Goal: Information Seeking & Learning: Learn about a topic

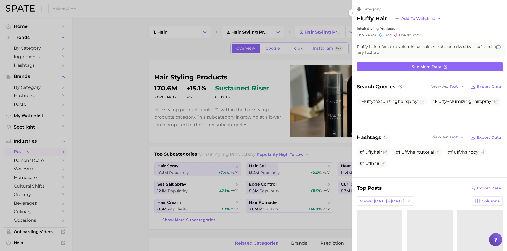
scroll to position [240, 0]
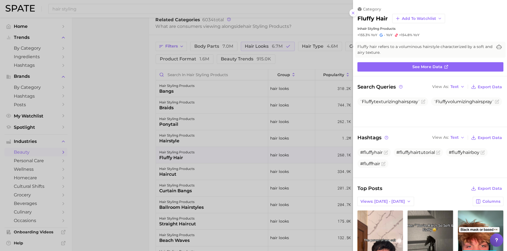
click at [136, 116] on div at bounding box center [253, 125] width 507 height 251
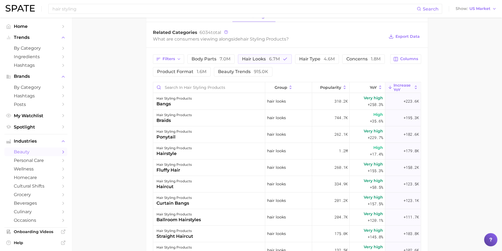
scroll to position [226, 0]
click at [275, 55] on button "hair looks 6.7m" at bounding box center [265, 59] width 54 height 9
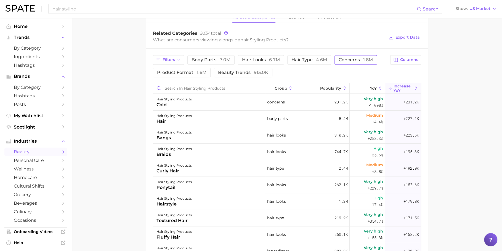
click at [358, 59] on span "concerns 1.8m" at bounding box center [356, 60] width 34 height 4
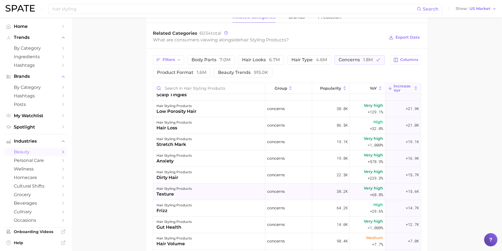
scroll to position [117, 0]
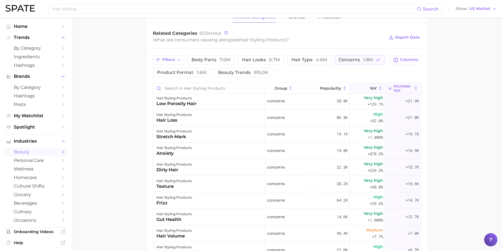
click at [371, 86] on span "YoY" at bounding box center [373, 88] width 7 height 4
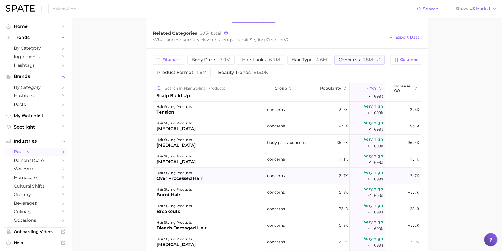
scroll to position [197, 0]
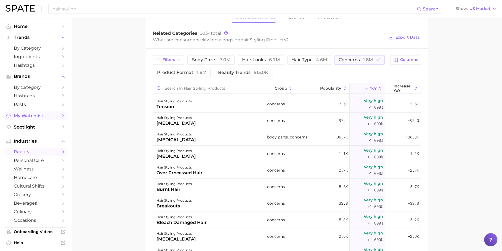
click at [39, 117] on span "My Watchlist" at bounding box center [36, 115] width 44 height 5
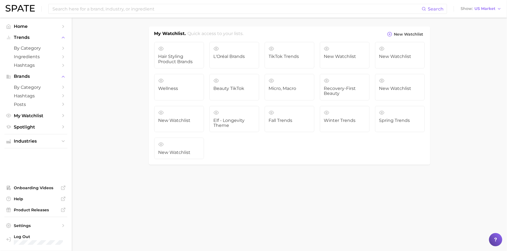
click at [177, 136] on ul "Hair Styling Product Brands L'Oréal Brands TikTok Trends New Watchlist New Watc…" at bounding box center [289, 100] width 270 height 117
click at [174, 141] on link "New Watchlist" at bounding box center [179, 149] width 50 height 22
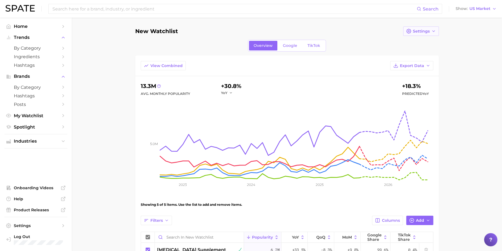
click at [428, 32] on span "Settings" at bounding box center [421, 31] width 17 height 5
click at [431, 44] on span "Edit Details" at bounding box center [424, 41] width 23 height 5
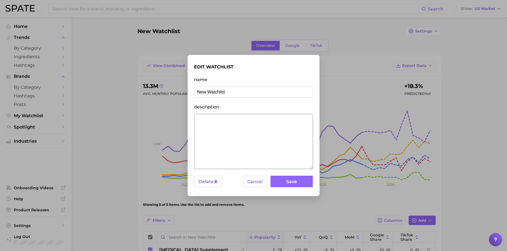
click at [246, 95] on input "New Watchlist" at bounding box center [253, 92] width 119 height 11
type input "Summer Trends"
click at [293, 185] on button "Save" at bounding box center [291, 182] width 42 height 12
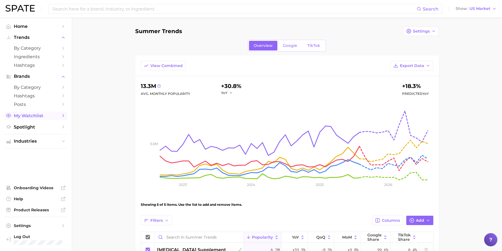
click at [39, 120] on link "My Watchlist" at bounding box center [35, 115] width 63 height 9
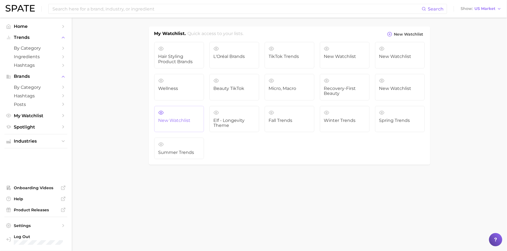
click at [175, 116] on link "New Watchlist" at bounding box center [179, 119] width 50 height 26
click at [172, 110] on link "New Watchlist" at bounding box center [179, 119] width 50 height 26
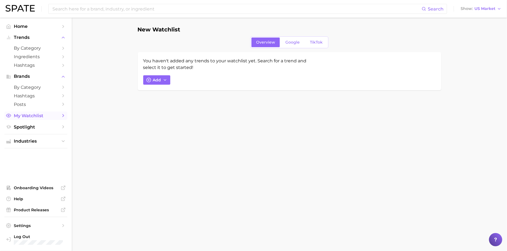
click at [39, 119] on link "My Watchlist" at bounding box center [35, 115] width 63 height 9
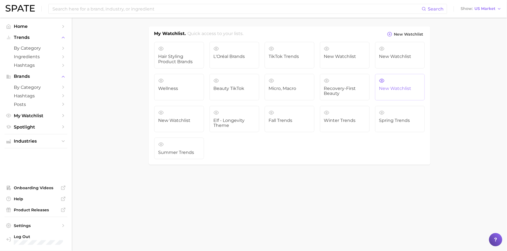
click at [389, 78] on link "New Watchlist" at bounding box center [400, 87] width 50 height 26
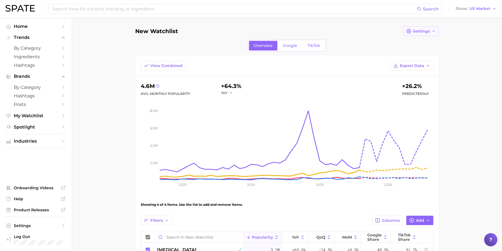
click at [416, 30] on span "Settings" at bounding box center [421, 31] width 17 height 5
click at [418, 68] on button "Delete" at bounding box center [433, 72] width 61 height 10
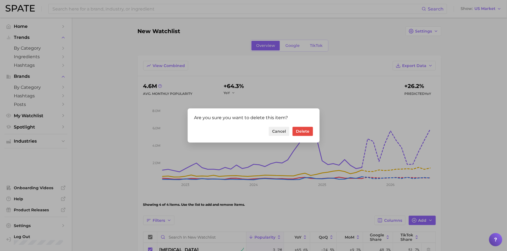
click at [314, 131] on div "Are you sure you want to delete this item? Cancel Delete" at bounding box center [254, 125] width 132 height 34
click at [312, 131] on button "Delete" at bounding box center [303, 131] width 20 height 9
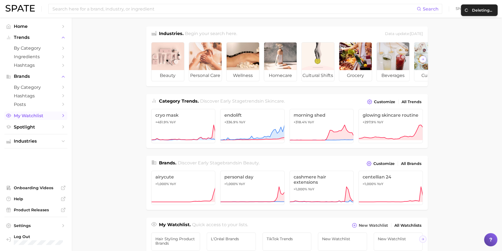
click at [34, 115] on span "My Watchlist" at bounding box center [36, 115] width 44 height 5
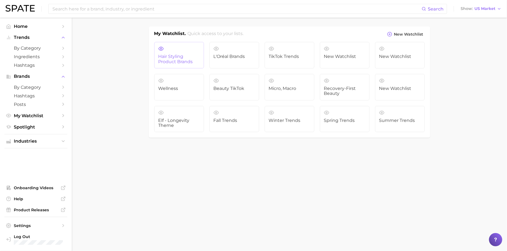
click at [179, 62] on span "Hair Styling Product Brands" at bounding box center [178, 59] width 41 height 10
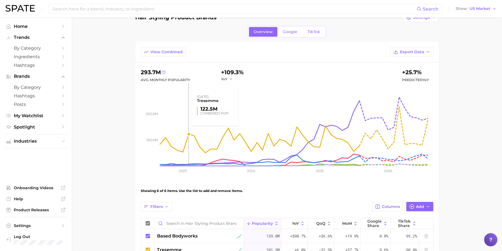
scroll to position [6, 0]
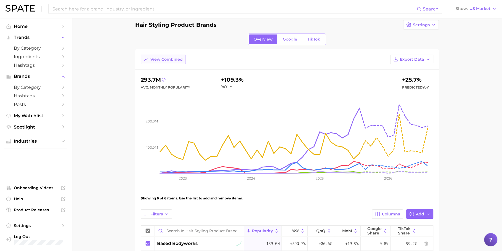
click at [174, 59] on span "View Combined" at bounding box center [166, 59] width 32 height 5
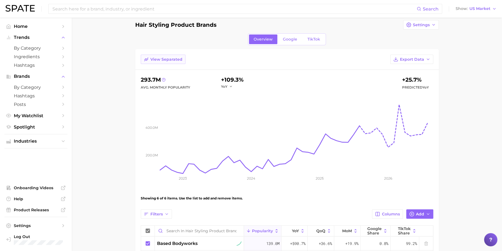
click at [174, 59] on span "View Separated" at bounding box center [166, 59] width 32 height 5
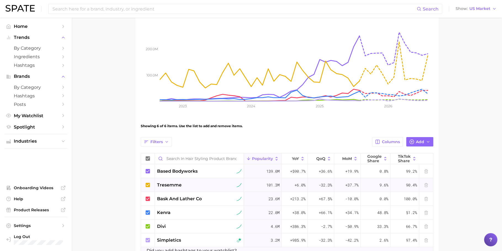
scroll to position [89, 0]
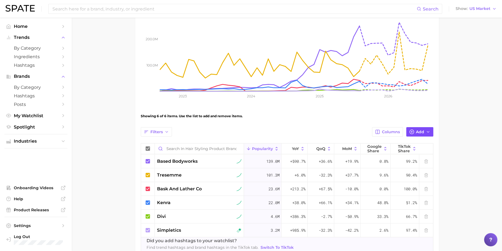
click at [414, 127] on button "Add" at bounding box center [419, 131] width 27 height 9
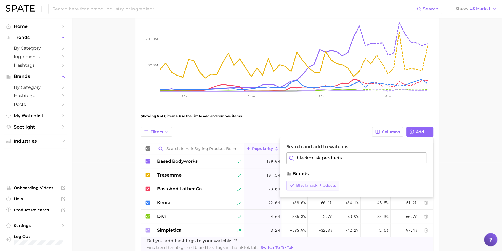
type input "blackmask products"
drag, startPoint x: 317, startPoint y: 187, endPoint x: 313, endPoint y: 184, distance: 4.9
click at [317, 187] on button "blackmask products" at bounding box center [312, 185] width 53 height 9
click at [314, 184] on span "blackmask products" at bounding box center [309, 185] width 40 height 5
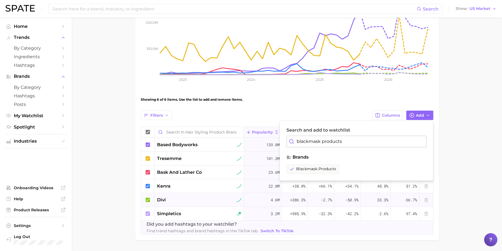
scroll to position [121, 0]
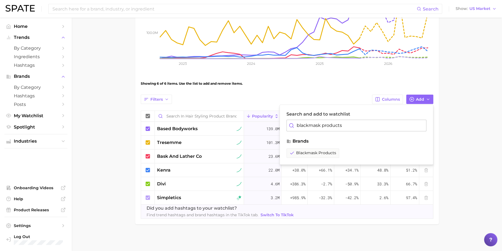
click at [131, 161] on main "Hair Styling Product Brands Settings Overview Google TikTok View Combined Expor…" at bounding box center [287, 74] width 430 height 355
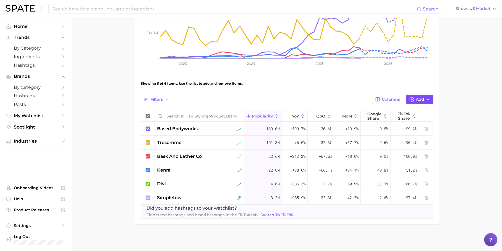
click at [422, 102] on button "Add" at bounding box center [419, 99] width 27 height 9
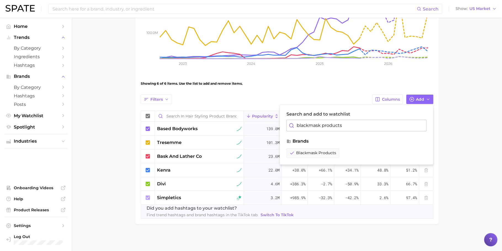
click at [348, 121] on input "blackmask products" at bounding box center [356, 126] width 140 height 12
click at [440, 144] on main "Hair Styling Product Brands Settings Overview Google TikTok View Combined Expor…" at bounding box center [287, 74] width 430 height 355
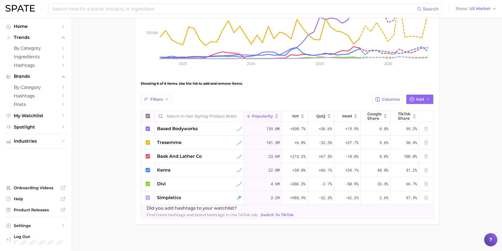
click at [150, 116] on icon at bounding box center [148, 116] width 6 height 6
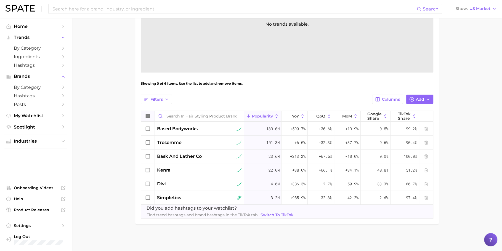
click at [150, 116] on icon at bounding box center [148, 116] width 6 height 6
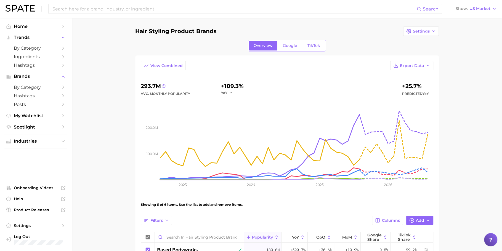
scroll to position [121, 0]
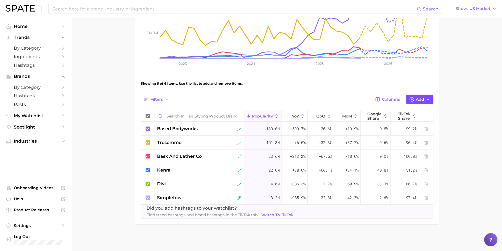
click at [421, 98] on span "Add" at bounding box center [420, 99] width 8 height 5
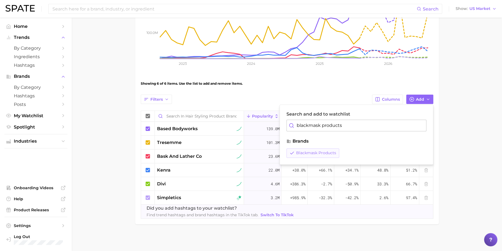
type input "blackmask products"
click at [305, 151] on span "blackmask products" at bounding box center [316, 153] width 40 height 5
click at [313, 151] on span "blackmask products" at bounding box center [309, 153] width 40 height 5
click at [310, 152] on span "blackmask products" at bounding box center [316, 153] width 40 height 5
click at [310, 152] on span "blackmask products" at bounding box center [309, 153] width 40 height 5
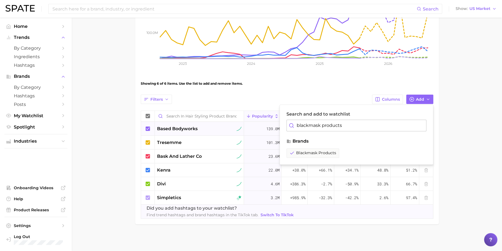
scroll to position [0, 0]
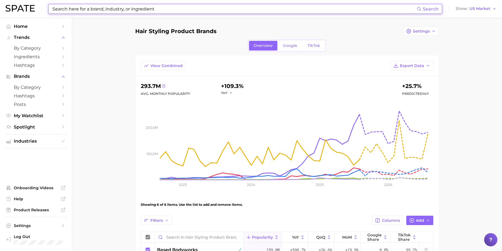
click at [224, 8] on input at bounding box center [234, 8] width 365 height 9
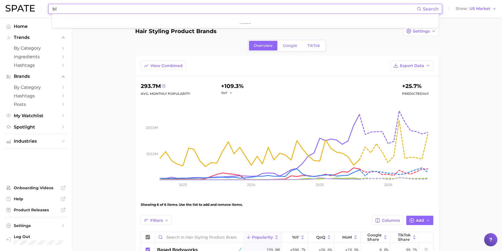
type input "b"
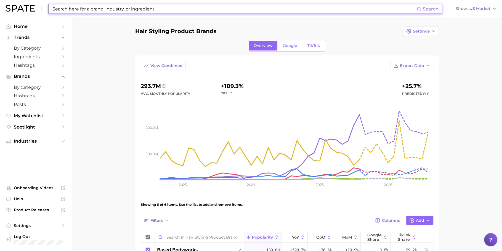
paste input "blackmask products"
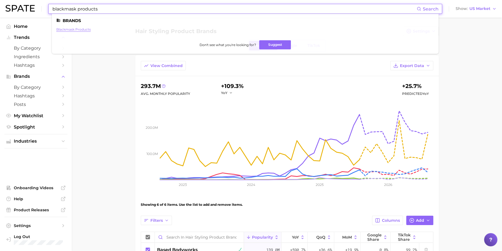
type input "blackmask products"
click at [78, 28] on link "blackmask products" at bounding box center [73, 29] width 34 height 4
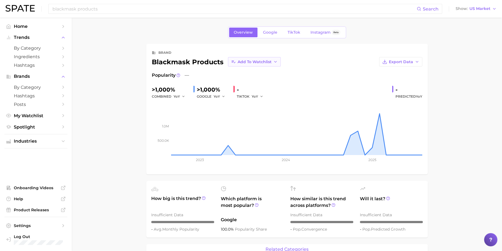
click at [260, 59] on button "Add to Watchlist" at bounding box center [254, 61] width 53 height 9
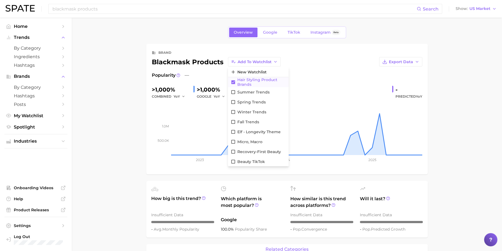
click at [259, 81] on span "Hair Styling Product Brands" at bounding box center [261, 82] width 49 height 9
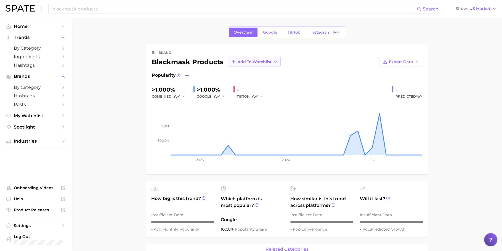
click at [259, 62] on span "Add to Watchlist" at bounding box center [255, 62] width 34 height 5
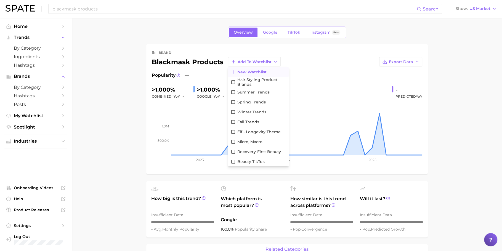
click at [253, 74] on button "New Watchlist" at bounding box center [258, 72] width 61 height 10
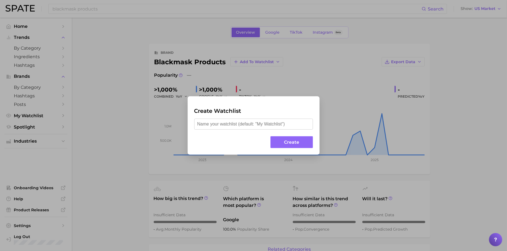
click at [334, 95] on div "Create Watchlist Create" at bounding box center [253, 125] width 507 height 251
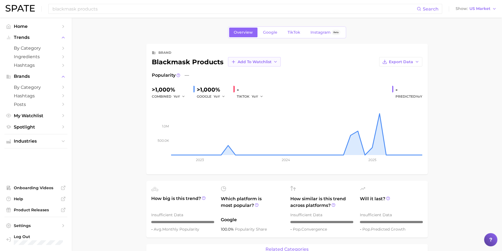
click at [263, 65] on button "Add to Watchlist" at bounding box center [254, 61] width 53 height 9
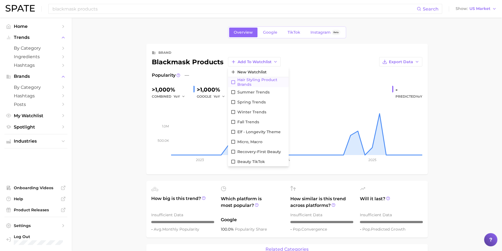
click at [264, 79] on span "Hair Styling Product Brands" at bounding box center [261, 82] width 49 height 9
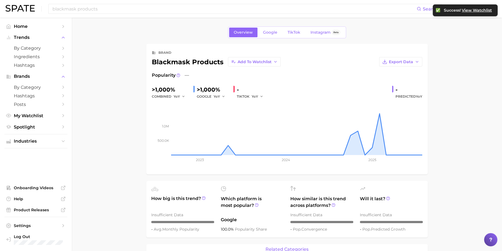
click at [481, 11] on span "View Watchlist" at bounding box center [477, 10] width 30 height 5
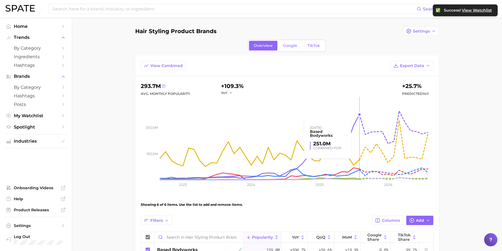
scroll to position [121, 0]
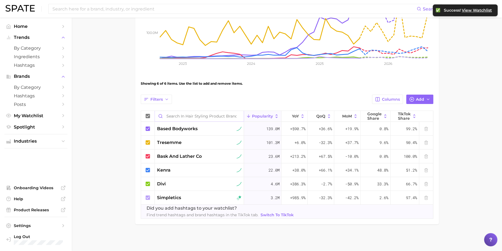
click at [185, 117] on input "Search in Hair Styling Product Brands" at bounding box center [199, 116] width 89 height 10
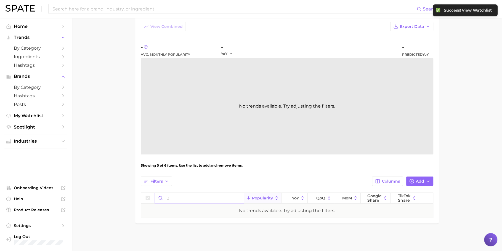
scroll to position [38, 0]
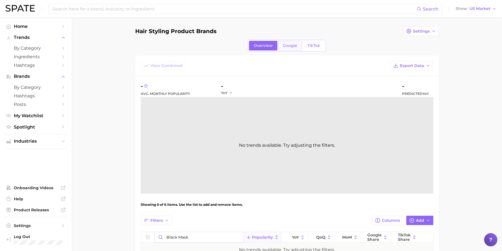
type input "black mask"
click at [288, 48] on link "Google" at bounding box center [290, 46] width 24 height 10
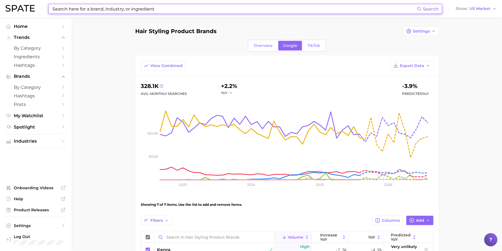
click at [213, 12] on input at bounding box center [234, 8] width 365 height 9
paste input "blackmask products"
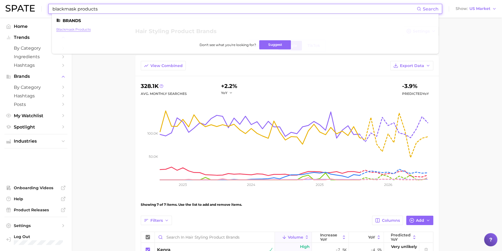
type input "blackmask products"
click at [74, 30] on link "blackmask products" at bounding box center [73, 29] width 34 height 4
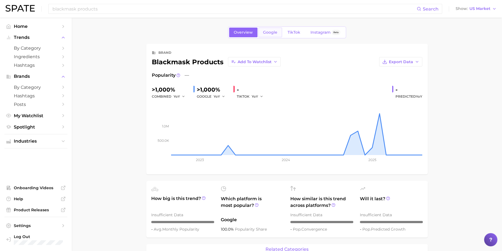
click at [270, 30] on span "Google" at bounding box center [270, 32] width 14 height 5
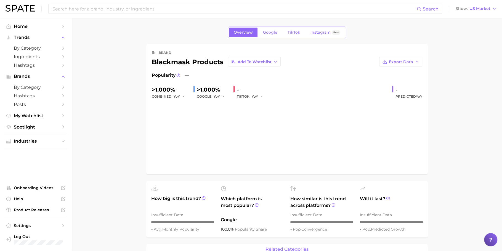
type input "blackmask products"
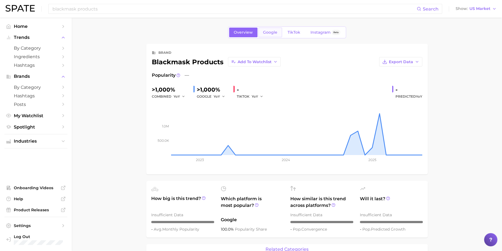
click at [267, 31] on span "Google" at bounding box center [270, 32] width 14 height 5
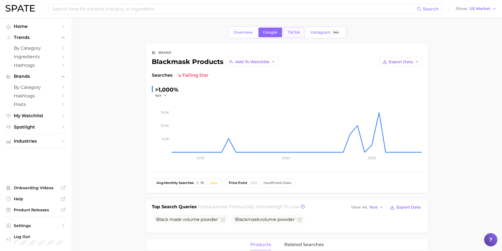
click at [299, 31] on span "TikTok" at bounding box center [294, 32] width 13 height 5
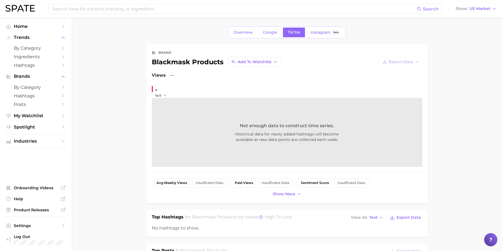
click at [49, 49] on span "by Category" at bounding box center [36, 48] width 44 height 5
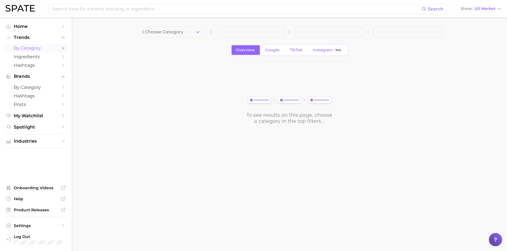
click at [177, 33] on span "1. Choose Category" at bounding box center [162, 32] width 41 height 5
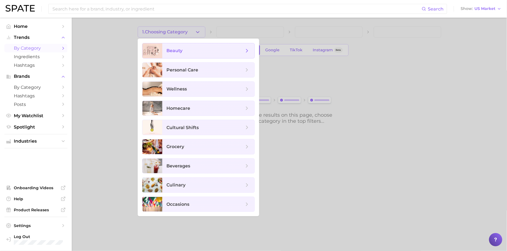
click at [221, 55] on span "beauty" at bounding box center [208, 50] width 92 height 15
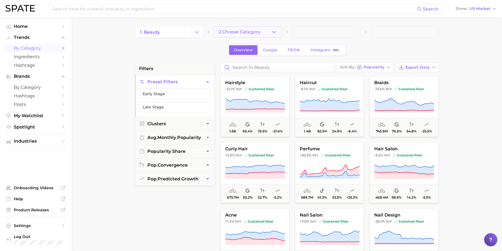
click at [240, 35] on button "2. Choose Category" at bounding box center [248, 31] width 68 height 11
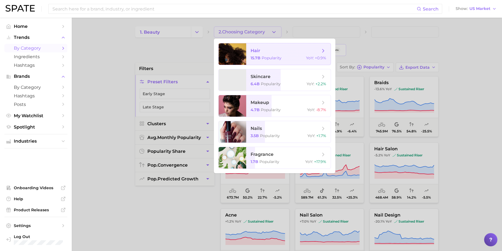
click at [281, 51] on span "hair" at bounding box center [286, 51] width 70 height 6
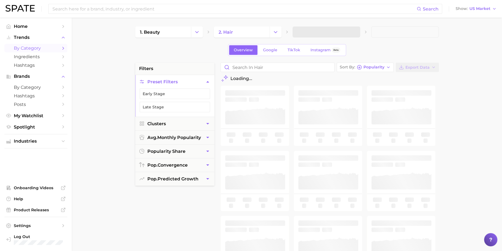
click at [312, 36] on span at bounding box center [327, 31] width 68 height 11
click at [169, 121] on button "Clusters" at bounding box center [174, 124] width 79 height 14
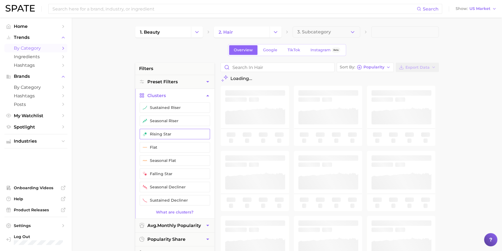
click at [161, 131] on button "rising star" at bounding box center [175, 134] width 70 height 10
click at [167, 118] on button "seasonal riser" at bounding box center [175, 121] width 70 height 10
click at [171, 104] on button "sustained riser" at bounding box center [175, 107] width 70 height 10
click at [177, 100] on button "Clusters" at bounding box center [174, 96] width 79 height 14
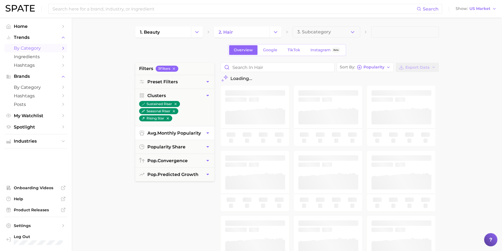
click at [158, 136] on button "avg. monthly popularity" at bounding box center [174, 133] width 79 height 14
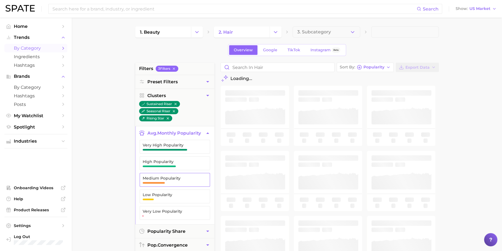
click at [175, 173] on button "Medium Popularity" at bounding box center [175, 180] width 70 height 14
click at [176, 161] on span "High Popularity" at bounding box center [170, 162] width 55 height 4
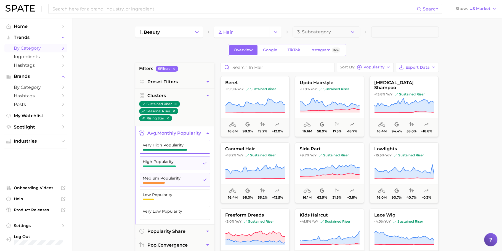
click at [177, 147] on span "Very High Popularity" at bounding box center [170, 147] width 55 height 8
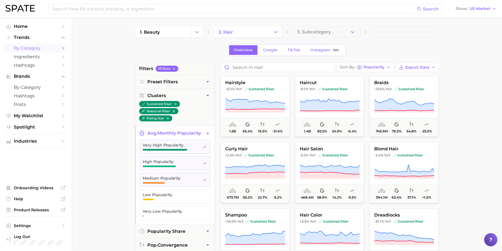
click at [176, 132] on span "avg. monthly popularity" at bounding box center [174, 133] width 54 height 5
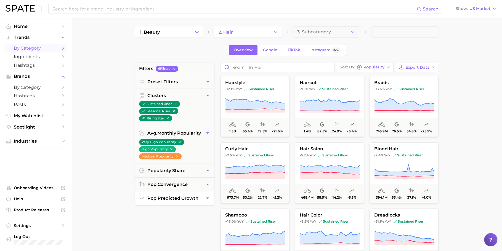
click at [183, 193] on button "pop. predicted growth" at bounding box center [174, 199] width 79 height 14
click at [184, 225] on span "Likely" at bounding box center [170, 227] width 55 height 4
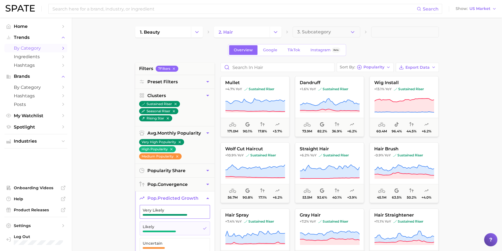
click at [182, 214] on span "button" at bounding box center [165, 215] width 44 height 2
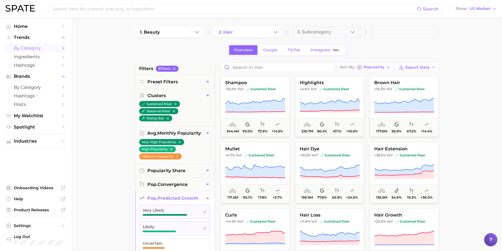
click at [180, 201] on button "pop. predicted growth" at bounding box center [174, 199] width 79 height 14
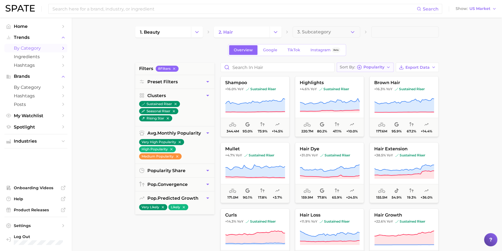
click at [363, 69] on button "Sort By Popularity" at bounding box center [365, 67] width 57 height 9
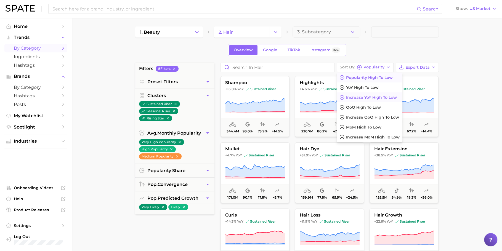
click at [370, 95] on span "Increase YoY high to low" at bounding box center [371, 97] width 51 height 5
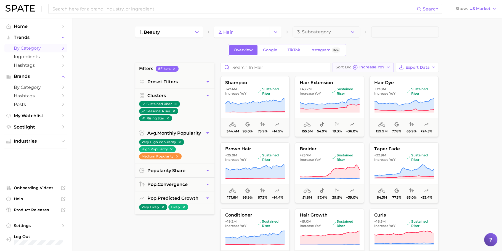
click at [380, 66] on span "Increase YoY" at bounding box center [371, 67] width 25 height 3
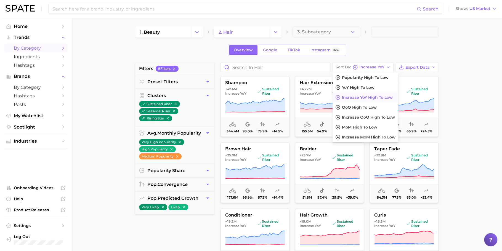
click at [387, 55] on div "Overview Google TikTok Instagram Beta" at bounding box center [287, 50] width 304 height 12
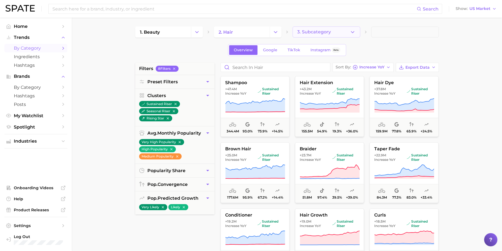
click at [325, 35] on button "3. Subcategory" at bounding box center [327, 31] width 68 height 11
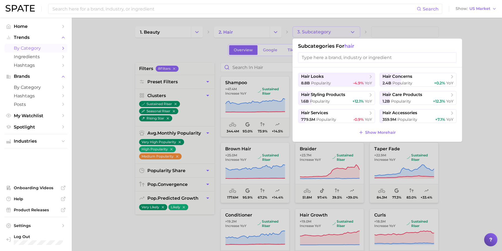
click at [325, 35] on div at bounding box center [251, 125] width 502 height 251
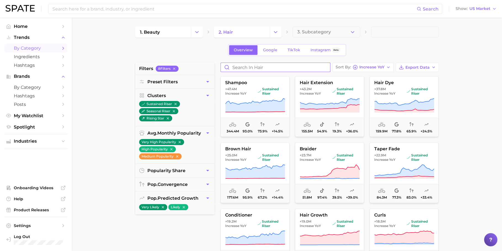
click at [267, 64] on input "Search in hair" at bounding box center [275, 67] width 109 height 9
type input "scalp"
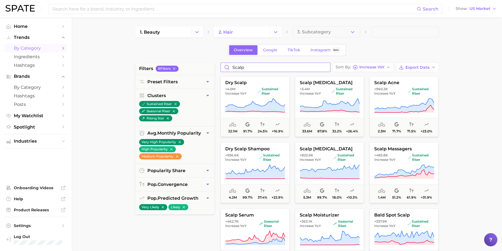
click at [325, 67] on input "scalp" at bounding box center [275, 67] width 109 height 9
type input "scalp"
click at [265, 99] on icon at bounding box center [255, 105] width 60 height 15
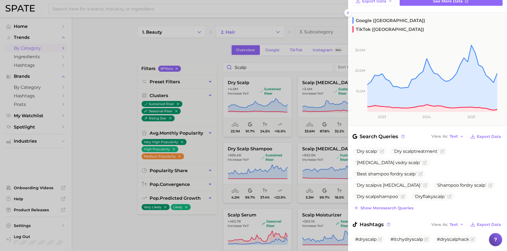
scroll to position [66, 0]
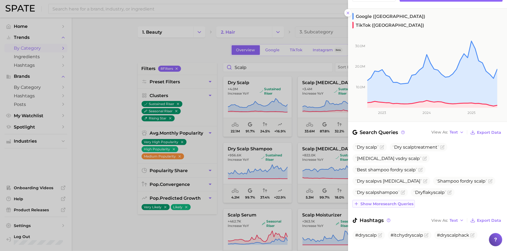
click at [388, 202] on span "Show more search queries" at bounding box center [386, 204] width 53 height 5
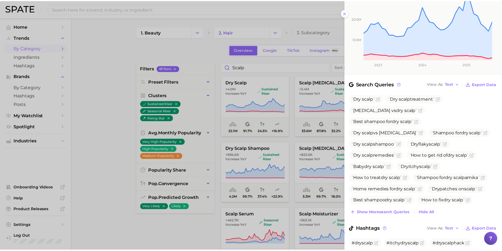
scroll to position [123, 0]
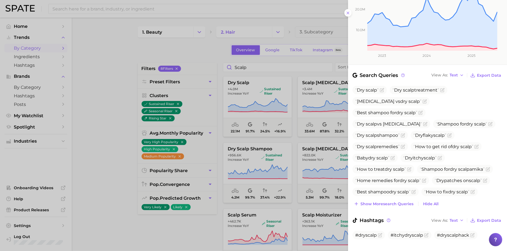
click at [306, 169] on div at bounding box center [253, 125] width 507 height 251
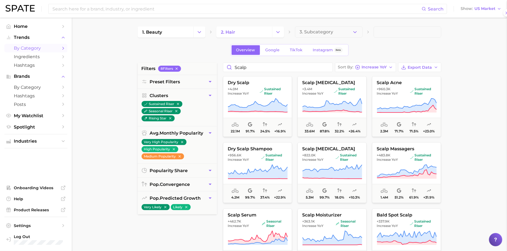
scroll to position [0, 0]
click at [275, 160] on span "sustained riser" at bounding box center [272, 157] width 26 height 9
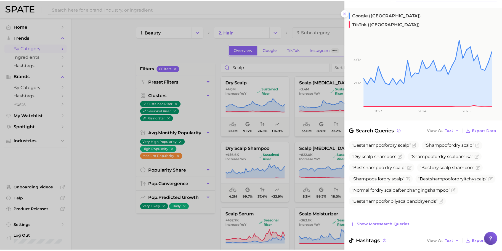
scroll to position [70, 0]
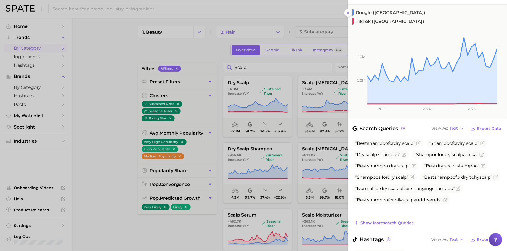
drag, startPoint x: 283, startPoint y: 171, endPoint x: 291, endPoint y: 142, distance: 30.1
click at [283, 171] on div at bounding box center [253, 125] width 507 height 251
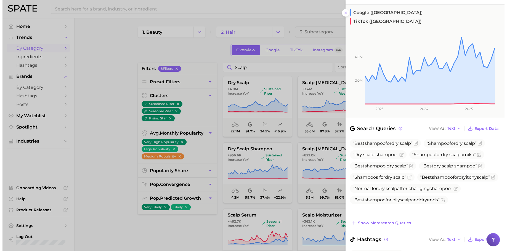
scroll to position [0, 0]
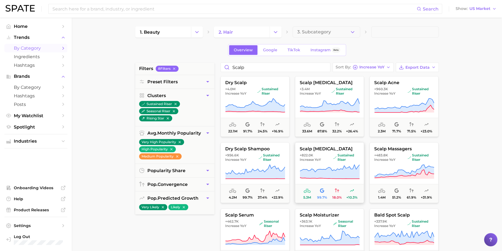
click at [329, 159] on span "+822.0k Increase YoY" at bounding box center [315, 157] width 31 height 9
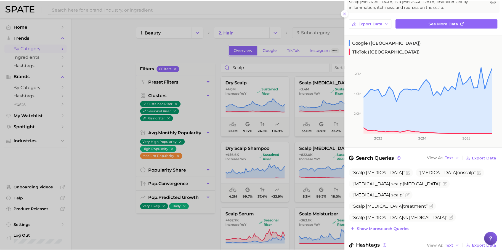
scroll to position [43, 0]
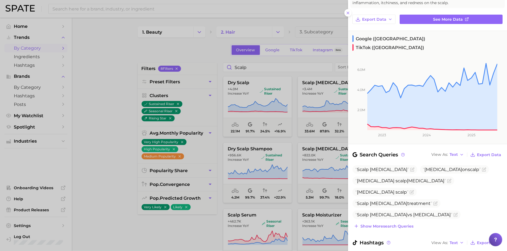
click at [298, 187] on div at bounding box center [253, 125] width 507 height 251
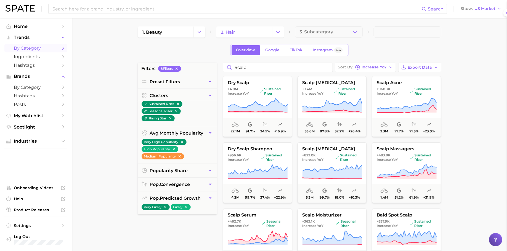
scroll to position [0, 0]
click at [318, 92] on span "Increase YoY" at bounding box center [310, 93] width 21 height 4
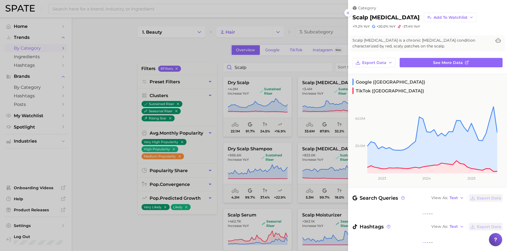
click at [279, 156] on div at bounding box center [253, 125] width 507 height 251
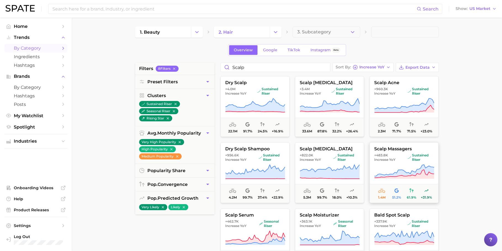
click at [414, 155] on span "sustained riser" at bounding box center [421, 157] width 26 height 9
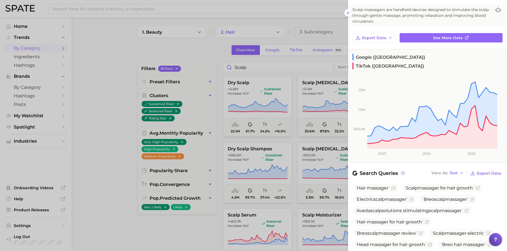
scroll to position [94, 0]
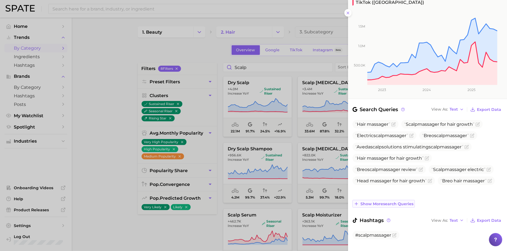
click at [406, 202] on span "Show more search queries" at bounding box center [386, 204] width 53 height 5
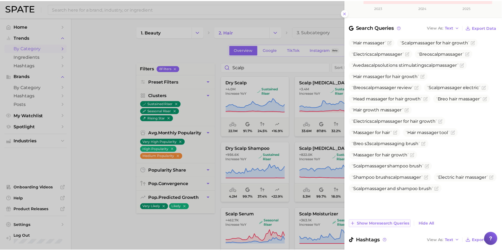
scroll to position [194, 0]
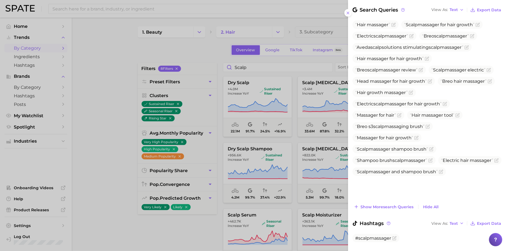
click at [290, 168] on div at bounding box center [253, 125] width 507 height 251
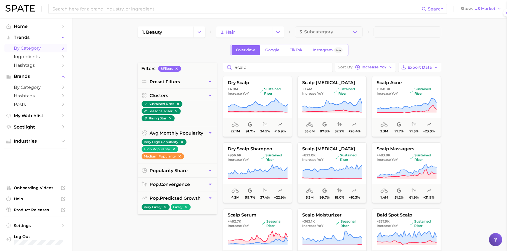
scroll to position [0, 0]
click at [419, 66] on span "Export Data" at bounding box center [417, 67] width 24 height 5
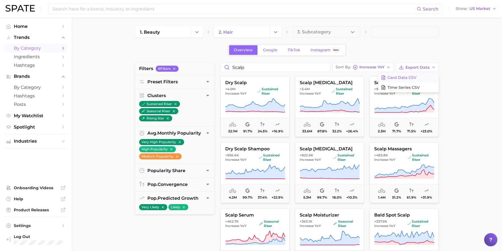
click at [407, 76] on span "Card Data CSV" at bounding box center [401, 77] width 29 height 5
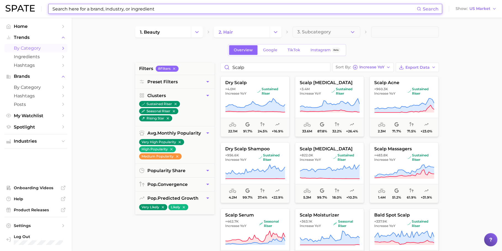
click at [106, 10] on input at bounding box center [234, 8] width 365 height 9
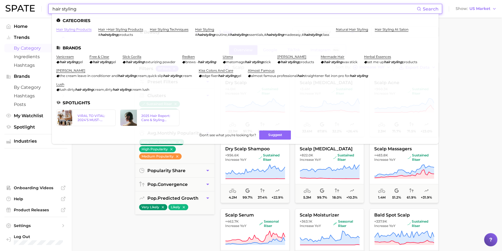
type input "hair styling"
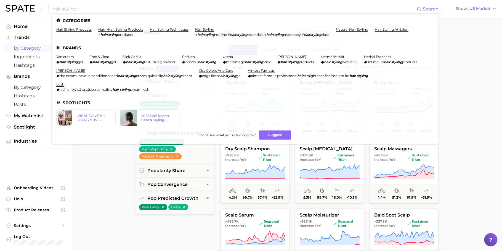
click at [454, 126] on main "1. beauty 2. hair 3. Subcategory Overview Google TikTok Instagram Beta filters …" at bounding box center [287, 227] width 430 height 419
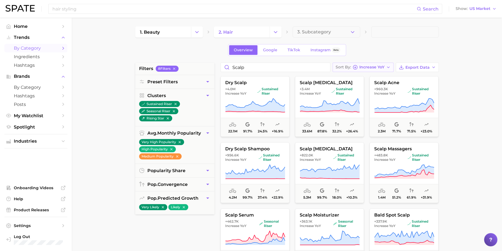
click at [380, 68] on span "Increase YoY" at bounding box center [371, 67] width 25 height 3
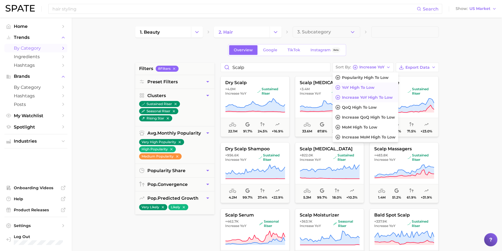
click at [369, 86] on span "YoY high to low" at bounding box center [358, 87] width 33 height 5
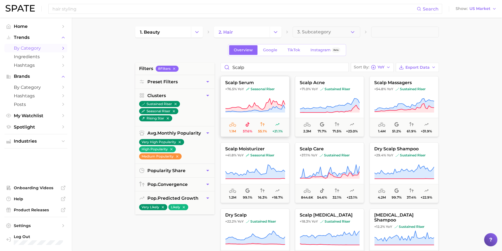
click at [271, 110] on icon at bounding box center [255, 108] width 60 height 7
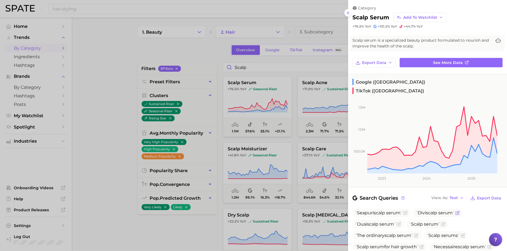
scroll to position [89, 0]
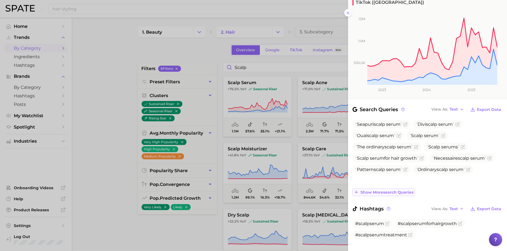
click at [405, 190] on span "Show more search queries" at bounding box center [386, 192] width 53 height 5
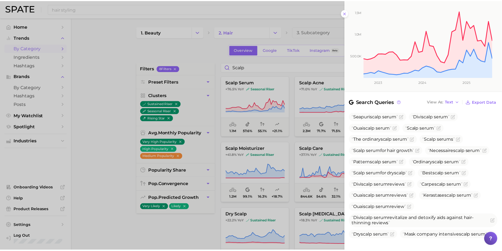
scroll to position [100, 0]
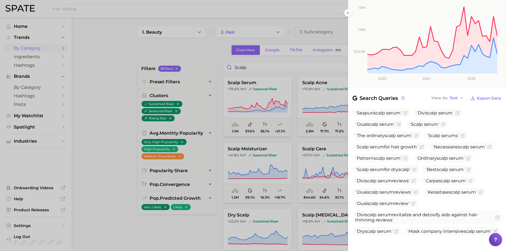
click at [299, 150] on div at bounding box center [253, 125] width 507 height 251
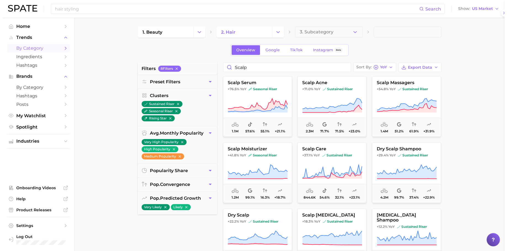
scroll to position [0, 0]
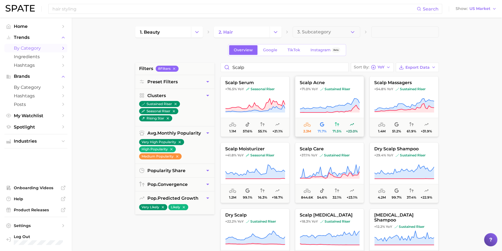
click at [340, 111] on icon at bounding box center [330, 108] width 60 height 7
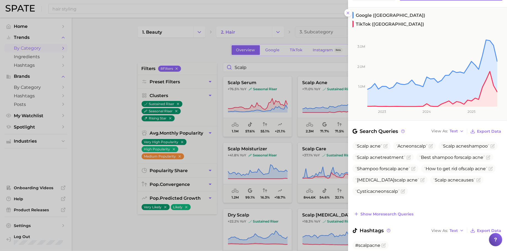
scroll to position [83, 0]
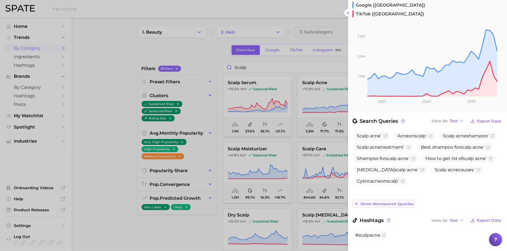
click at [389, 202] on span "Show more search queries" at bounding box center [386, 204] width 53 height 5
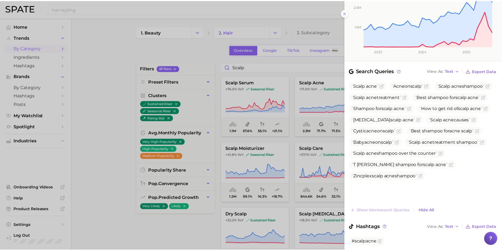
scroll to position [138, 0]
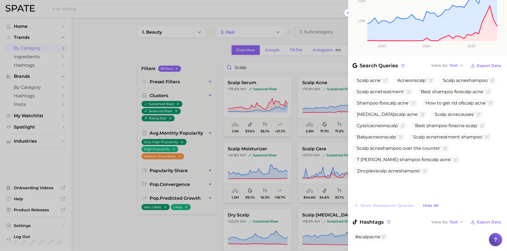
click at [275, 137] on div at bounding box center [253, 125] width 507 height 251
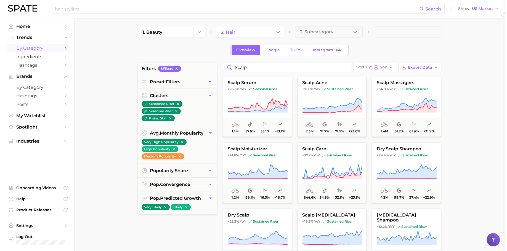
scroll to position [0, 0]
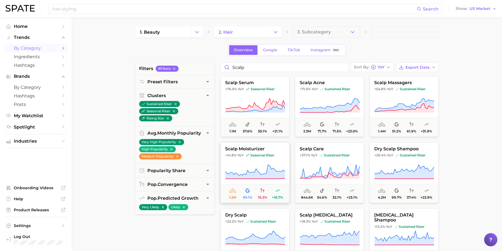
click at [268, 162] on button "scalp moisturizer +41.8% YoY seasonal riser 1.2m 99.1% 16.3% +18.7%" at bounding box center [255, 172] width 69 height 61
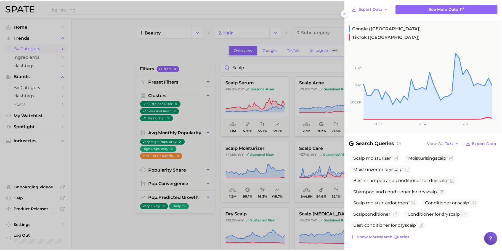
scroll to position [65, 0]
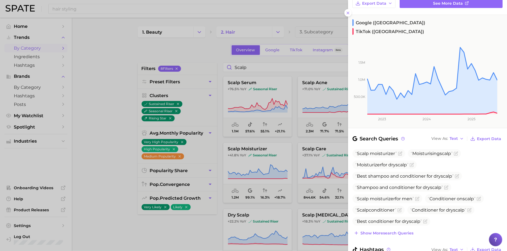
click at [277, 176] on div at bounding box center [253, 125] width 507 height 251
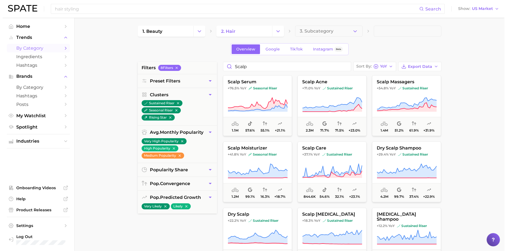
scroll to position [0, 0]
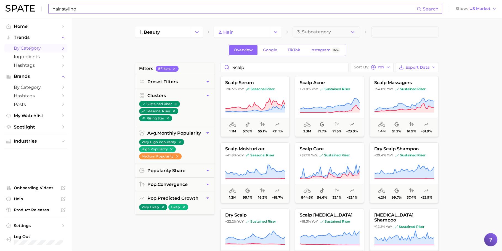
click at [141, 4] on input "hair styling" at bounding box center [234, 8] width 365 height 9
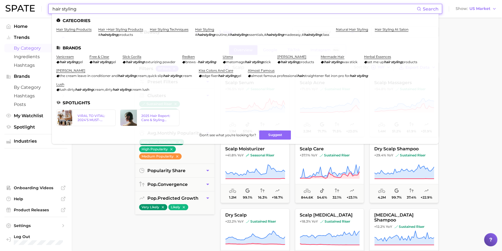
click at [141, 4] on input "hair styling" at bounding box center [234, 8] width 365 height 9
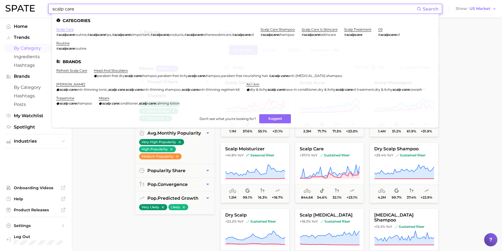
type input "scalp care"
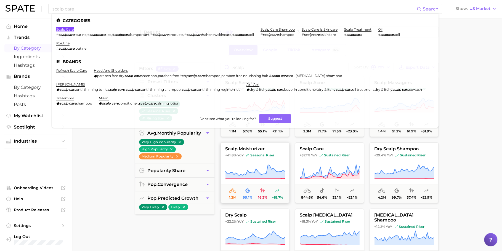
click at [259, 170] on icon at bounding box center [255, 171] width 60 height 15
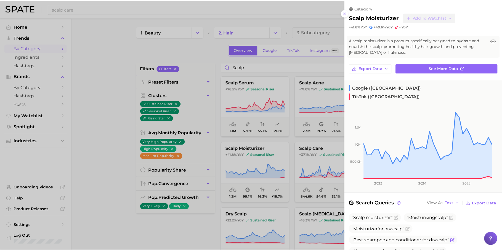
scroll to position [94, 0]
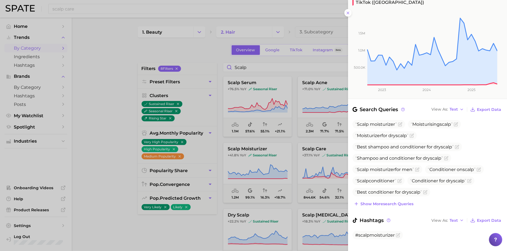
click at [278, 184] on div at bounding box center [253, 125] width 507 height 251
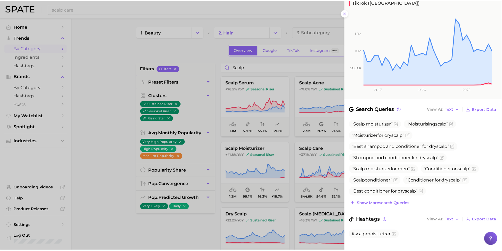
scroll to position [0, 0]
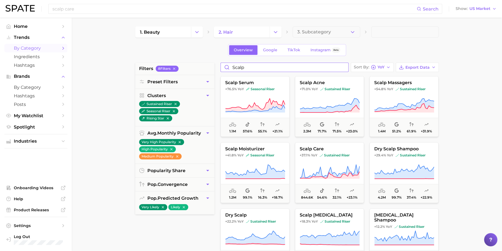
click at [344, 66] on input "scalp" at bounding box center [284, 67] width 127 height 9
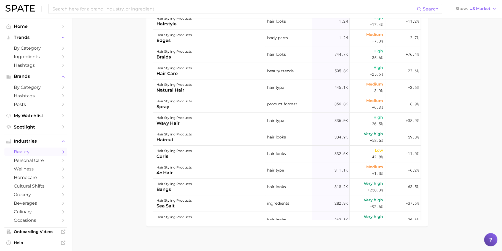
scroll to position [199, 0]
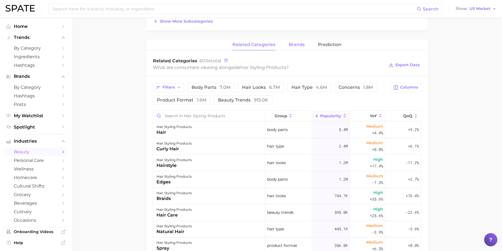
click at [301, 45] on span "brands" at bounding box center [297, 44] width 16 height 5
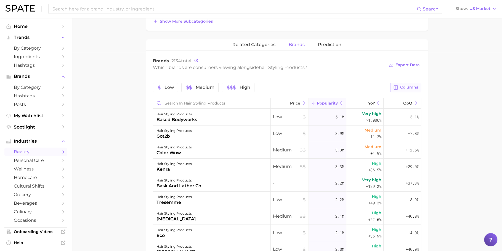
click at [413, 85] on span "Columns" at bounding box center [409, 87] width 18 height 5
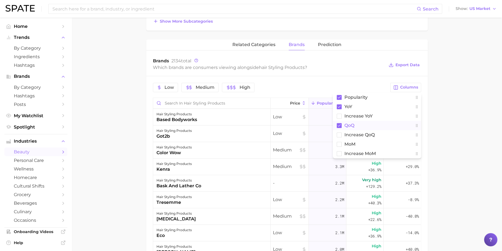
click at [360, 122] on button "QoQ" at bounding box center [377, 125] width 88 height 9
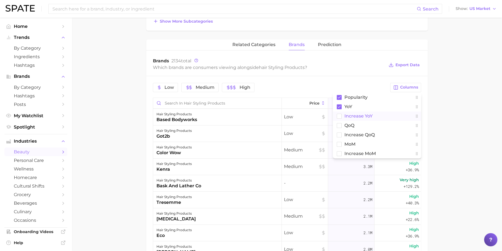
drag, startPoint x: 361, startPoint y: 113, endPoint x: 379, endPoint y: 113, distance: 17.9
click at [361, 114] on span "Increase YoY" at bounding box center [358, 116] width 28 height 5
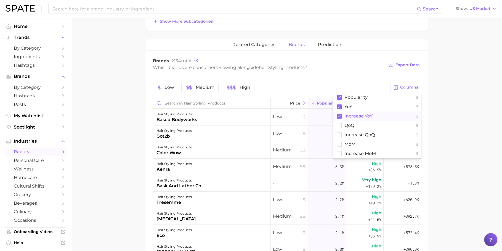
click at [439, 114] on main "1. hair 2. hair styling products 3. hair styling products 4. Subcategory Overvi…" at bounding box center [287, 101] width 430 height 564
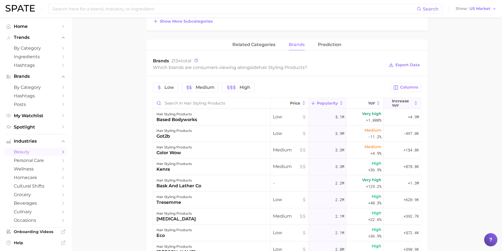
click at [392, 104] on span "Increase YoY" at bounding box center [402, 103] width 20 height 9
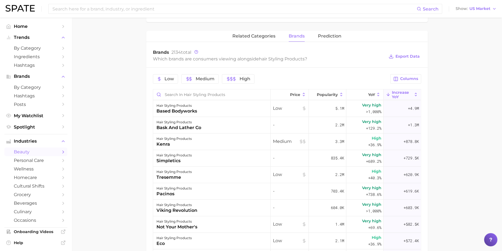
scroll to position [211, 0]
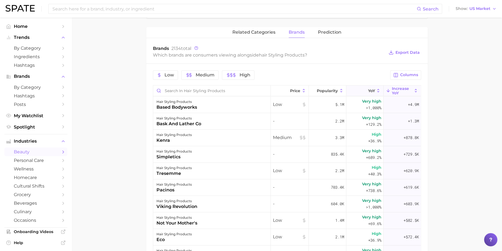
click at [371, 90] on button "YoY" at bounding box center [364, 91] width 37 height 11
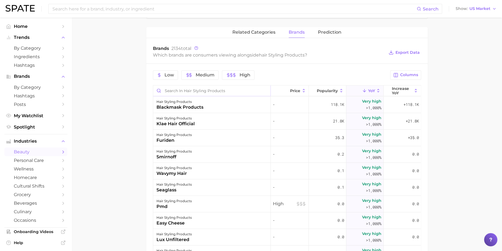
click at [207, 88] on input "Search in hair styling products" at bounding box center [211, 91] width 117 height 10
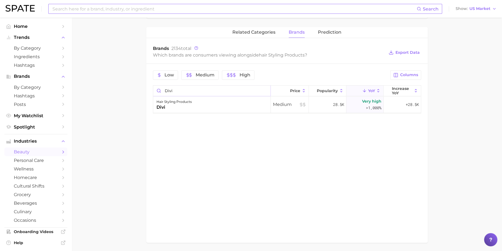
type input "divi"
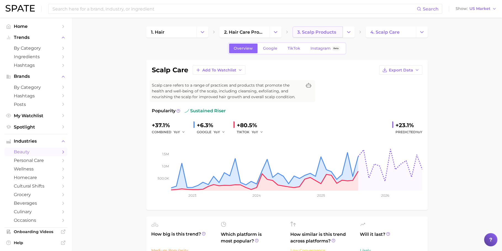
click at [306, 34] on span "3. scalp products" at bounding box center [316, 32] width 39 height 5
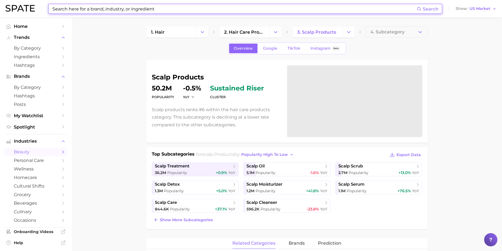
click at [191, 6] on input at bounding box center [234, 8] width 365 height 9
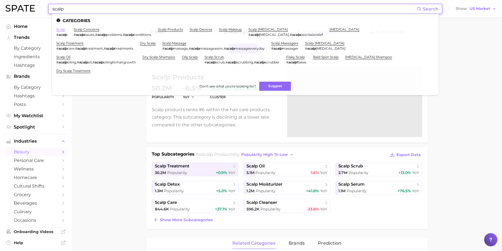
type input "scalp"
click at [57, 30] on link "scalp" at bounding box center [60, 29] width 9 height 4
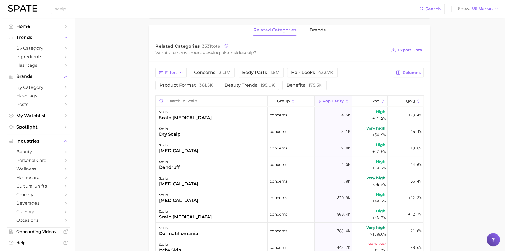
scroll to position [261, 0]
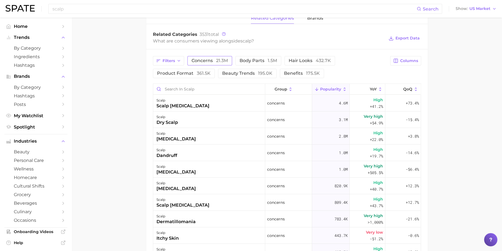
click at [200, 62] on span "concerns 21.3m" at bounding box center [210, 61] width 36 height 4
click at [209, 61] on span "concerns 21.3m" at bounding box center [210, 61] width 36 height 4
click at [171, 62] on span "Filters" at bounding box center [169, 61] width 12 height 5
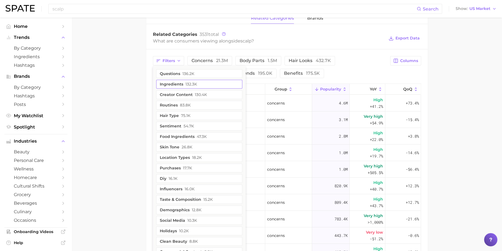
click at [179, 84] on button "ingredients 132.3k" at bounding box center [199, 84] width 86 height 9
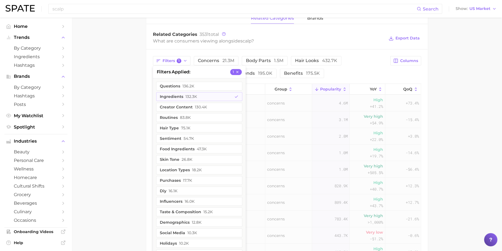
click at [124, 81] on main "scalp Overview Google TikTok Instagram Beta scalp Add to Watchlist Export Data …" at bounding box center [287, 63] width 430 height 612
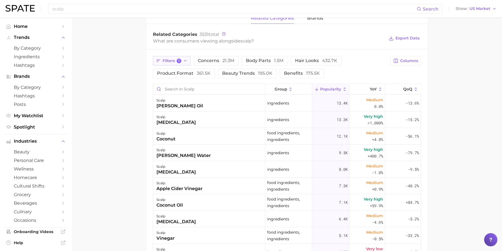
click at [172, 57] on button "Filters 1" at bounding box center [172, 60] width 38 height 9
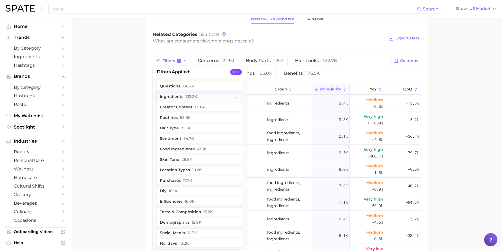
click at [237, 73] on icon "button" at bounding box center [237, 72] width 4 height 4
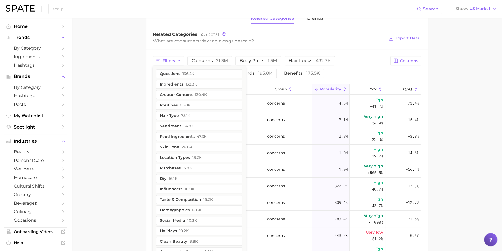
click at [214, 49] on div "Filters questions 136.2k ingredients 132.3k creator content 130.4k routines 83.…" at bounding box center [286, 195] width 281 height 292
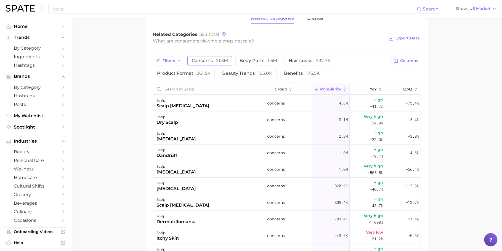
click at [209, 56] on button "concerns 21.3m" at bounding box center [209, 60] width 45 height 9
click at [400, 60] on span "Columns" at bounding box center [409, 61] width 18 height 5
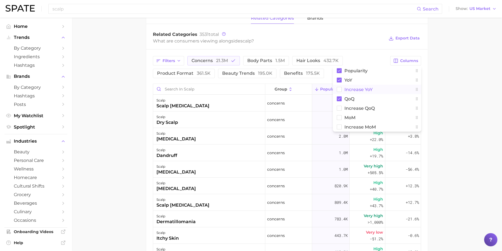
click at [371, 88] on span "Increase YoY" at bounding box center [358, 89] width 28 height 5
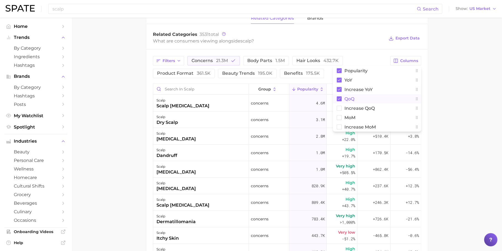
click at [366, 98] on button "QoQ" at bounding box center [377, 98] width 88 height 9
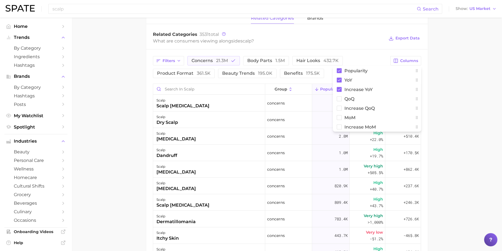
click at [434, 95] on main "scalp Overview Google TikTok Instagram Beta scalp Add to Watchlist Export Data …" at bounding box center [287, 63] width 430 height 612
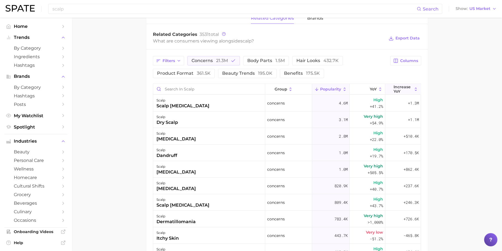
click at [397, 86] on span "Increase YoY" at bounding box center [403, 89] width 19 height 9
click at [221, 119] on div "scalp dry scalp" at bounding box center [209, 119] width 112 height 17
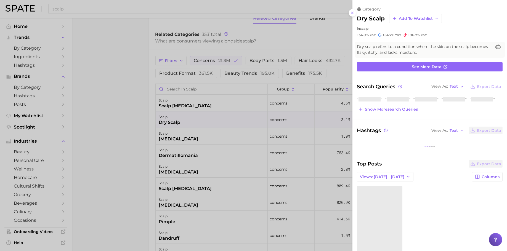
click at [221, 119] on div at bounding box center [253, 125] width 507 height 251
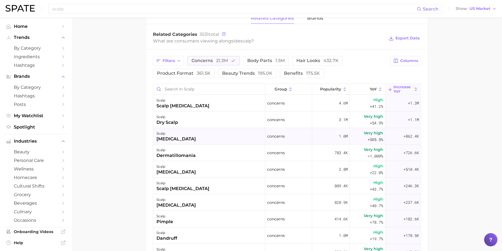
click at [217, 138] on div "scalp ingrown hair" at bounding box center [209, 136] width 112 height 17
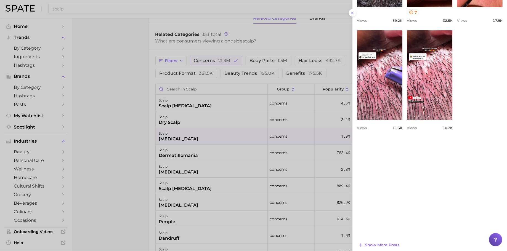
scroll to position [296, 0]
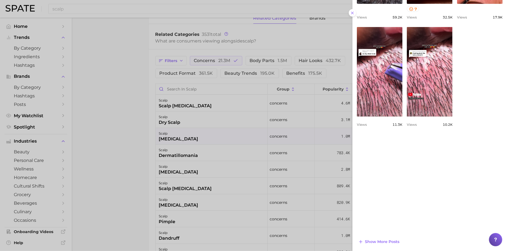
click at [229, 151] on div at bounding box center [253, 125] width 507 height 251
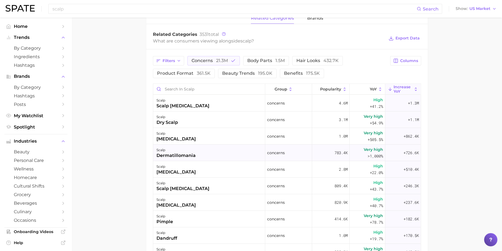
click at [193, 156] on div "dermatillomania" at bounding box center [175, 155] width 39 height 7
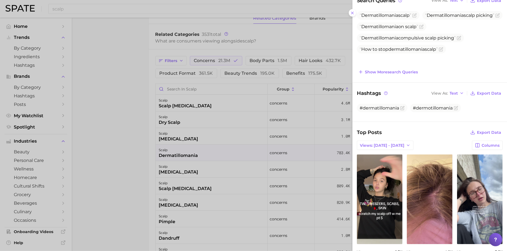
scroll to position [38, 0]
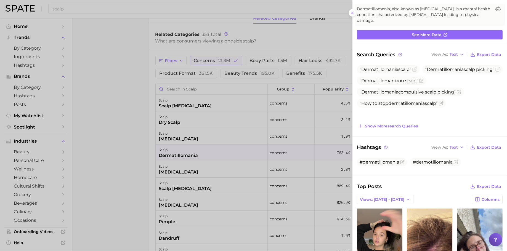
click at [242, 161] on div at bounding box center [253, 125] width 507 height 251
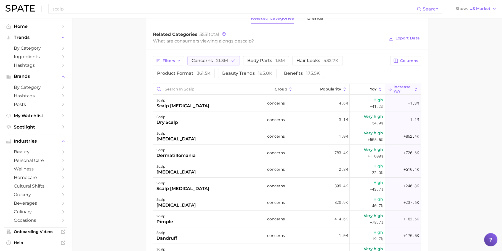
click at [218, 169] on div "scalp itchy scalp" at bounding box center [209, 169] width 112 height 17
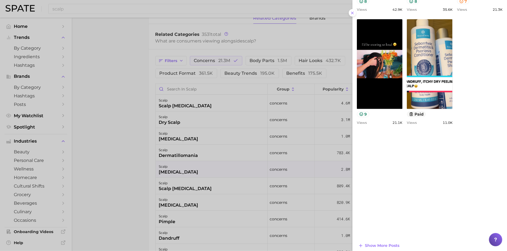
scroll to position [315, 0]
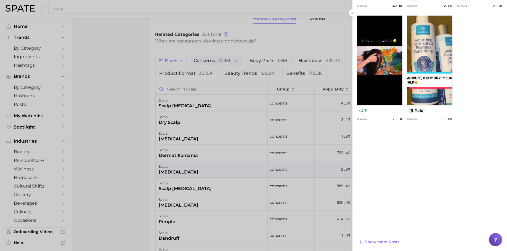
click at [200, 160] on div at bounding box center [253, 125] width 507 height 251
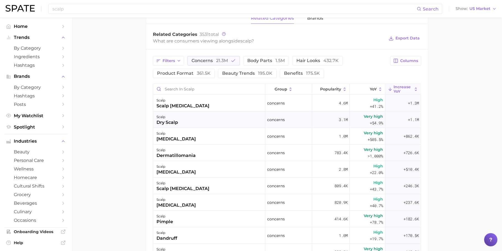
click at [195, 111] on div "scalp dry scalp" at bounding box center [209, 119] width 112 height 17
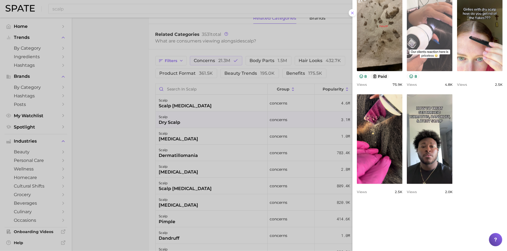
scroll to position [304, 0]
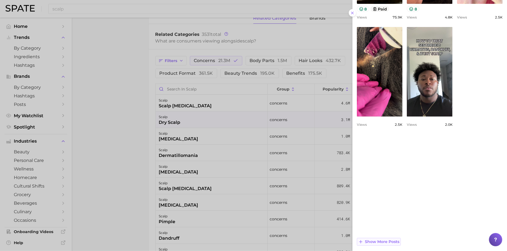
click at [392, 240] on span "Show more posts" at bounding box center [382, 242] width 34 height 5
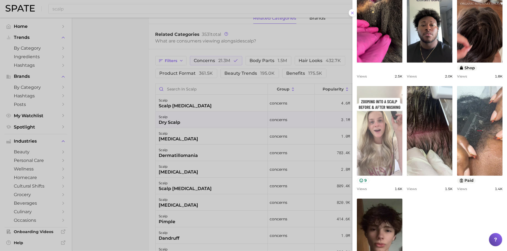
scroll to position [0, 0]
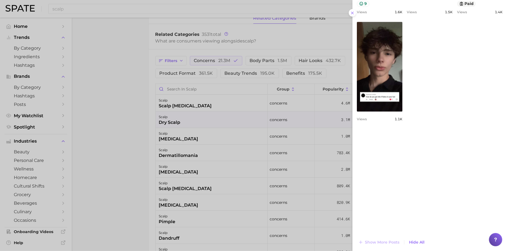
click at [221, 135] on div at bounding box center [253, 125] width 507 height 251
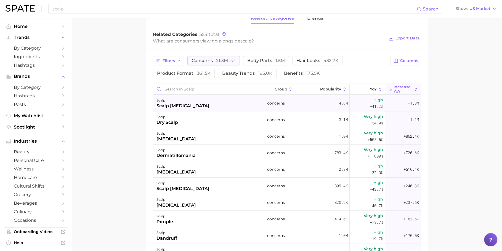
click at [203, 102] on div "scalp scalp psoriasis" at bounding box center [209, 103] width 112 height 17
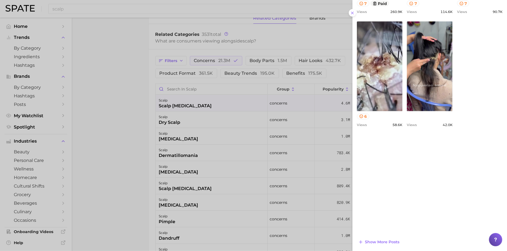
click at [278, 168] on div at bounding box center [253, 125] width 507 height 251
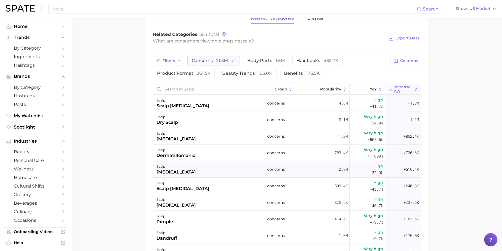
click at [220, 172] on div "scalp itchy scalp" at bounding box center [209, 169] width 112 height 17
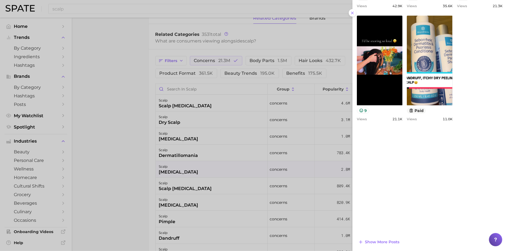
click at [221, 174] on div at bounding box center [253, 125] width 507 height 251
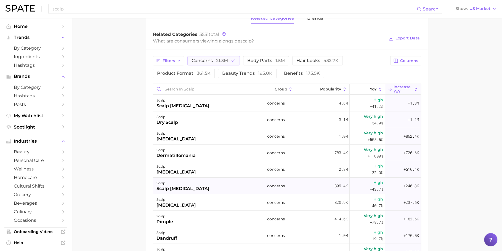
click at [199, 189] on div "scalp scalp eczema" at bounding box center [209, 186] width 112 height 17
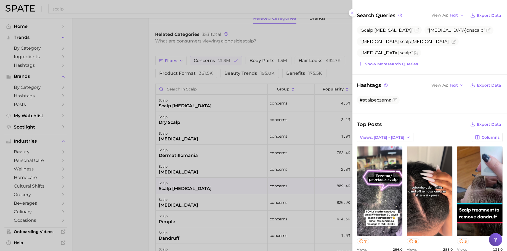
click at [229, 174] on div at bounding box center [253, 125] width 507 height 251
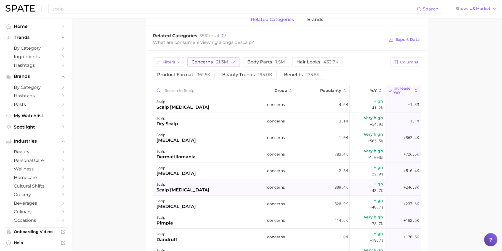
click at [214, 187] on div "scalp scalp eczema" at bounding box center [209, 187] width 112 height 17
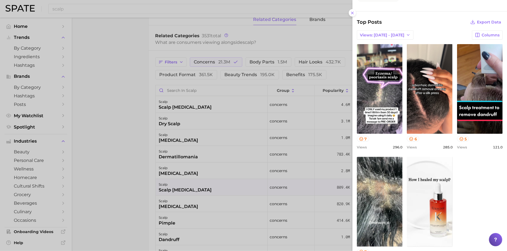
click at [109, 156] on div at bounding box center [253, 125] width 507 height 251
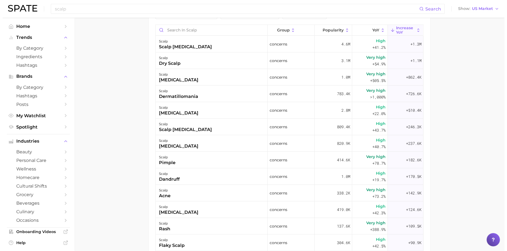
scroll to position [326, 0]
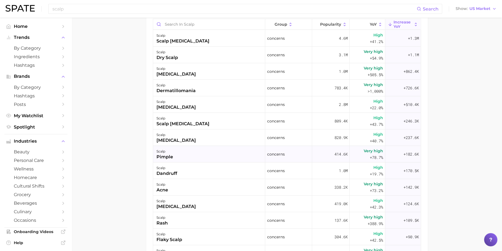
click at [185, 150] on div "scalp pimple" at bounding box center [209, 154] width 112 height 17
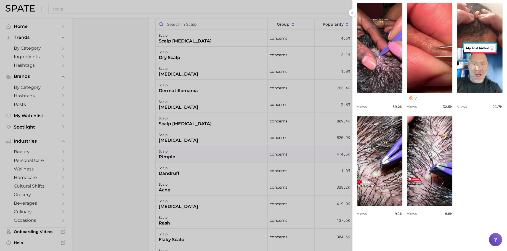
scroll to position [334, 0]
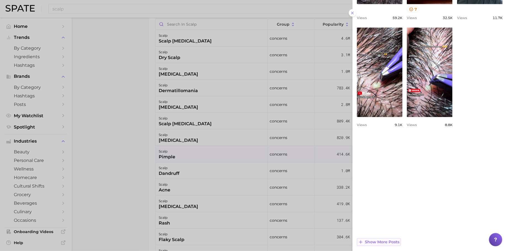
click at [390, 240] on span "Show more posts" at bounding box center [382, 242] width 34 height 5
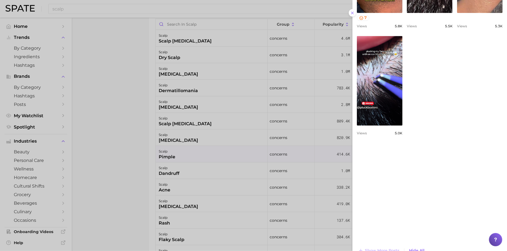
scroll to position [543, 0]
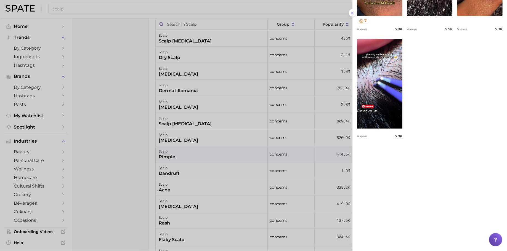
click at [127, 147] on div at bounding box center [253, 125] width 507 height 251
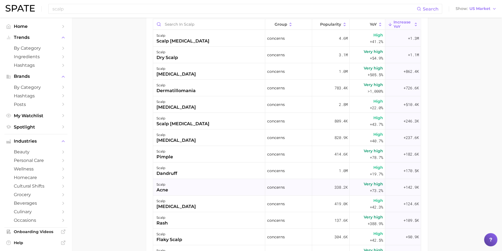
click at [184, 185] on div "scalp acne" at bounding box center [209, 187] width 112 height 17
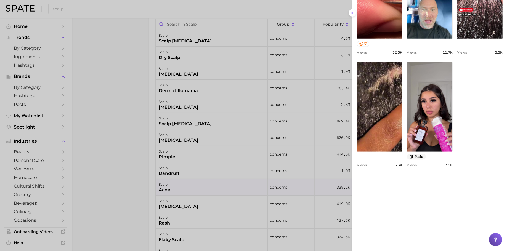
scroll to position [334, 0]
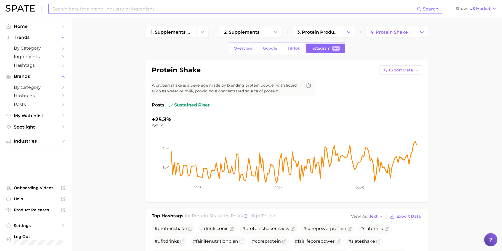
click at [252, 6] on input at bounding box center [234, 8] width 365 height 9
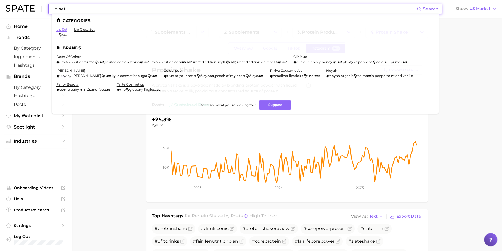
type input "lip set"
click at [63, 30] on link "lip set" at bounding box center [61, 29] width 11 height 4
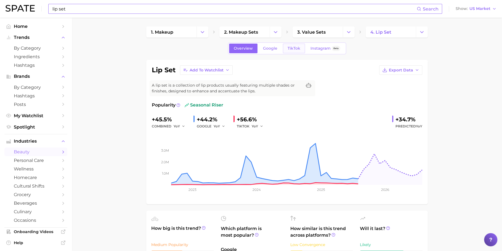
click at [291, 51] on link "TikTok" at bounding box center [294, 49] width 22 height 10
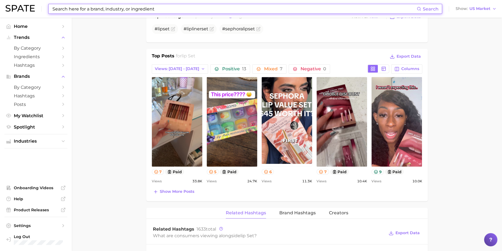
scroll to position [231, 0]
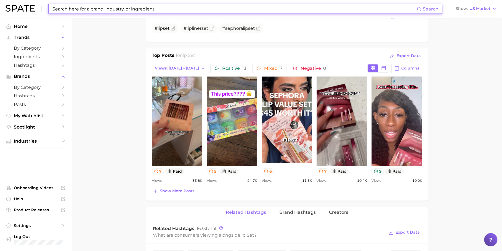
click at [153, 14] on div "Search" at bounding box center [245, 9] width 394 height 10
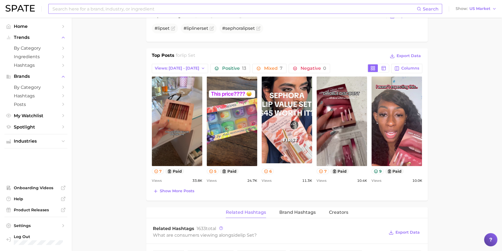
click at [153, 10] on input at bounding box center [234, 8] width 365 height 9
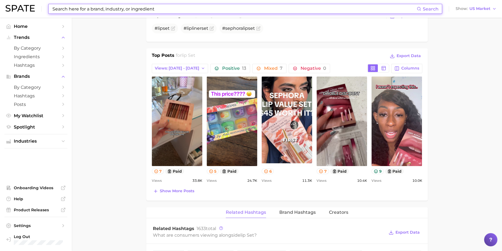
paste input "hypochlorous acid spray"
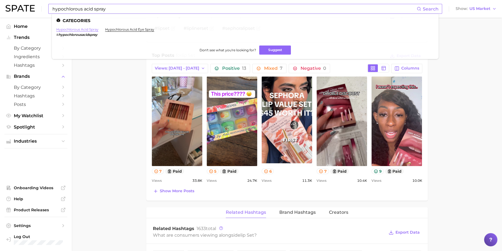
click at [64, 28] on link "hypochlorous acid spray" at bounding box center [77, 29] width 42 height 4
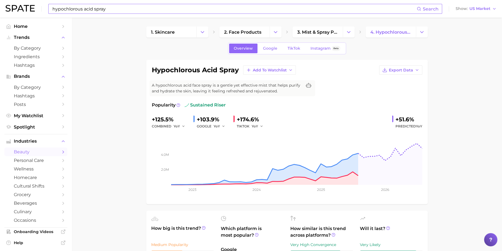
click at [254, 7] on input "hypochlorous acid spray" at bounding box center [234, 8] width 365 height 9
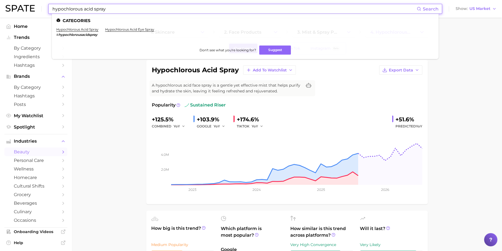
click at [254, 7] on input "hypochlorous acid spray" at bounding box center [234, 8] width 365 height 9
paste input "nad supplement"
click at [80, 30] on link "nad supplement" at bounding box center [70, 29] width 28 height 4
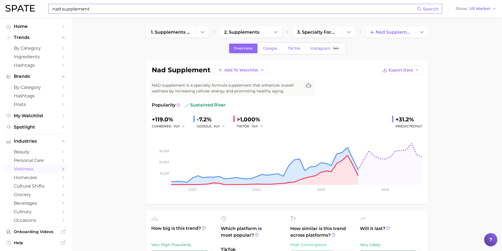
type input "hypochlorous acid spray"
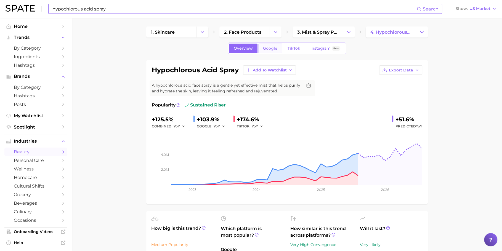
click at [280, 46] on link "Google" at bounding box center [270, 49] width 24 height 10
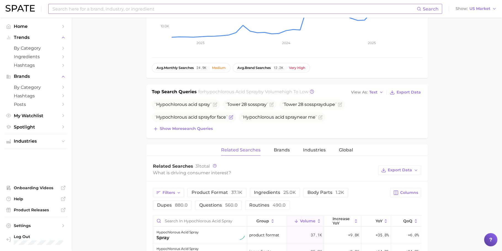
scroll to position [152, 0]
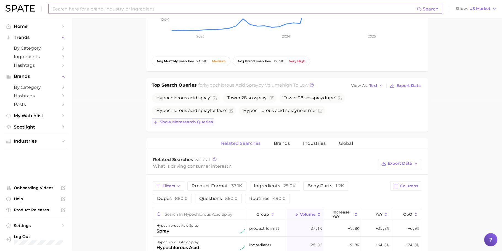
click at [182, 120] on span "Show more search queries" at bounding box center [186, 122] width 53 height 5
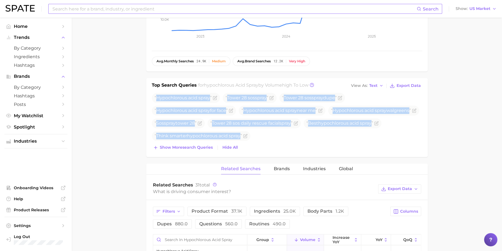
drag, startPoint x: 155, startPoint y: 95, endPoint x: 393, endPoint y: 142, distance: 242.0
click at [393, 142] on div "Hypochlorous acid spray Tower 28 sos spray Tower 28 sos spray dupe Hypochlorous…" at bounding box center [287, 122] width 270 height 59
copy div "Hypochlorous acid spray Tower 28 sos spray Tower 28 sos spray dupe Hypochlorous…"
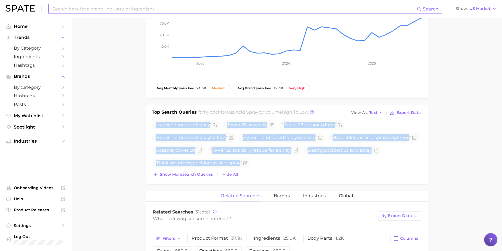
scroll to position [14, 0]
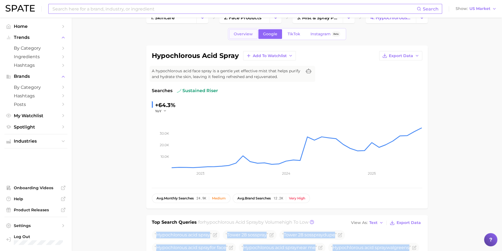
click at [234, 31] on link "Overview" at bounding box center [243, 34] width 28 height 10
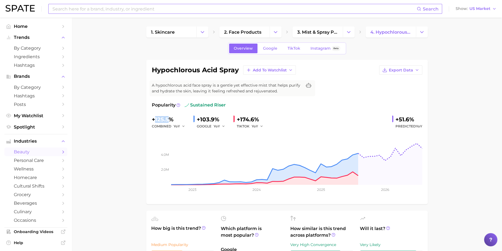
drag, startPoint x: 155, startPoint y: 119, endPoint x: 168, endPoint y: 119, distance: 13.0
click at [168, 119] on div "+125.5%" at bounding box center [170, 119] width 37 height 9
copy div "125.5"
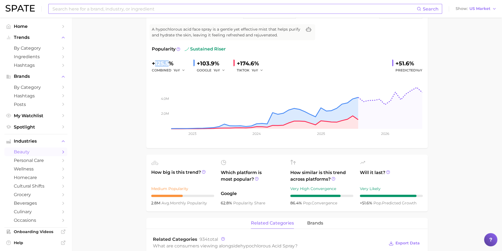
scroll to position [83, 0]
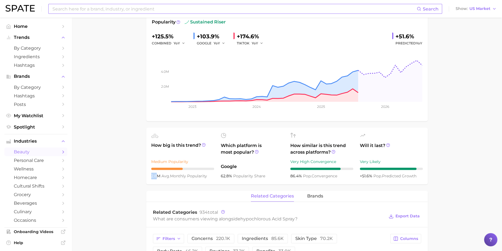
drag, startPoint x: 156, startPoint y: 176, endPoint x: 150, endPoint y: 176, distance: 6.9
click at [150, 176] on ul "How big is this trend? Medium Popularity 2.8m avg. monthly popularity Which pla…" at bounding box center [286, 156] width 281 height 57
copy span "2.8"
click at [191, 6] on input at bounding box center [234, 8] width 365 height 9
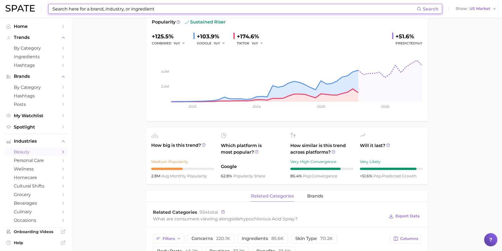
paste input "ketone supplements"
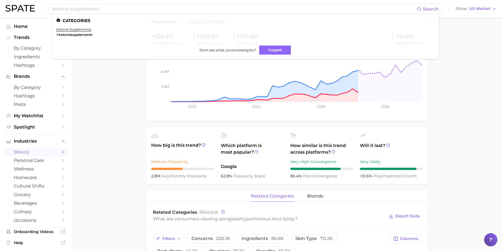
click at [142, 156] on main "1. skincare 2. face products 3. mist & spray products 4. hypochlorous acid spra…" at bounding box center [287, 241] width 430 height 612
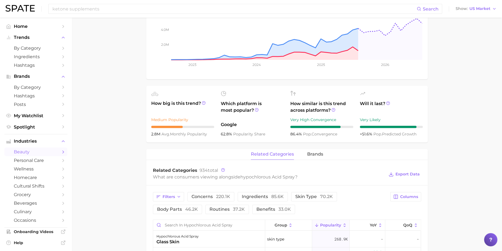
scroll to position [184, 0]
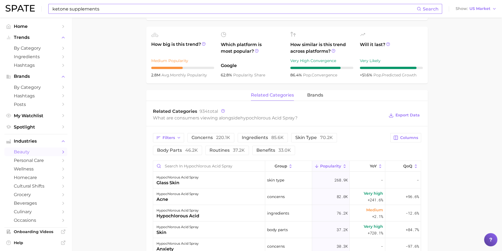
click at [224, 9] on input "ketone supplements" at bounding box center [234, 8] width 365 height 9
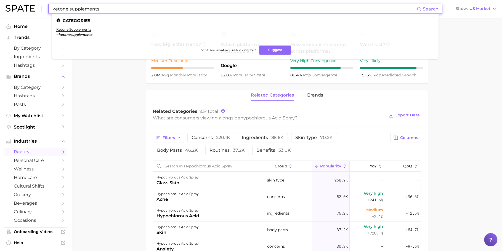
click at [224, 9] on input "ketone supplements" at bounding box center [234, 8] width 365 height 9
type input "nad su"
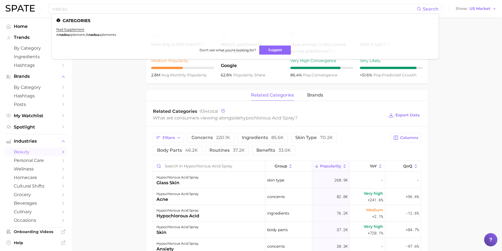
click at [134, 112] on main "1. skincare 2. face products 3. mist & spray products 4. hypochlorous acid spra…" at bounding box center [287, 140] width 430 height 612
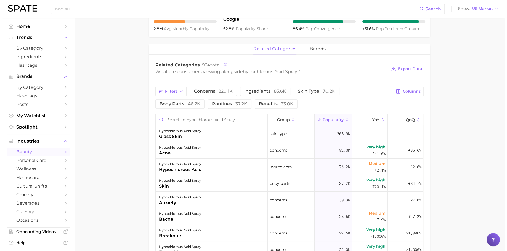
scroll to position [245, 0]
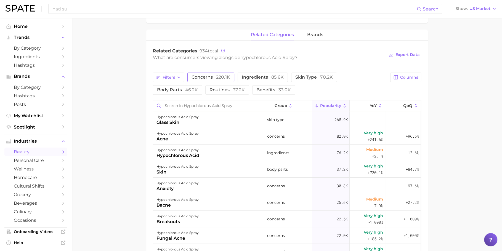
click at [215, 76] on span "concerns 220.1k" at bounding box center [211, 77] width 39 height 4
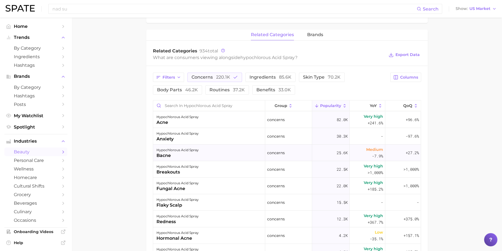
click at [209, 153] on div "hypochlorous acid spray bacne" at bounding box center [209, 153] width 112 height 17
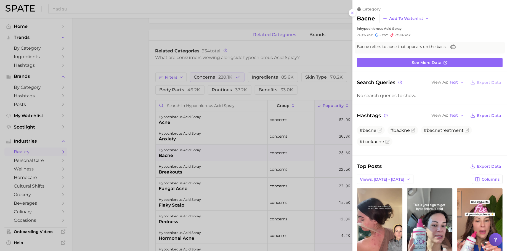
scroll to position [0, 0]
click at [209, 153] on div at bounding box center [253, 125] width 507 height 251
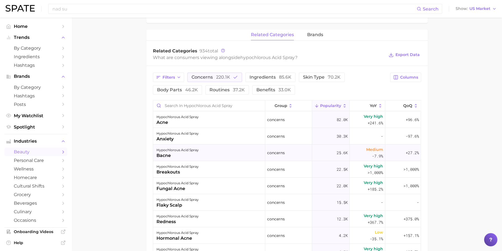
click at [209, 153] on div "hypochlorous acid spray bacne" at bounding box center [209, 153] width 112 height 17
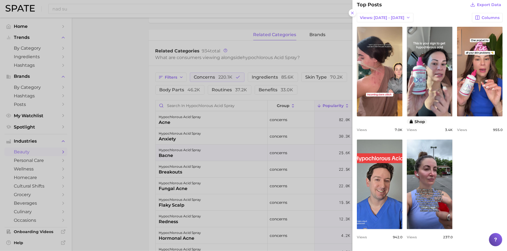
scroll to position [274, 0]
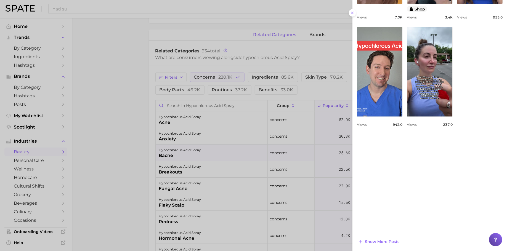
click at [245, 169] on div at bounding box center [253, 125] width 507 height 251
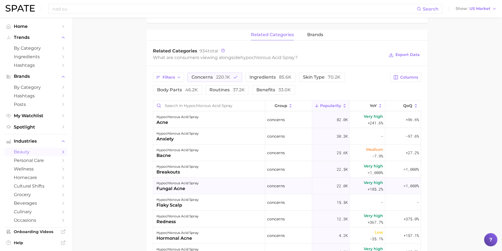
click at [229, 191] on div "hypochlorous acid spray fungal acne" at bounding box center [209, 186] width 112 height 17
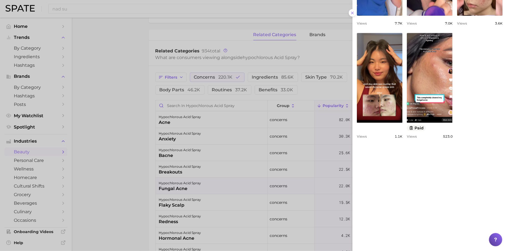
scroll to position [284, 0]
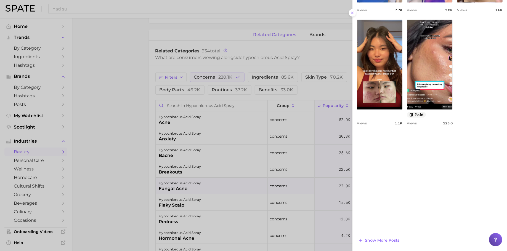
click at [213, 177] on div at bounding box center [253, 125] width 507 height 251
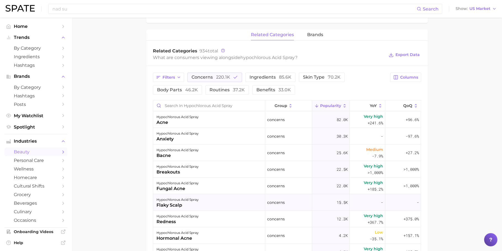
click at [217, 200] on div "hypochlorous acid spray flaky scalp" at bounding box center [209, 202] width 112 height 17
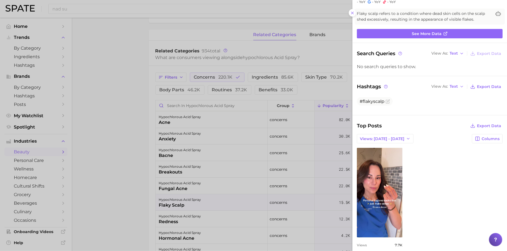
scroll to position [39, 0]
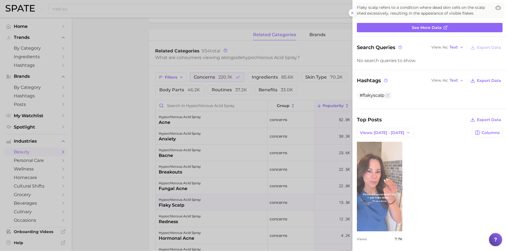
click at [400, 169] on link "view post on TikTok" at bounding box center [380, 187] width 46 height 90
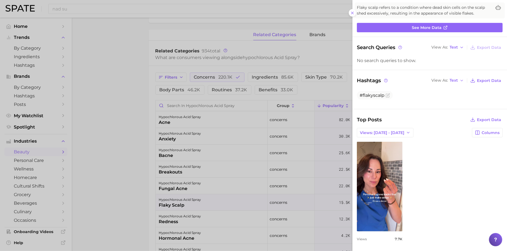
click at [258, 153] on div at bounding box center [253, 125] width 507 height 251
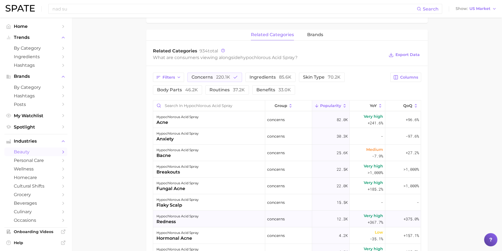
click at [228, 216] on div "hypochlorous acid spray redness" at bounding box center [209, 219] width 112 height 17
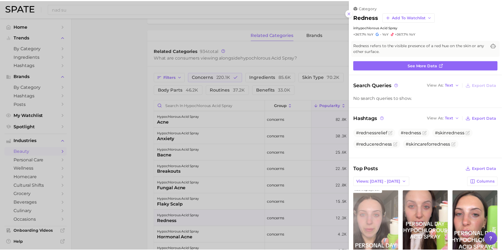
scroll to position [148, 0]
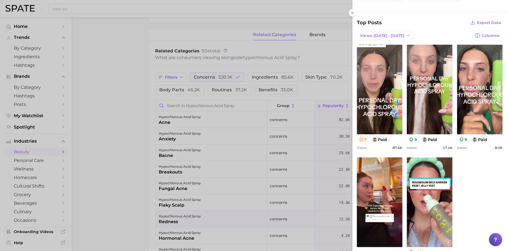
click at [157, 165] on div at bounding box center [253, 125] width 507 height 251
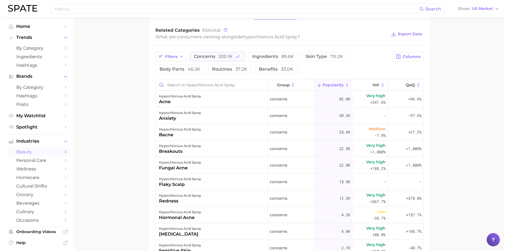
scroll to position [0, 0]
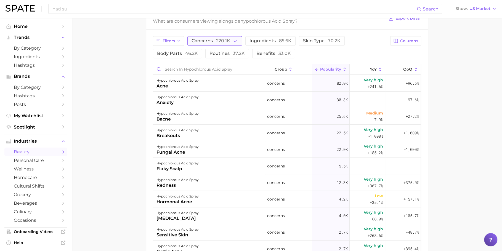
click at [211, 40] on span "concerns 220.1k" at bounding box center [211, 41] width 39 height 4
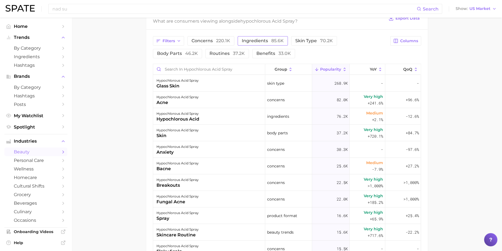
click at [272, 41] on span "85.6k" at bounding box center [277, 40] width 12 height 5
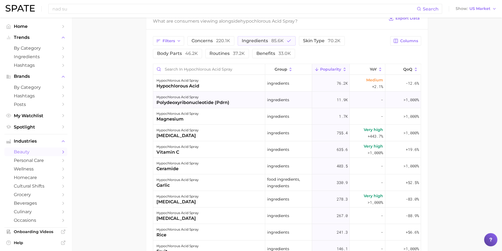
click at [227, 100] on div "polydeoxyribonucleotide (pdrn)" at bounding box center [192, 102] width 73 height 7
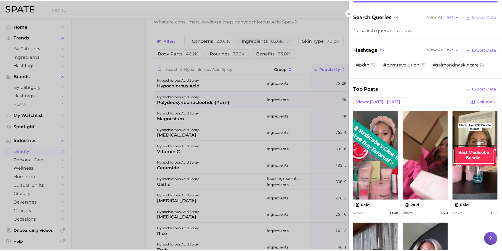
scroll to position [209, 0]
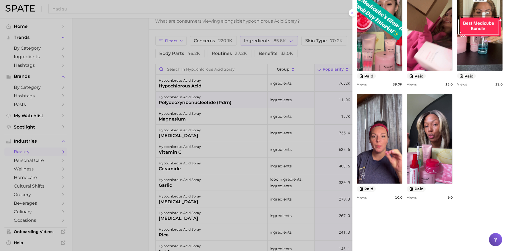
click at [258, 119] on div at bounding box center [253, 125] width 507 height 251
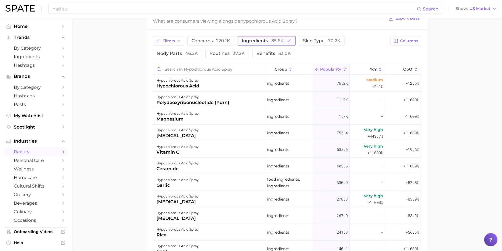
click at [265, 40] on span "ingredients 85.6k" at bounding box center [263, 41] width 42 height 4
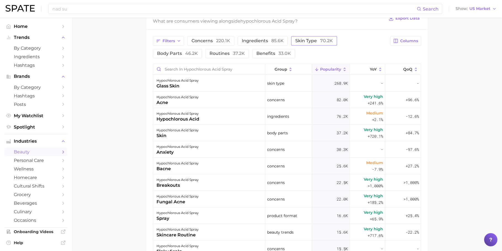
click at [325, 39] on span "70.2k" at bounding box center [326, 40] width 13 height 5
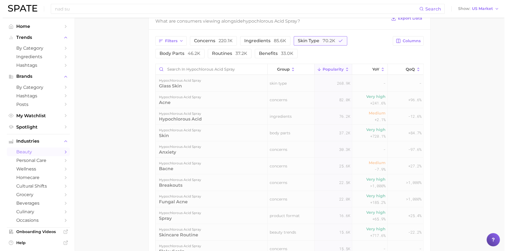
scroll to position [266, 0]
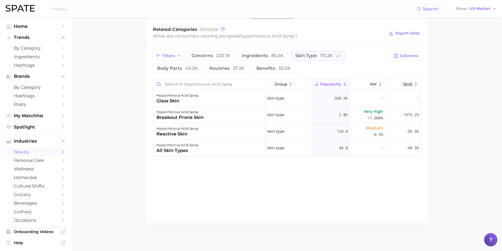
click at [316, 50] on div "Filters concerns 220.1k ingredients 85.6k skin type 70.2k body parts 46.2k rout…" at bounding box center [286, 103] width 281 height 119
click at [315, 54] on span "skin type 70.2k" at bounding box center [314, 56] width 38 height 4
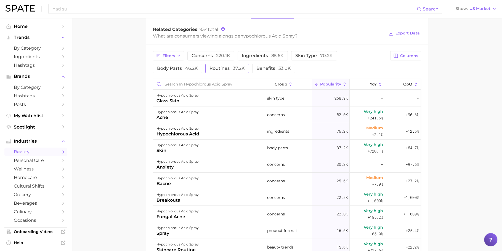
click at [205, 72] on button "routines 37.2k" at bounding box center [227, 68] width 44 height 9
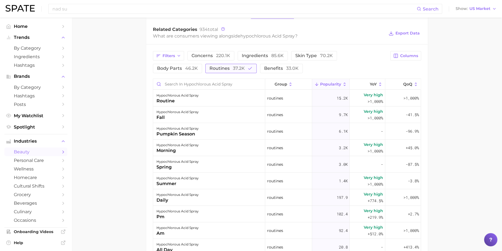
click at [209, 70] on span "routines 37.2k" at bounding box center [226, 68] width 35 height 4
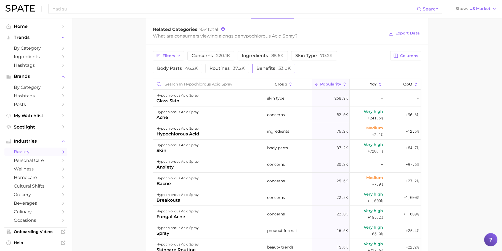
click at [256, 69] on span "benefits 33.0k" at bounding box center [273, 68] width 34 height 4
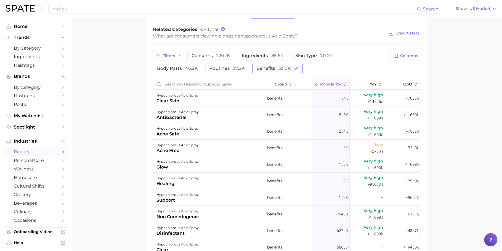
click at [278, 70] on span "33.0k" at bounding box center [284, 68] width 12 height 5
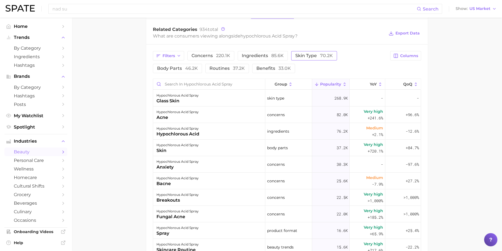
click at [317, 54] on span "skin type 70.2k" at bounding box center [314, 56] width 38 height 4
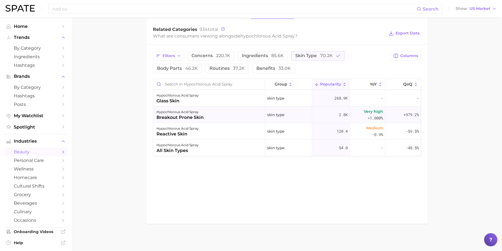
click at [222, 115] on div "hypochlorous acid spray breakout prone skin" at bounding box center [209, 115] width 112 height 17
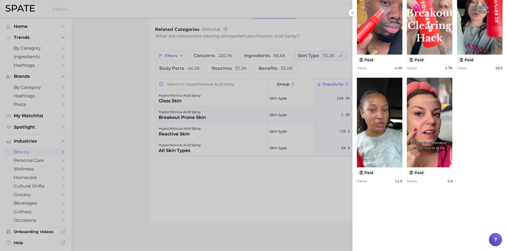
scroll to position [279, 0]
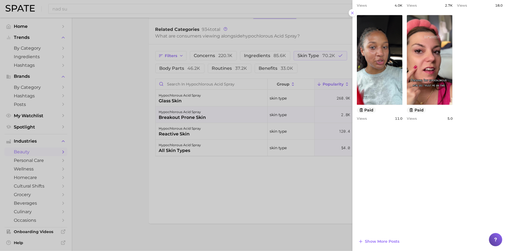
drag, startPoint x: 216, startPoint y: 165, endPoint x: 205, endPoint y: 147, distance: 21.4
click at [216, 165] on div at bounding box center [253, 125] width 507 height 251
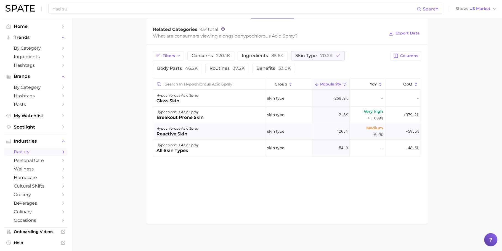
click at [197, 128] on div "hypochlorous acid spray" at bounding box center [177, 128] width 42 height 7
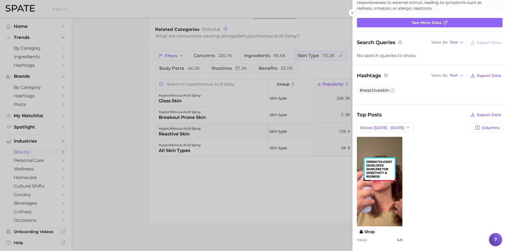
scroll to position [51, 0]
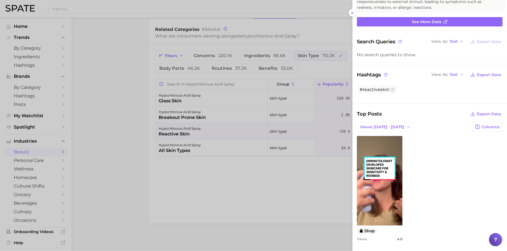
click at [225, 176] on div at bounding box center [253, 125] width 507 height 251
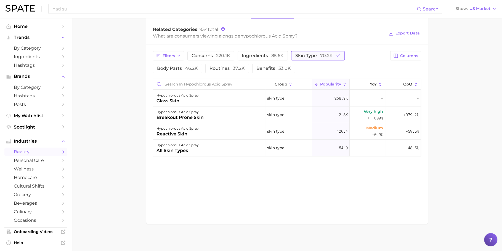
click at [310, 55] on span "skin type 70.2k" at bounding box center [314, 56] width 38 height 4
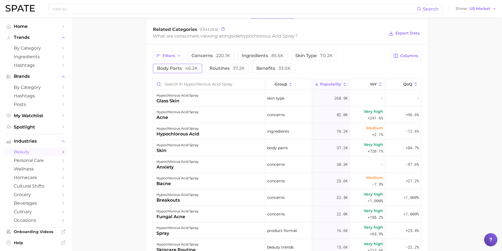
click at [198, 66] on span "46.2k" at bounding box center [191, 68] width 13 height 5
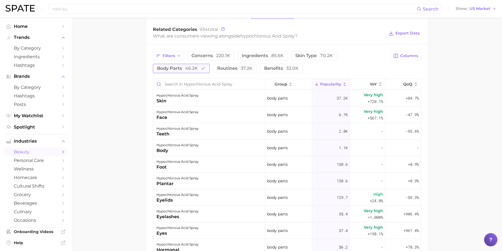
click at [185, 65] on button "body parts 46.2k" at bounding box center [181, 68] width 57 height 9
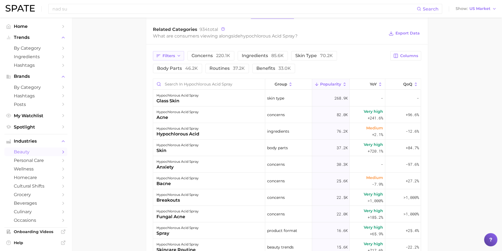
click at [171, 55] on span "Filters" at bounding box center [169, 56] width 12 height 5
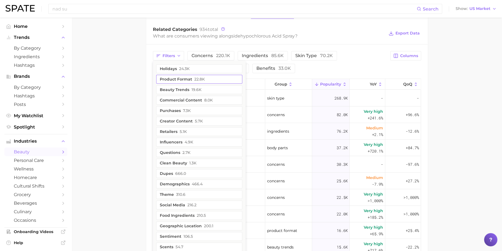
click at [223, 77] on button "product format 22.8k" at bounding box center [199, 79] width 86 height 9
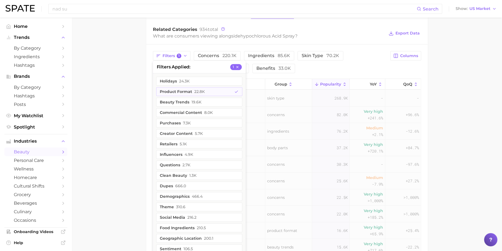
click at [318, 69] on div "Filters 1 filters applied 1 holidays 24.3k product format 22.8k beauty trends 1…" at bounding box center [270, 62] width 234 height 22
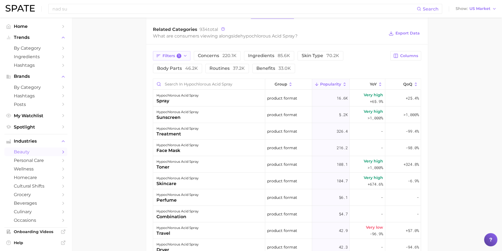
click at [182, 57] on button "Filters 1" at bounding box center [172, 55] width 38 height 9
click at [302, 62] on div "Filters 1 concerns 220.1k ingredients 85.6k skin type 70.2k body parts 46.2k ro…" at bounding box center [270, 62] width 234 height 22
click at [192, 112] on div "hypochlorous acid spray" at bounding box center [177, 112] width 42 height 7
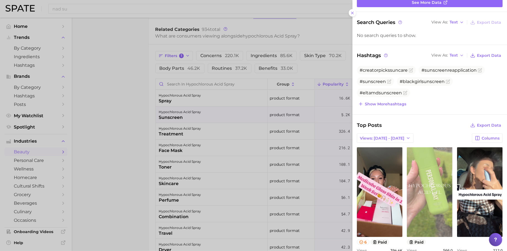
scroll to position [206, 0]
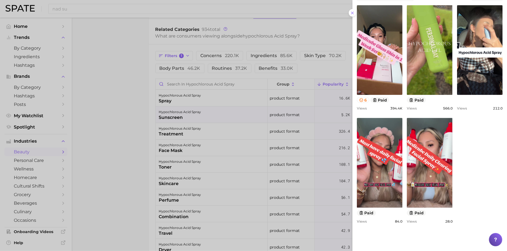
click at [204, 101] on div at bounding box center [253, 125] width 507 height 251
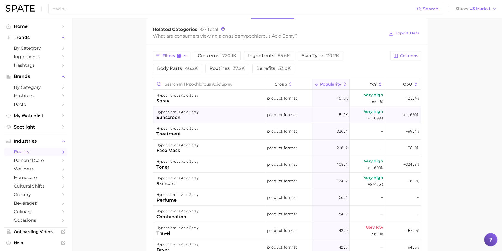
click at [197, 118] on div "hypochlorous acid spray sunscreen" at bounding box center [209, 115] width 112 height 17
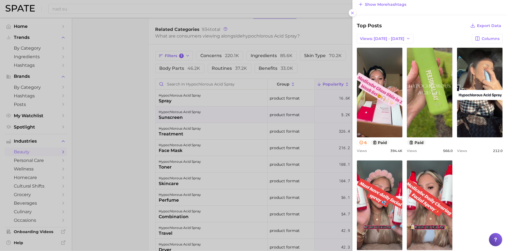
scroll to position [166, 0]
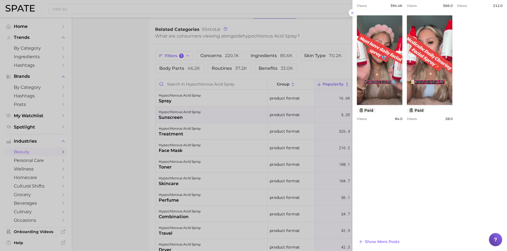
click at [184, 120] on div at bounding box center [253, 125] width 507 height 251
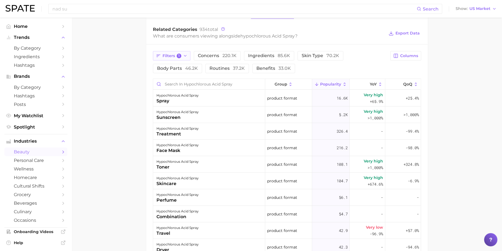
click at [177, 57] on span "Filters 1" at bounding box center [172, 56] width 19 height 5
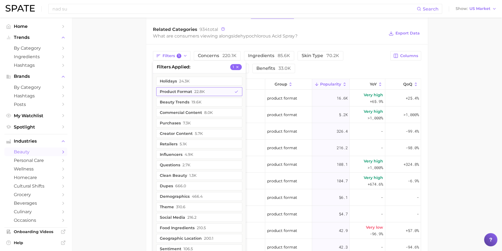
click at [191, 92] on button "product format 22.8k" at bounding box center [199, 91] width 86 height 9
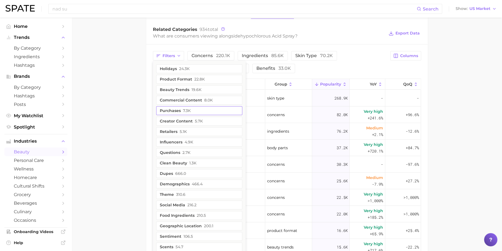
click at [185, 108] on span "7.3k" at bounding box center [187, 110] width 8 height 4
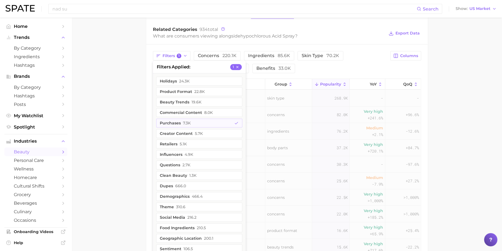
click at [140, 116] on main "1. skincare 2. face products 3. mist & spray products 4. hypochlorous acid spra…" at bounding box center [287, 58] width 430 height 612
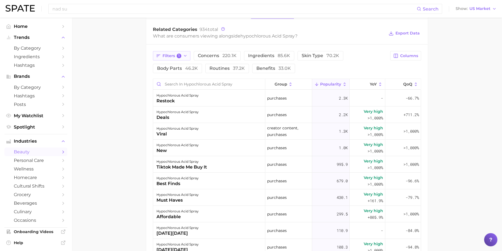
click at [168, 55] on span "Filters 1" at bounding box center [172, 56] width 19 height 5
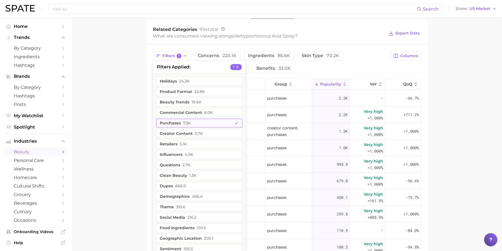
click at [195, 123] on button "purchases 7.3k" at bounding box center [199, 123] width 86 height 9
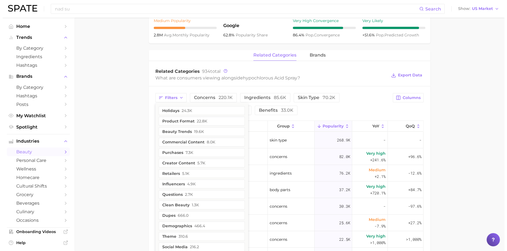
scroll to position [225, 0]
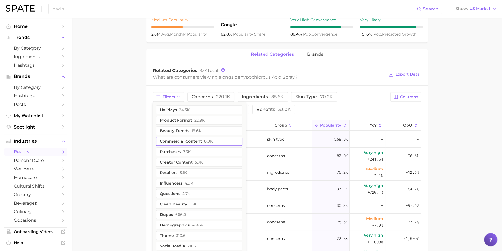
click at [199, 142] on button "commercial content 8.0k" at bounding box center [199, 141] width 86 height 9
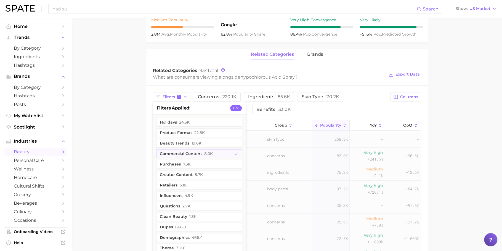
click at [126, 142] on main "1. skincare 2. face products 3. mist & spray products 4. hypochlorous acid spra…" at bounding box center [287, 99] width 430 height 612
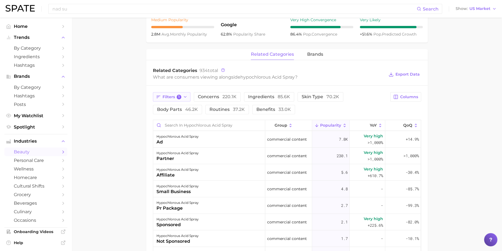
click at [170, 95] on span "Filters 1" at bounding box center [172, 97] width 19 height 5
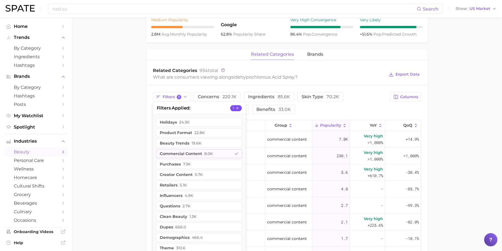
click at [234, 107] on button "1" at bounding box center [236, 108] width 12 height 6
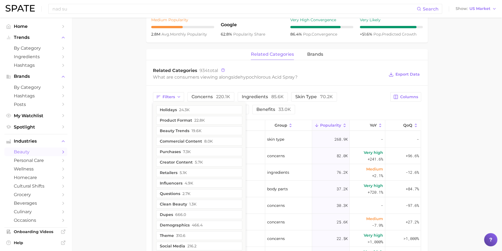
click at [110, 108] on main "1. skincare 2. face products 3. mist & spray products 4. hypochlorous acid spra…" at bounding box center [287, 99] width 430 height 612
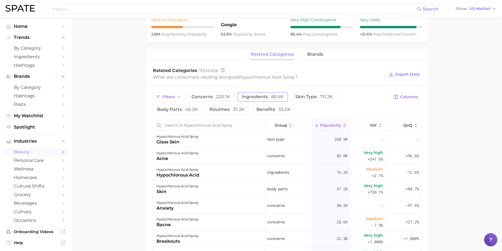
click at [268, 96] on span "ingredients 85.6k" at bounding box center [263, 97] width 42 height 4
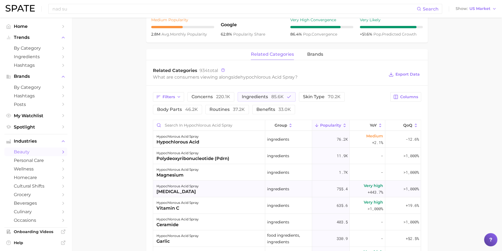
click at [219, 193] on div "hypochlorous acid spray azelaic acid" at bounding box center [209, 189] width 112 height 17
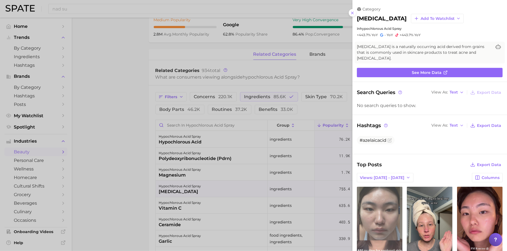
scroll to position [0, 0]
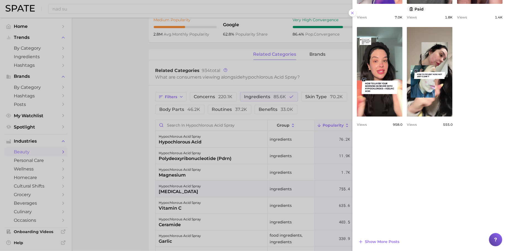
click at [247, 190] on div at bounding box center [253, 125] width 507 height 251
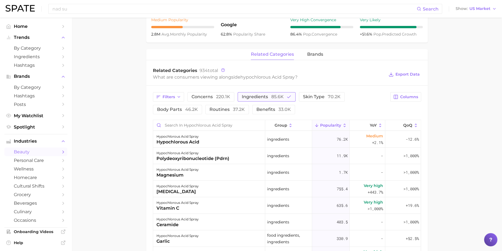
click at [264, 96] on span "ingredients 85.6k" at bounding box center [263, 97] width 42 height 4
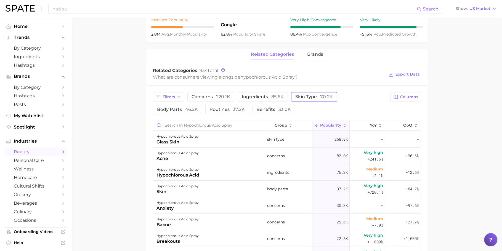
click at [304, 98] on span "skin type 70.2k" at bounding box center [314, 97] width 38 height 4
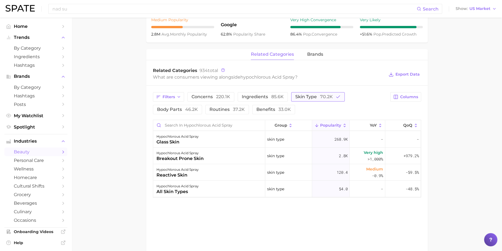
click at [304, 98] on span "skin type 70.2k" at bounding box center [314, 97] width 38 height 4
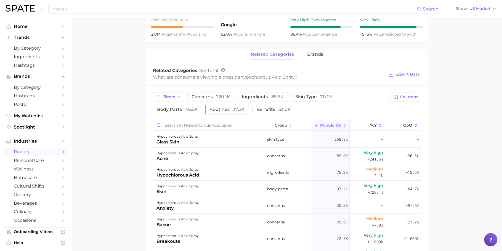
click at [205, 112] on button "routines 37.2k" at bounding box center [227, 109] width 44 height 9
click at [193, 139] on div "routine" at bounding box center [177, 142] width 42 height 7
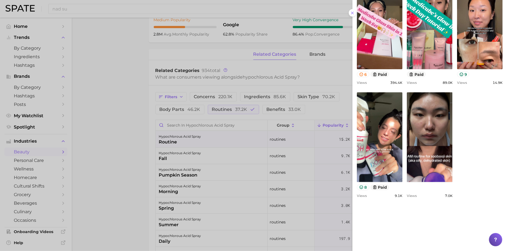
scroll to position [292, 0]
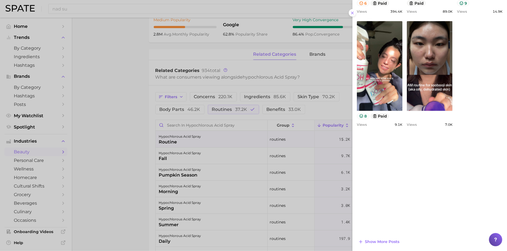
click at [264, 173] on div at bounding box center [253, 125] width 507 height 251
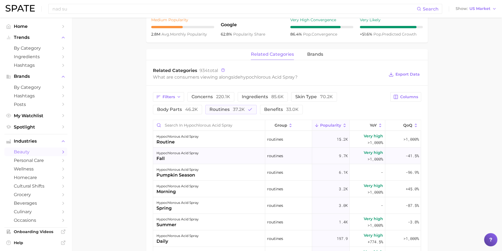
click at [224, 160] on div "hypochlorous acid spray fall" at bounding box center [209, 156] width 112 height 17
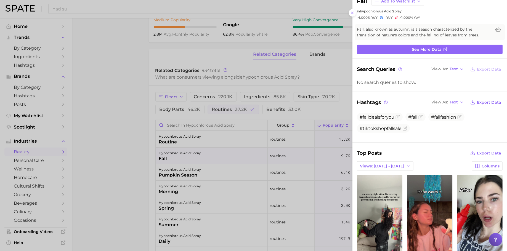
click at [259, 180] on div at bounding box center [253, 125] width 507 height 251
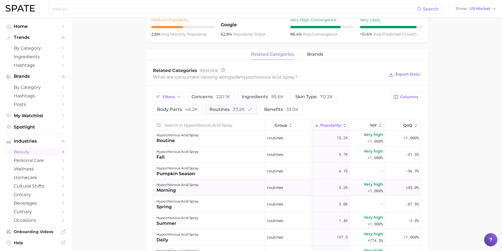
click at [226, 187] on div "hypochlorous acid spray morning" at bounding box center [209, 187] width 112 height 17
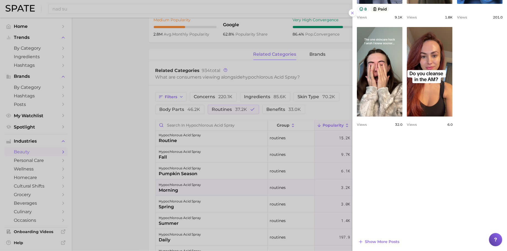
click at [259, 194] on div at bounding box center [253, 125] width 507 height 251
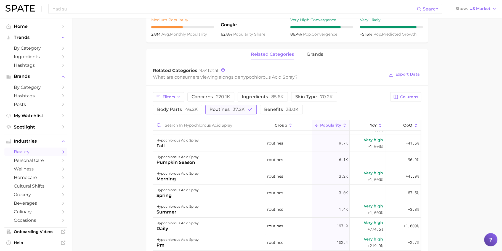
click at [205, 112] on button "routines 37.2k" at bounding box center [230, 109] width 51 height 9
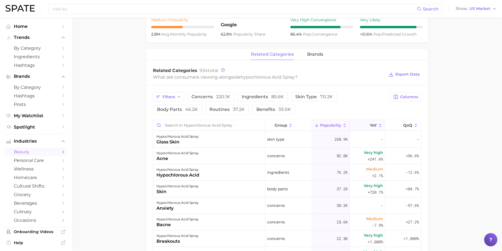
click at [364, 125] on button "YoY" at bounding box center [368, 125] width 36 height 11
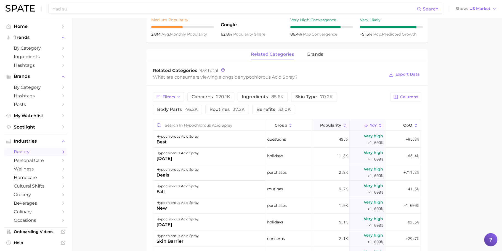
click at [328, 124] on span "Popularity" at bounding box center [330, 125] width 21 height 4
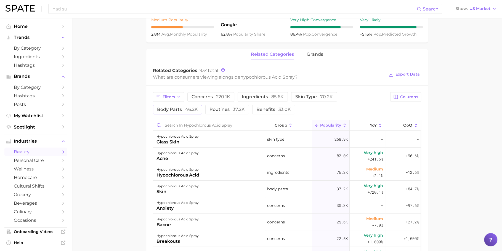
click at [202, 105] on button "body parts 46.2k" at bounding box center [177, 109] width 49 height 9
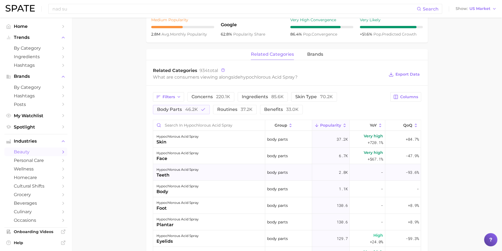
click at [218, 170] on div "hypochlorous acid spray teeth" at bounding box center [209, 172] width 112 height 17
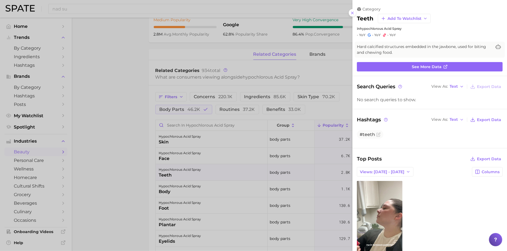
click at [218, 170] on div at bounding box center [253, 125] width 507 height 251
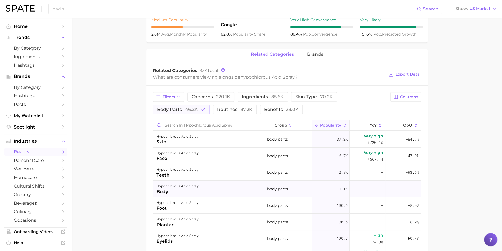
click at [215, 194] on div "hypochlorous acid spray body" at bounding box center [209, 189] width 112 height 17
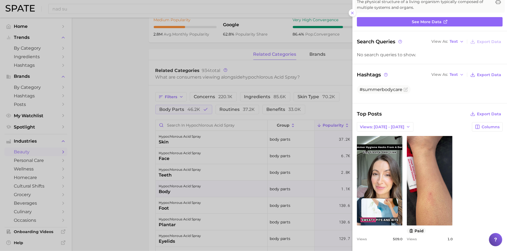
click at [277, 192] on div at bounding box center [253, 125] width 507 height 251
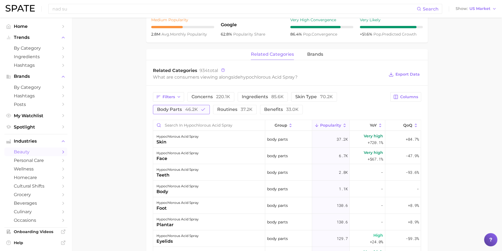
click at [198, 111] on button "body parts 46.2k" at bounding box center [181, 109] width 57 height 9
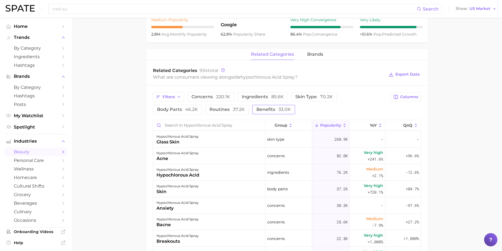
click at [252, 105] on button "benefits 33.0k" at bounding box center [273, 109] width 43 height 9
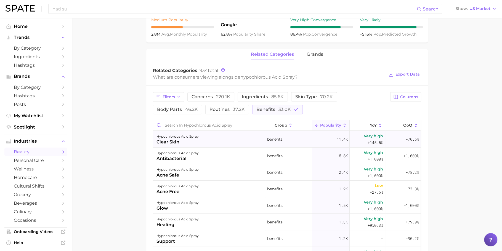
click at [205, 140] on div "hypochlorous acid spray clear skin" at bounding box center [209, 139] width 112 height 17
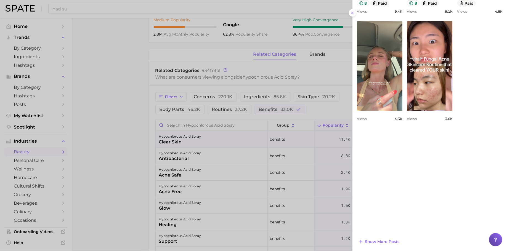
click at [227, 174] on div at bounding box center [253, 125] width 507 height 251
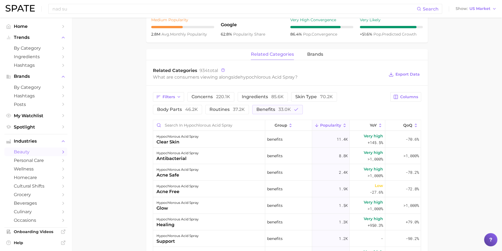
click at [208, 157] on div "hypochlorous acid spray antibacterial" at bounding box center [209, 156] width 112 height 17
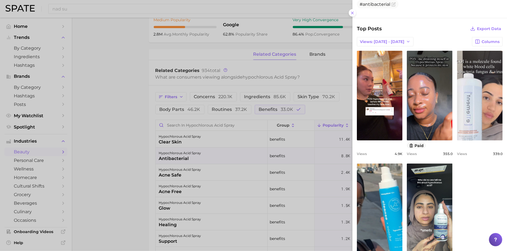
click at [148, 166] on div at bounding box center [253, 125] width 507 height 251
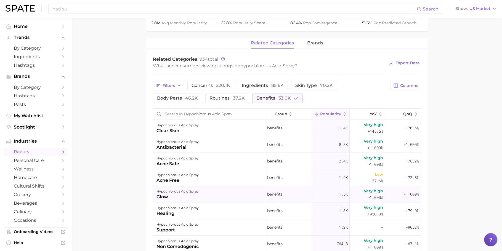
click at [194, 197] on div "glow" at bounding box center [177, 197] width 42 height 7
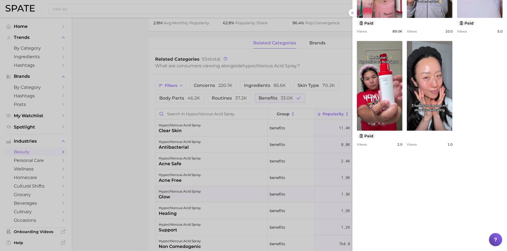
click at [113, 158] on div at bounding box center [253, 125] width 507 height 251
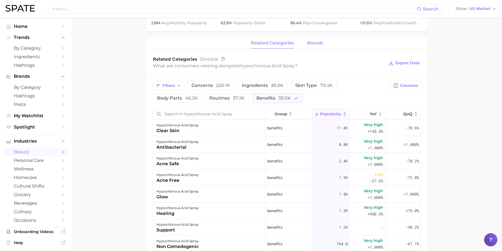
click at [322, 43] on span "brands" at bounding box center [315, 43] width 16 height 5
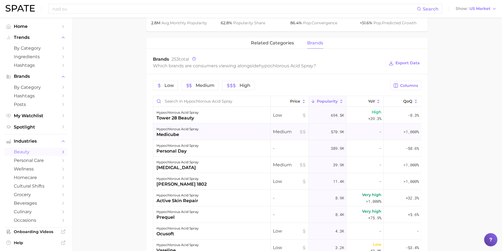
click at [211, 132] on div "hypochlorous acid spray medicube" at bounding box center [212, 132] width 118 height 17
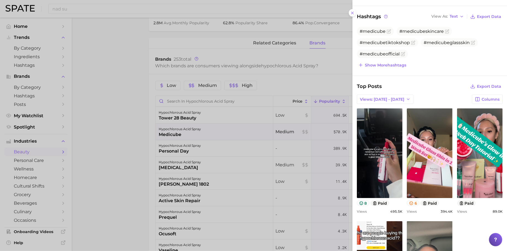
scroll to position [0, 0]
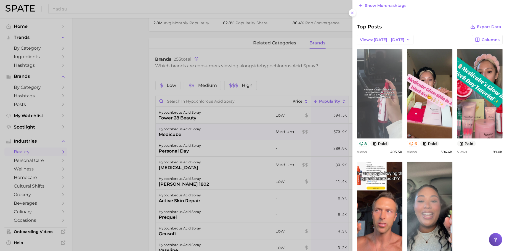
click at [402, 120] on link "view post on TikTok" at bounding box center [380, 94] width 46 height 90
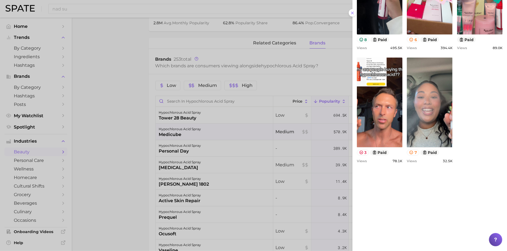
scroll to position [286, 0]
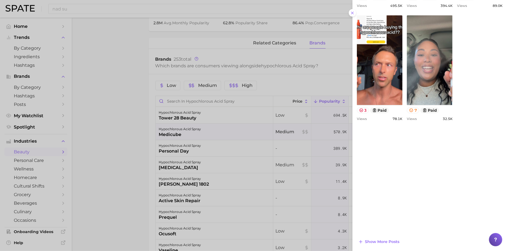
drag, startPoint x: 269, startPoint y: 160, endPoint x: 228, endPoint y: 156, distance: 41.8
click at [269, 160] on div at bounding box center [253, 125] width 507 height 251
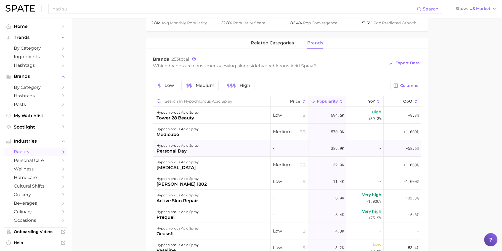
click at [201, 152] on div "hypochlorous acid spray personal day" at bounding box center [212, 148] width 118 height 17
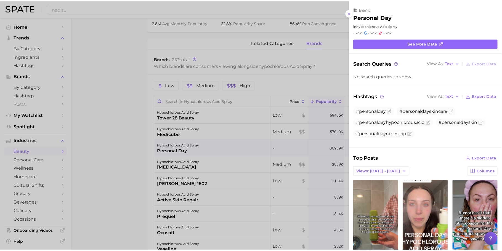
scroll to position [0, 0]
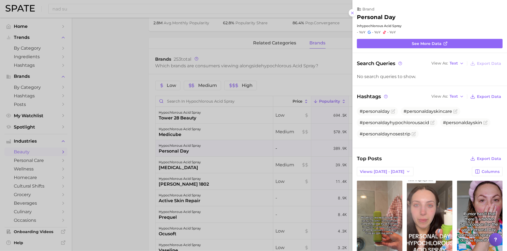
click at [116, 138] on div at bounding box center [253, 125] width 507 height 251
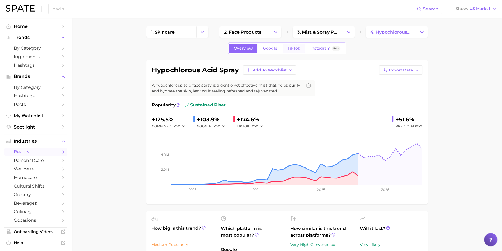
click at [295, 44] on link "TikTok" at bounding box center [294, 49] width 22 height 10
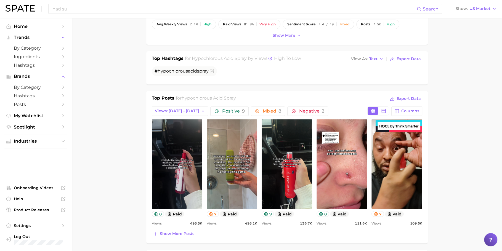
scroll to position [276, 0]
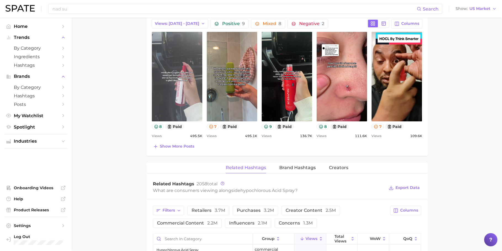
click at [179, 91] on link "view post on TikTok" at bounding box center [177, 77] width 51 height 90
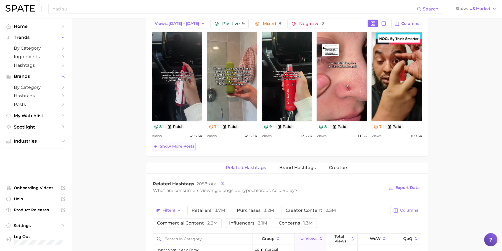
click at [176, 144] on span "Show more posts" at bounding box center [177, 146] width 34 height 5
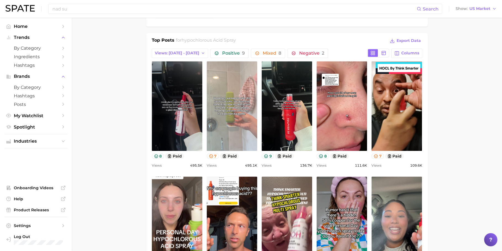
scroll to position [240, 0]
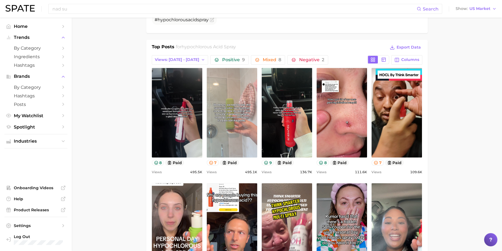
click at [218, 118] on link "view post on TikTok" at bounding box center [232, 113] width 51 height 90
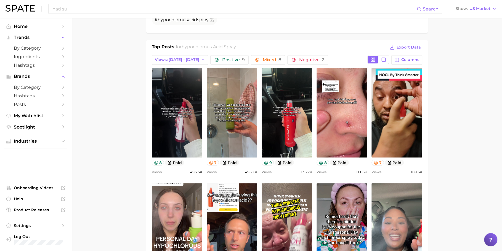
click at [85, 125] on main "1. skincare 2. face products 3. mist & spray products 4. hypochlorous acid spra…" at bounding box center [287, 224] width 430 height 893
click at [313, 46] on div "Top Posts for hypochlorous acid spray Export Data" at bounding box center [287, 48] width 270 height 8
click at [331, 53] on div "Top Posts for hypochlorous acid spray Export Data Views: Sep 7 - 14 Positive 9 …" at bounding box center [287, 173] width 270 height 259
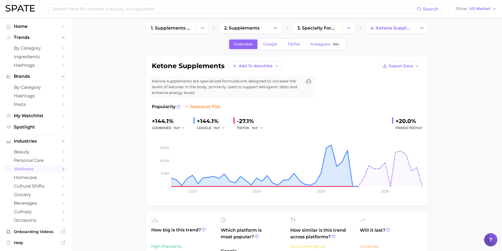
scroll to position [4, 0]
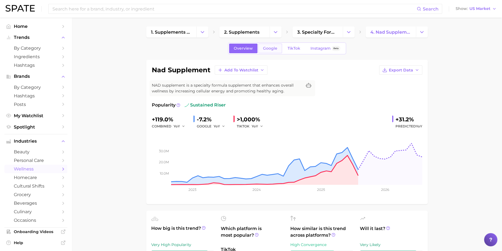
click at [270, 45] on link "Google" at bounding box center [270, 49] width 24 height 10
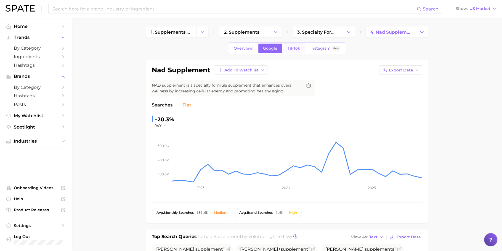
click at [294, 44] on link "TikTok" at bounding box center [294, 49] width 22 height 10
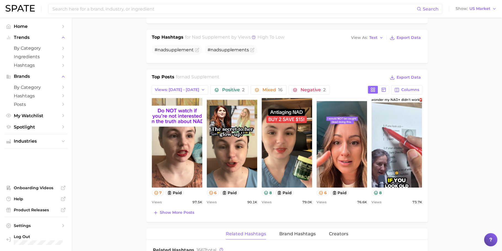
scroll to position [255, 0]
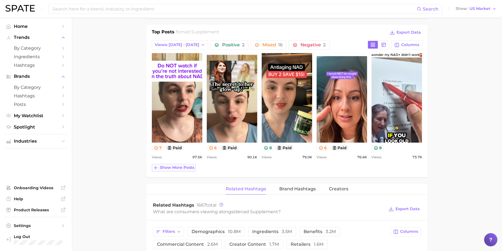
click at [185, 165] on span "Show more posts" at bounding box center [177, 167] width 34 height 5
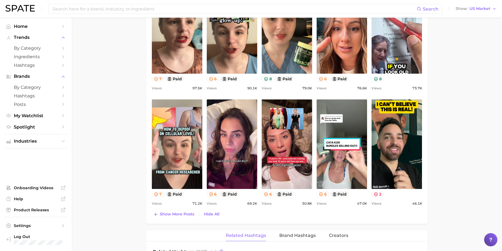
scroll to position [324, 0]
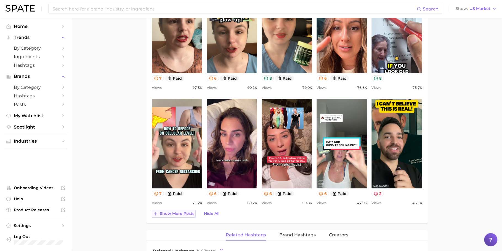
click at [174, 210] on button "Show more posts" at bounding box center [174, 214] width 44 height 8
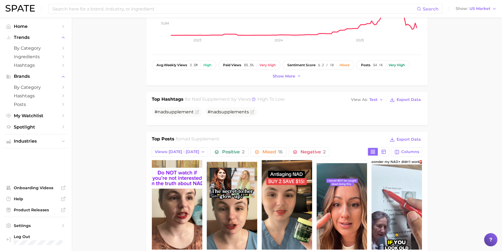
scroll to position [0, 0]
click at [279, 77] on span "Show more" at bounding box center [284, 76] width 23 height 5
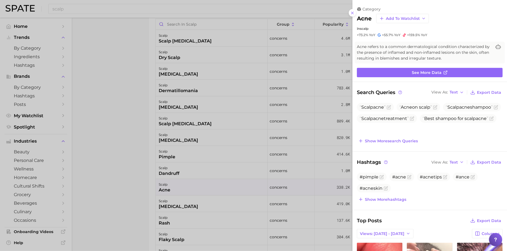
scroll to position [334, 0]
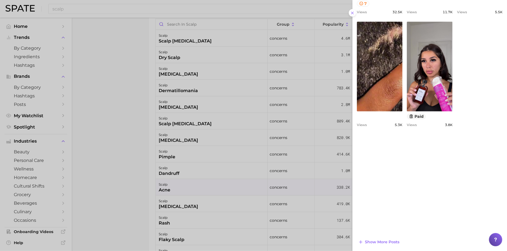
click at [233, 166] on div at bounding box center [253, 125] width 507 height 251
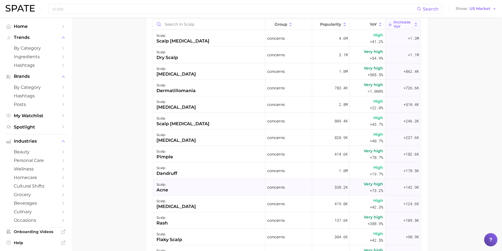
click at [240, 187] on div "scalp acne" at bounding box center [209, 187] width 112 height 17
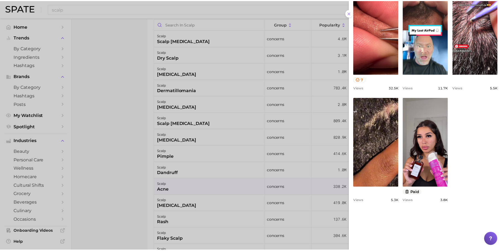
scroll to position [287, 0]
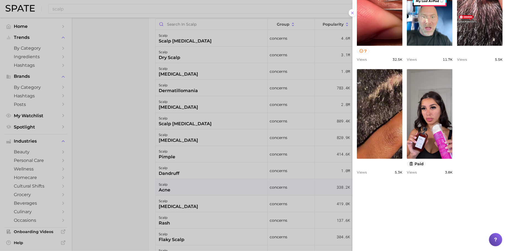
click at [232, 198] on div at bounding box center [253, 125] width 507 height 251
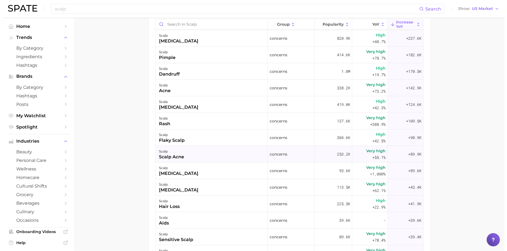
scroll to position [102, 0]
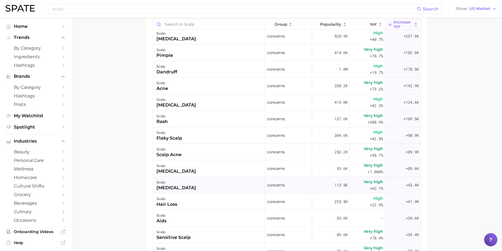
click at [225, 188] on div "scalp sunburn" at bounding box center [209, 185] width 112 height 17
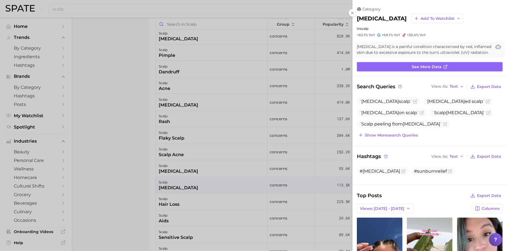
scroll to position [0, 0]
click at [387, 134] on span "Show more search queries" at bounding box center [391, 135] width 53 height 5
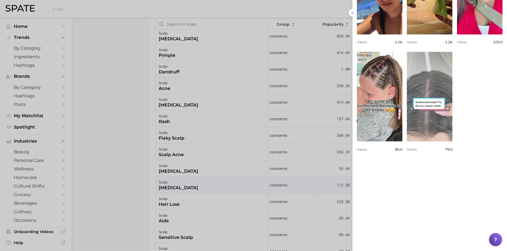
scroll to position [344, 0]
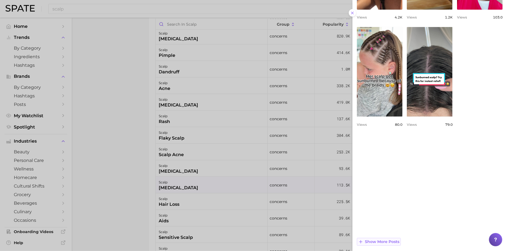
click at [385, 241] on span "Show more posts" at bounding box center [382, 242] width 34 height 5
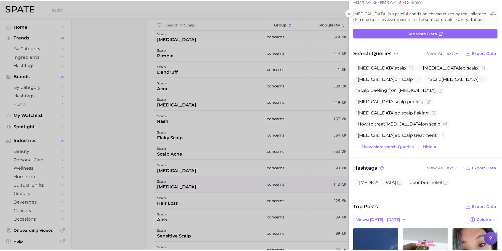
scroll to position [176, 0]
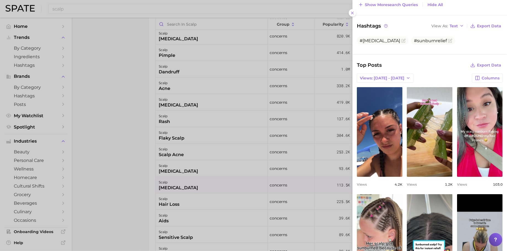
click at [182, 172] on div at bounding box center [253, 125] width 507 height 251
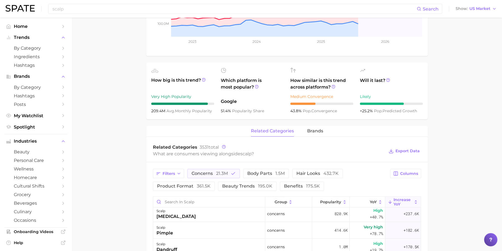
scroll to position [155, 0]
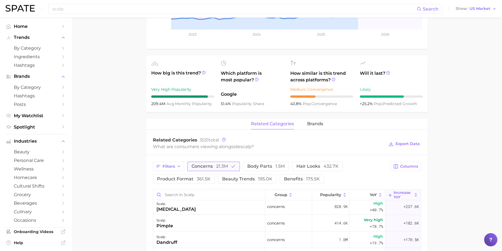
click at [218, 164] on span "21.3m" at bounding box center [222, 166] width 12 height 5
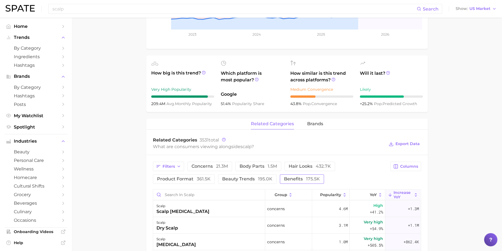
click at [296, 180] on span "benefits 175.5k" at bounding box center [302, 179] width 36 height 4
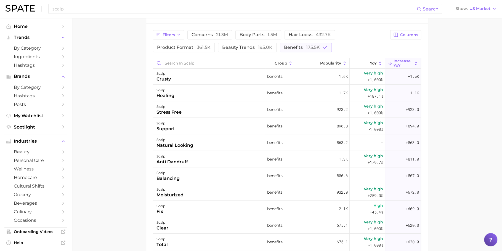
scroll to position [42, 0]
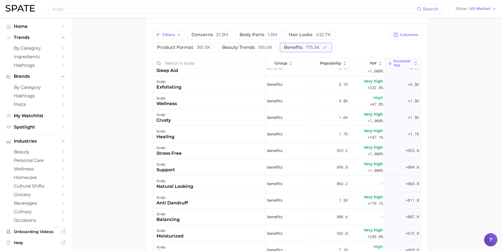
click at [298, 46] on span "benefits 175.5k" at bounding box center [302, 47] width 36 height 4
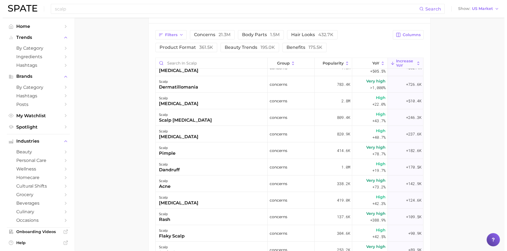
scroll to position [0, 0]
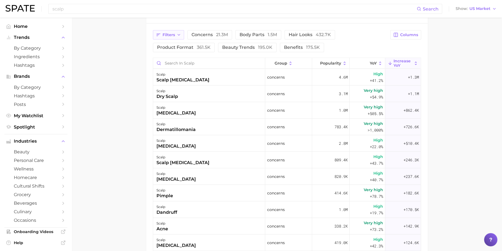
click at [172, 34] on span "Filters" at bounding box center [169, 35] width 12 height 5
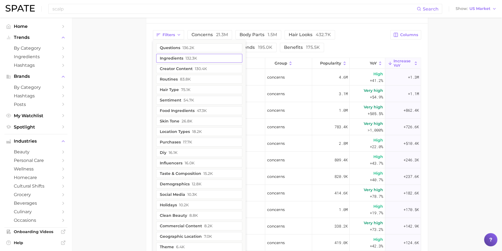
click at [204, 58] on button "ingredients 132.3k" at bounding box center [199, 58] width 86 height 9
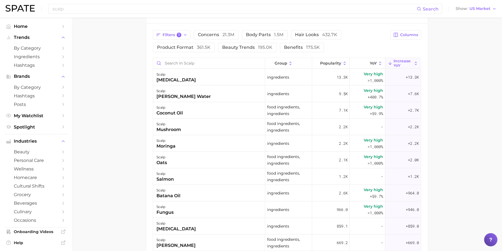
click at [373, 40] on div "Filters 1 concerns 21.3m body parts 1.5m hair looks 432.7k product format 361.5…" at bounding box center [270, 41] width 234 height 22
click at [208, 81] on div "scalp ketoconazole" at bounding box center [209, 77] width 112 height 17
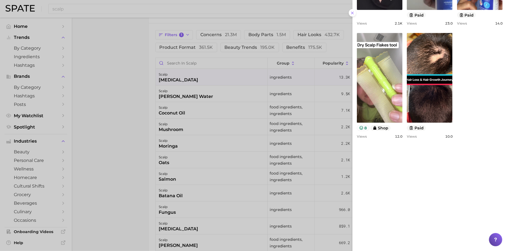
scroll to position [326, 0]
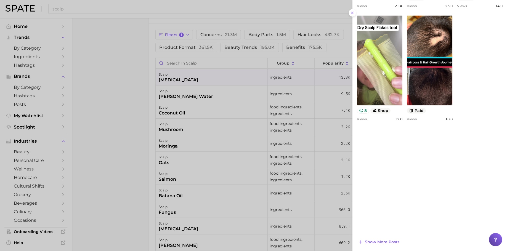
click at [157, 165] on div at bounding box center [253, 125] width 507 height 251
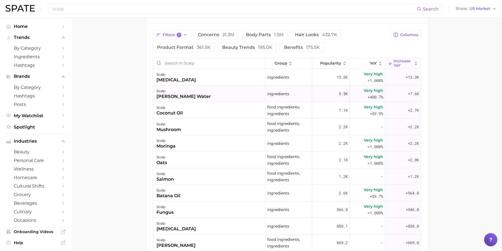
click at [187, 94] on div "rosemary water" at bounding box center [183, 96] width 54 height 7
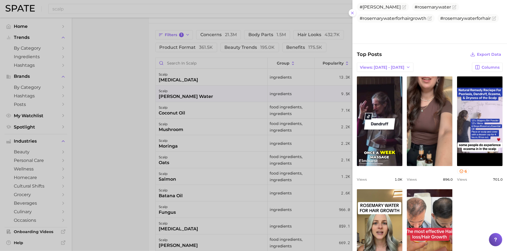
scroll to position [296, 0]
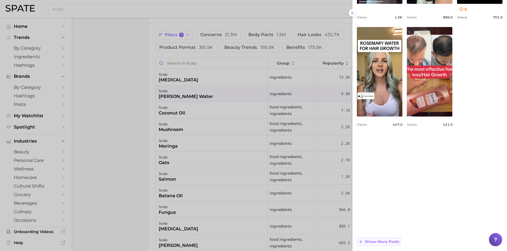
drag, startPoint x: 395, startPoint y: 243, endPoint x: 395, endPoint y: 241, distance: 2.8
click at [395, 243] on button "Show more posts" at bounding box center [379, 242] width 44 height 8
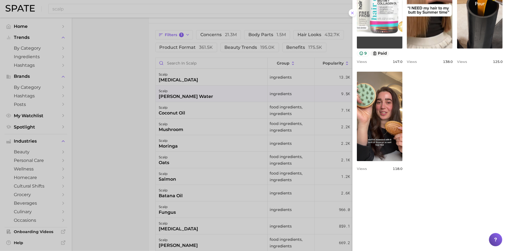
scroll to position [486, 0]
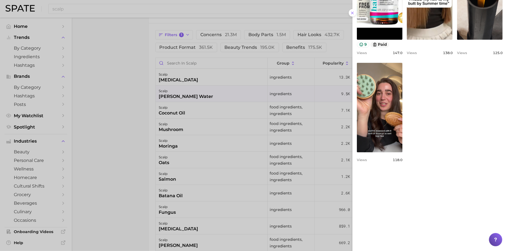
click at [181, 124] on div at bounding box center [253, 125] width 507 height 251
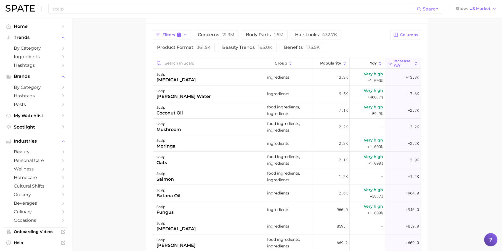
click at [166, 108] on div "scalp" at bounding box center [169, 107] width 26 height 7
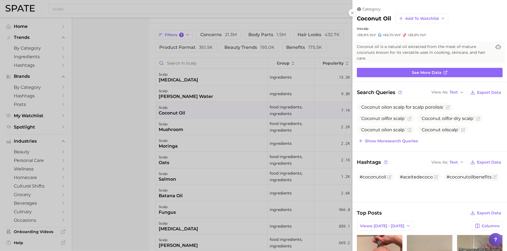
scroll to position [0, 0]
click at [395, 141] on span "Show more search queries" at bounding box center [391, 141] width 53 height 5
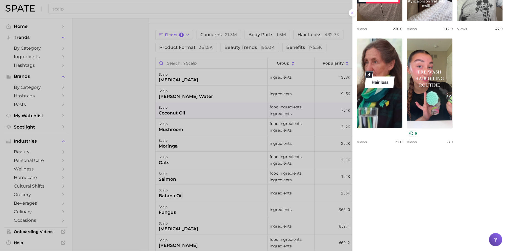
scroll to position [378, 0]
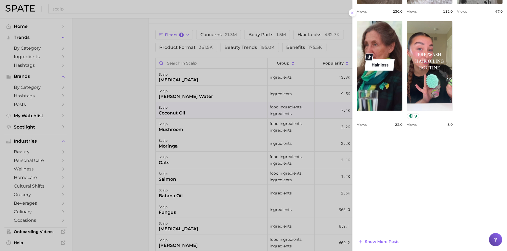
click at [161, 133] on div at bounding box center [253, 125] width 507 height 251
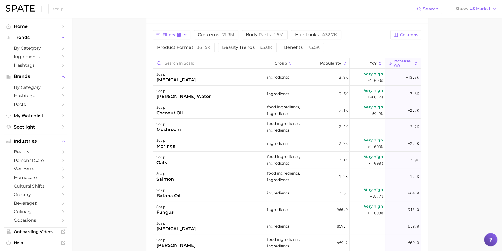
click at [203, 132] on div "scalp mushroom" at bounding box center [209, 127] width 112 height 17
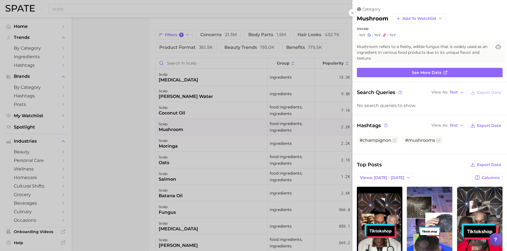
scroll to position [0, 0]
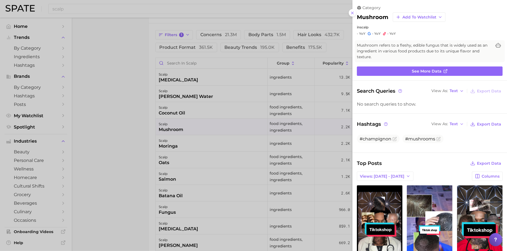
click at [201, 127] on div at bounding box center [253, 125] width 507 height 251
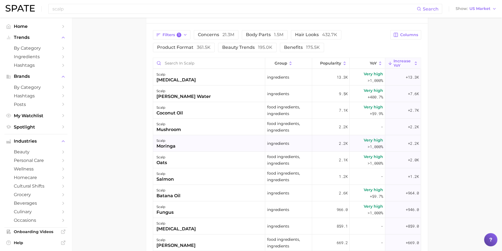
click at [200, 141] on div "scalp moringa" at bounding box center [209, 143] width 112 height 17
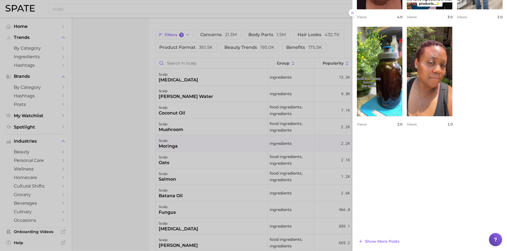
click at [184, 171] on div at bounding box center [253, 125] width 507 height 251
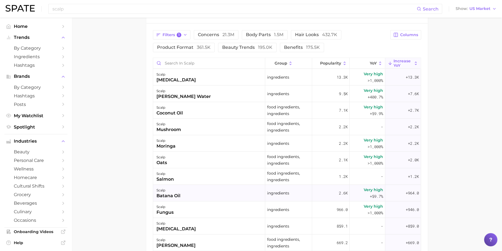
click at [199, 191] on div "scalp batana oil" at bounding box center [209, 193] width 112 height 17
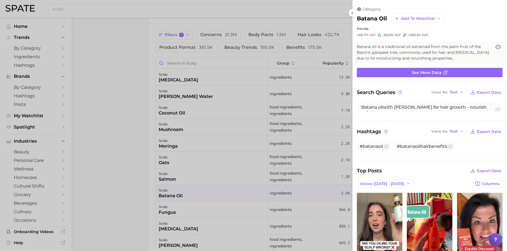
click at [199, 191] on div at bounding box center [253, 125] width 507 height 251
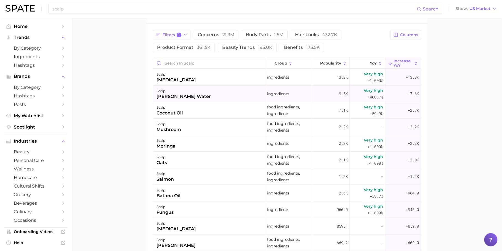
click at [190, 88] on div "scalp" at bounding box center [183, 91] width 54 height 7
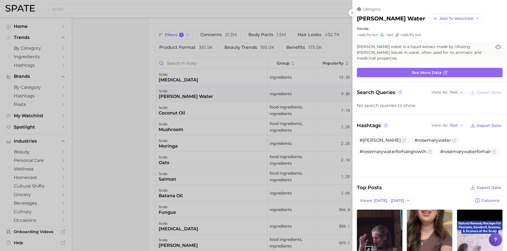
click at [191, 77] on div at bounding box center [253, 125] width 507 height 251
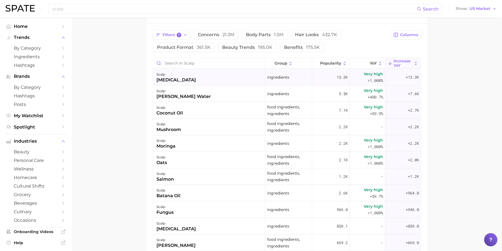
click at [199, 74] on div "scalp ketoconazole" at bounding box center [209, 77] width 112 height 17
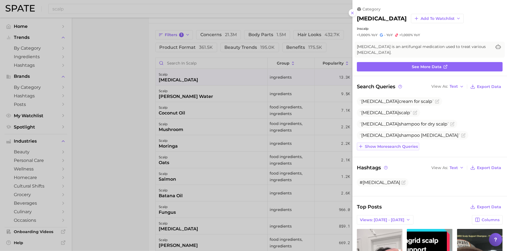
click at [386, 146] on span "Show more search queries" at bounding box center [391, 146] width 53 height 5
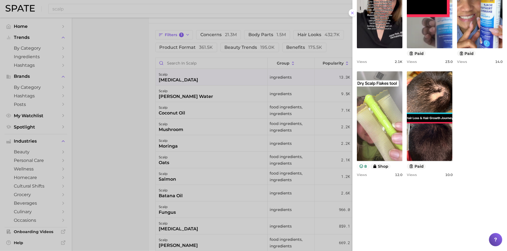
click at [252, 120] on div at bounding box center [253, 125] width 507 height 251
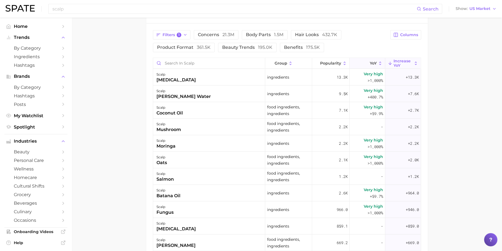
click at [369, 59] on button "YoY" at bounding box center [368, 63] width 36 height 11
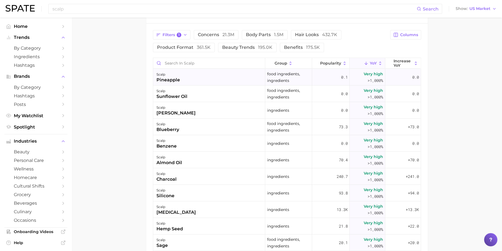
click at [202, 81] on div "scalp pineapple" at bounding box center [209, 77] width 112 height 17
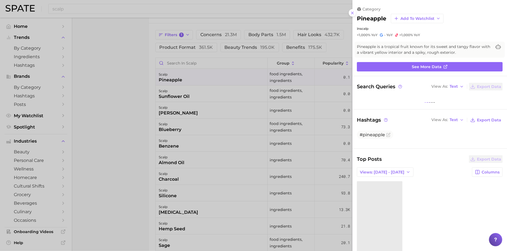
click at [202, 81] on div at bounding box center [253, 125] width 507 height 251
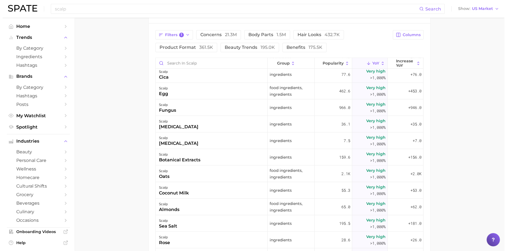
scroll to position [285, 0]
click at [215, 176] on div "scalp oats" at bounding box center [209, 173] width 112 height 17
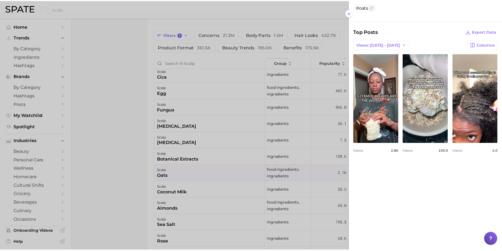
scroll to position [175, 0]
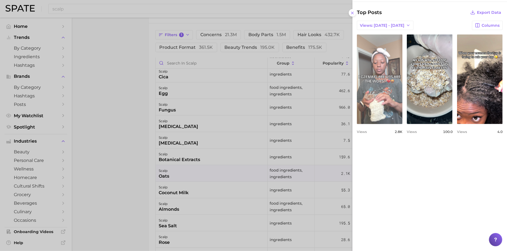
click at [402, 65] on link "view post on TikTok" at bounding box center [380, 79] width 46 height 90
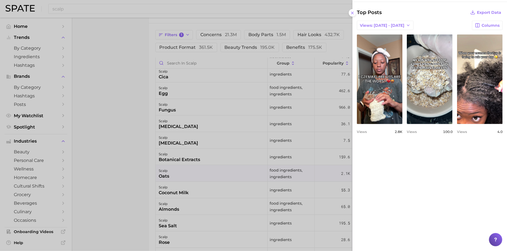
click at [161, 169] on div at bounding box center [253, 125] width 507 height 251
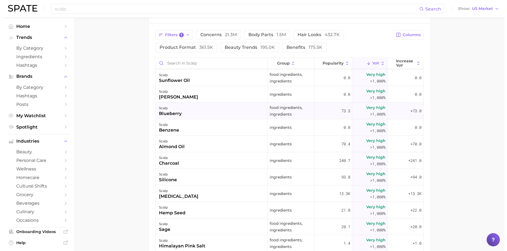
scroll to position [22, 0]
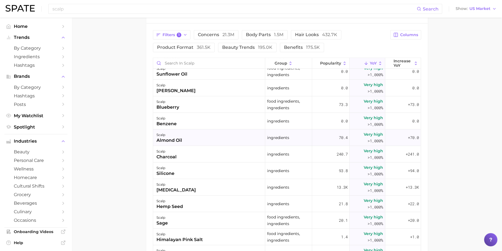
click at [216, 133] on div "scalp almond oil" at bounding box center [209, 137] width 112 height 17
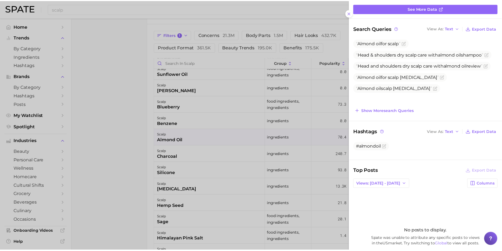
scroll to position [58, 0]
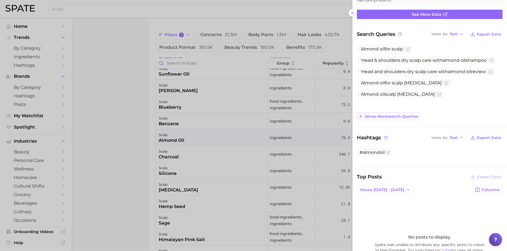
click at [416, 114] on span "Show more search queries" at bounding box center [391, 116] width 53 height 5
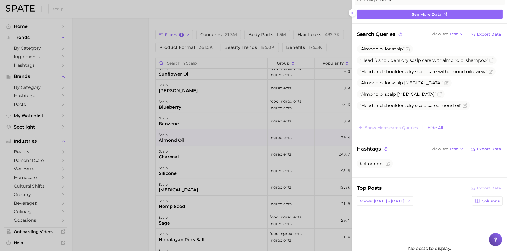
click at [205, 155] on div at bounding box center [253, 125] width 507 height 251
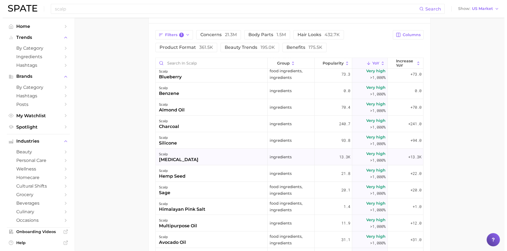
scroll to position [67, 0]
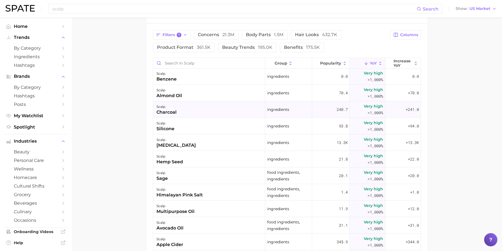
click at [203, 113] on div "scalp charcoal" at bounding box center [209, 109] width 112 height 17
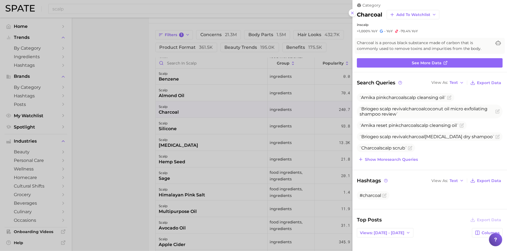
scroll to position [5, 0]
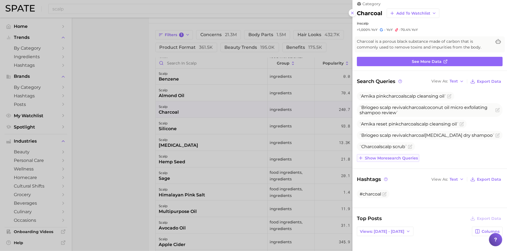
click at [388, 157] on span "Show more search queries" at bounding box center [391, 158] width 53 height 5
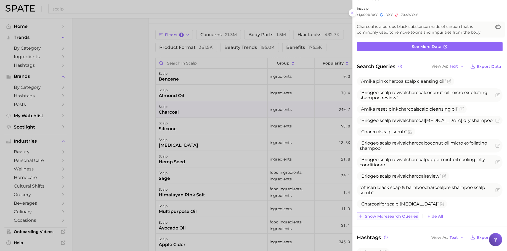
scroll to position [31, 0]
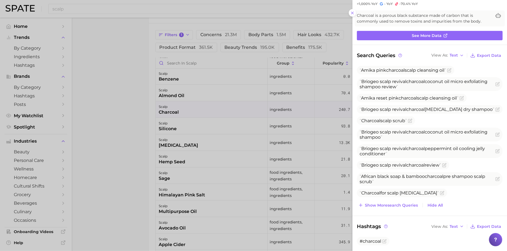
click at [448, 125] on ul "Amika pink charcoal scalp cleansing oil Briogeo scalp revival charcoal coconut …" at bounding box center [430, 131] width 146 height 131
click at [222, 119] on div at bounding box center [253, 125] width 507 height 251
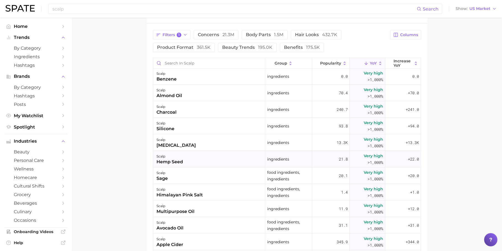
click at [204, 161] on div "scalp hemp seed" at bounding box center [209, 159] width 112 height 17
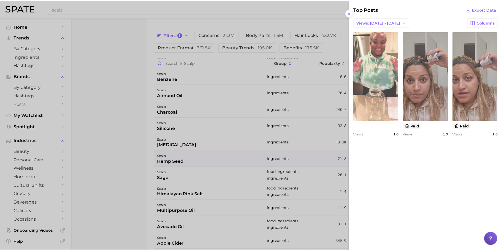
scroll to position [158, 0]
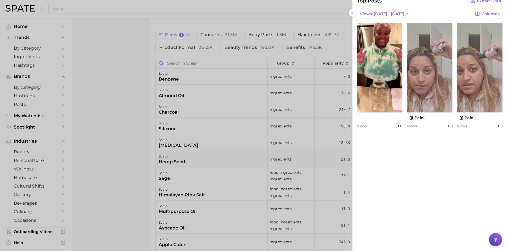
click at [126, 156] on div at bounding box center [253, 125] width 507 height 251
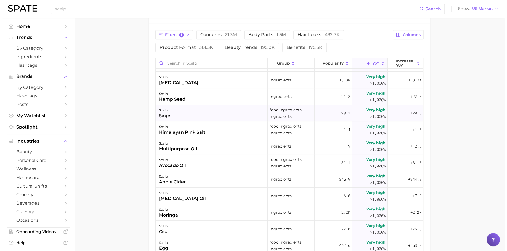
scroll to position [133, 0]
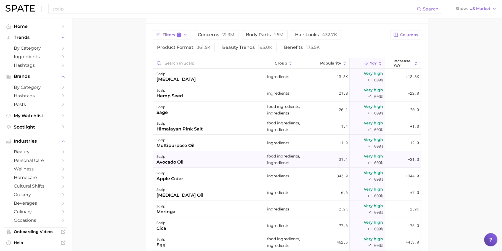
click at [218, 162] on div "scalp avocado oil" at bounding box center [209, 159] width 112 height 17
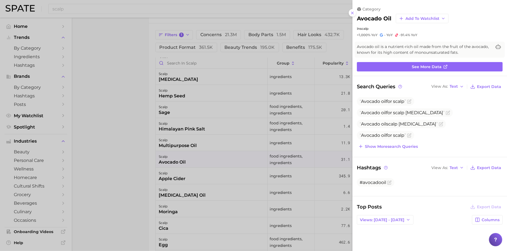
scroll to position [77, 0]
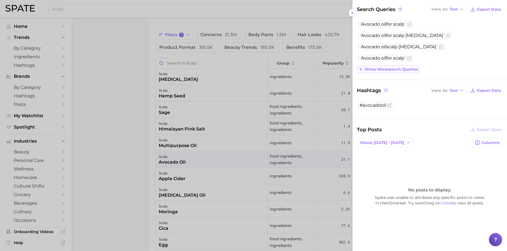
click at [395, 70] on span "Show more search queries" at bounding box center [391, 69] width 53 height 5
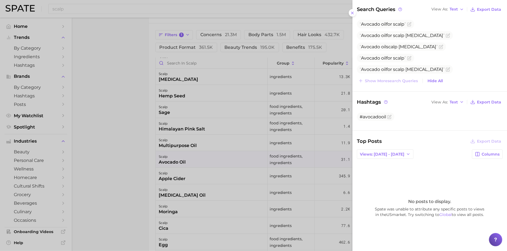
click at [239, 172] on div at bounding box center [253, 125] width 507 height 251
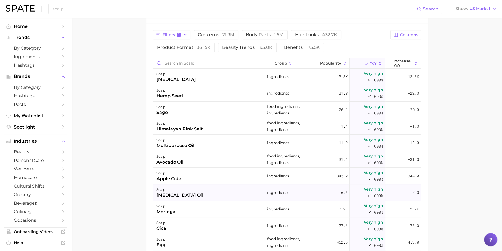
click at [209, 185] on div "scalp vitamin e oil" at bounding box center [209, 192] width 112 height 17
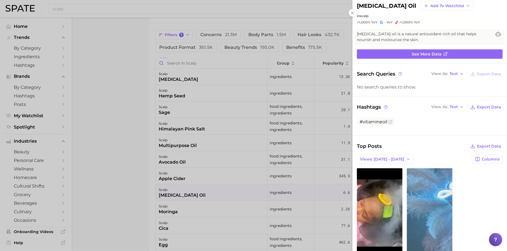
scroll to position [39, 0]
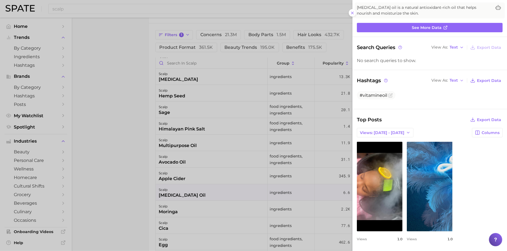
click at [221, 186] on div at bounding box center [253, 125] width 507 height 251
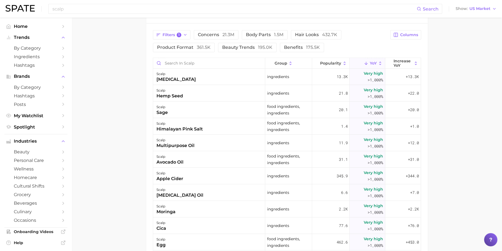
click at [191, 174] on div "scalp apple cider" at bounding box center [209, 176] width 112 height 17
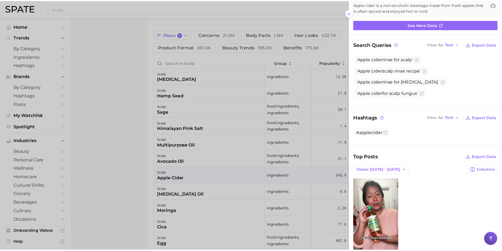
scroll to position [79, 0]
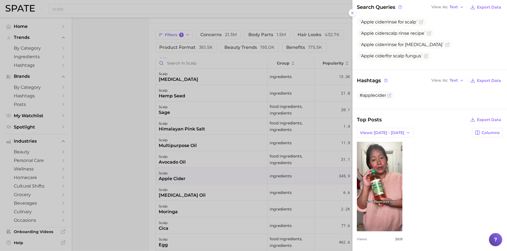
click at [230, 187] on div at bounding box center [253, 125] width 507 height 251
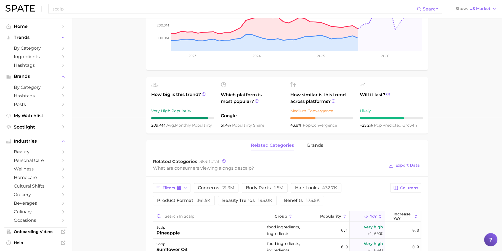
scroll to position [188, 0]
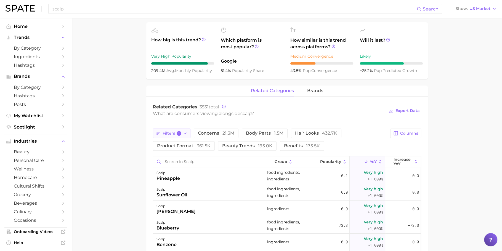
click at [179, 134] on span "1" at bounding box center [179, 133] width 5 height 5
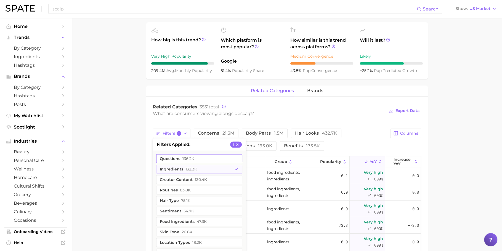
click at [194, 161] on button "questions 136.2k" at bounding box center [199, 158] width 86 height 9
click at [195, 169] on span "132.3k" at bounding box center [191, 169] width 12 height 4
click at [125, 158] on main "scalp Overview Google TikTok Instagram Beta scalp Add to Watchlist Export Data …" at bounding box center [287, 135] width 430 height 612
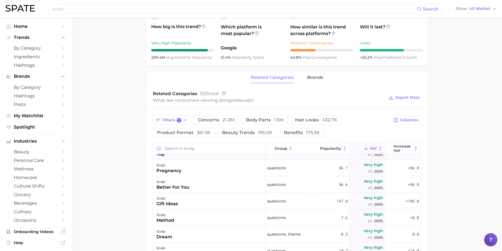
scroll to position [0, 0]
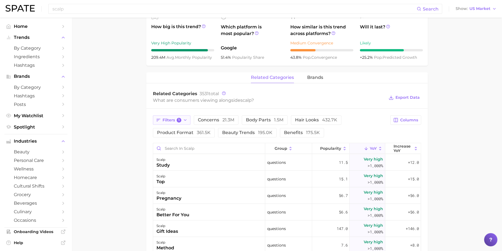
click at [179, 121] on span "1" at bounding box center [179, 120] width 5 height 5
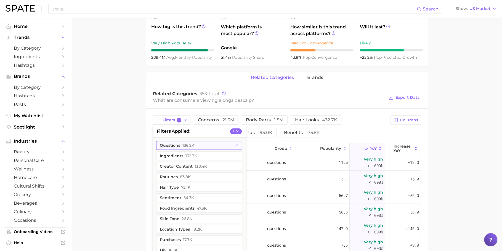
click at [192, 148] on button "questions 136.2k" at bounding box center [199, 145] width 86 height 9
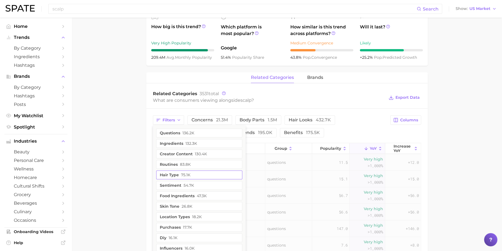
click at [186, 177] on button "hair type 75.1k" at bounding box center [199, 175] width 86 height 9
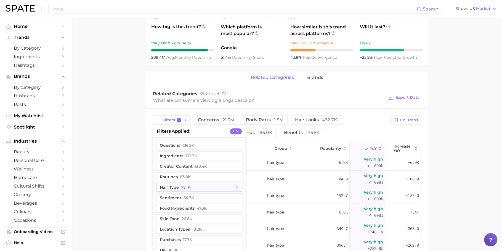
click at [118, 173] on main "scalp Overview Google TikTok Instagram Beta scalp Add to Watchlist Export Data …" at bounding box center [287, 122] width 430 height 612
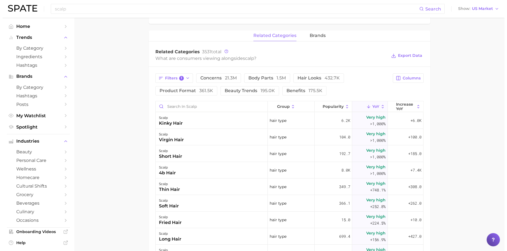
scroll to position [257, 0]
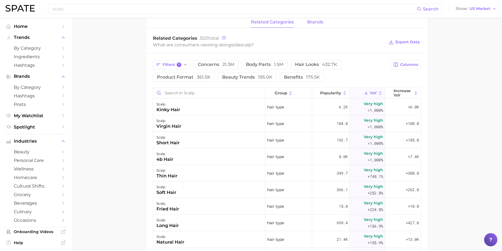
click at [310, 22] on span "brands" at bounding box center [315, 22] width 16 height 5
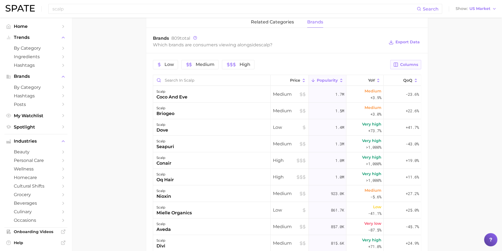
click at [403, 68] on button "Columns" at bounding box center [405, 64] width 31 height 9
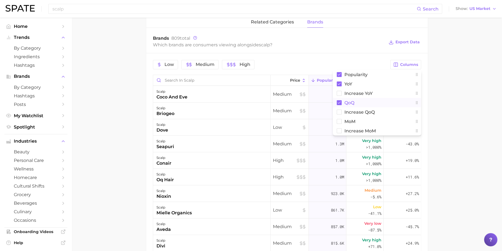
click at [366, 99] on button "QoQ" at bounding box center [377, 102] width 88 height 9
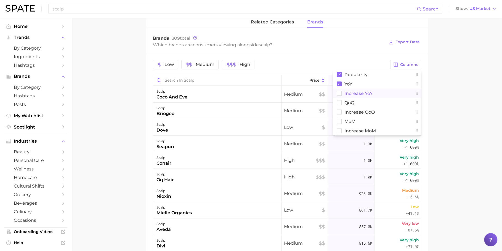
click at [373, 89] on button "Increase YoY" at bounding box center [377, 93] width 88 height 9
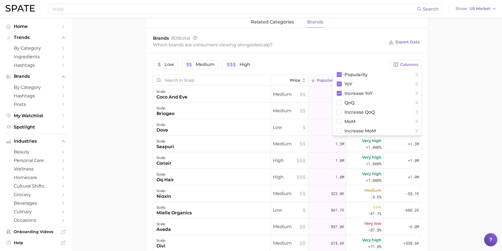
click at [454, 95] on main "scalp Overview Google TikTok Instagram Beta scalp Add to Watchlist Export Data …" at bounding box center [287, 60] width 430 height 600
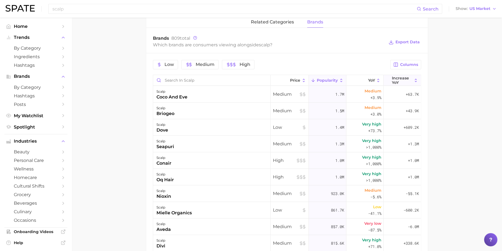
click at [392, 79] on span "Increase YoY" at bounding box center [402, 80] width 20 height 9
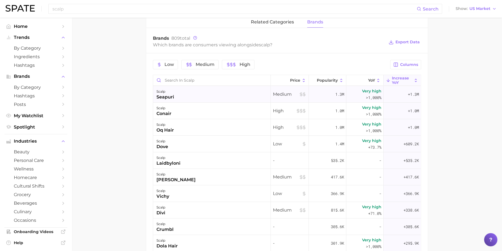
click at [221, 91] on div "scalp seapuri" at bounding box center [212, 94] width 118 height 17
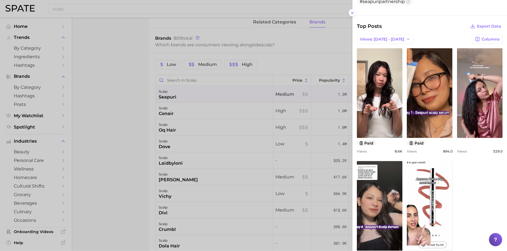
scroll to position [262, 0]
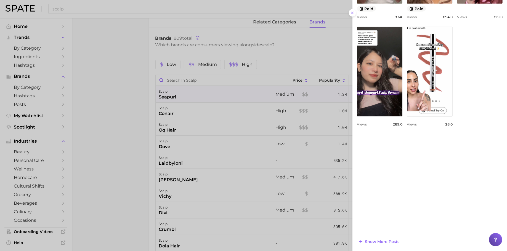
click at [182, 146] on div at bounding box center [253, 125] width 507 height 251
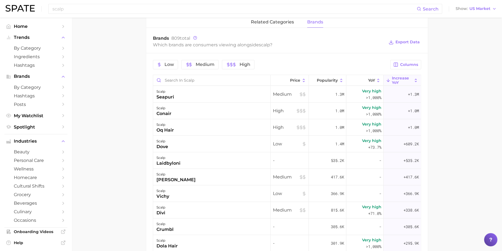
click at [195, 113] on div "scalp conair" at bounding box center [212, 111] width 118 height 17
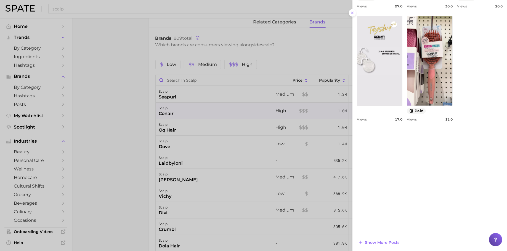
scroll to position [256, 0]
click at [164, 156] on div at bounding box center [253, 125] width 507 height 251
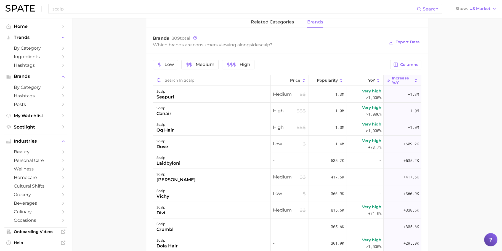
click at [178, 131] on div "scalp oq hair" at bounding box center [212, 127] width 118 height 17
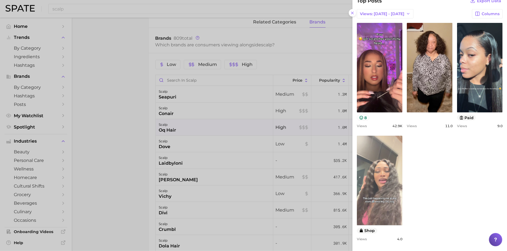
scroll to position [0, 0]
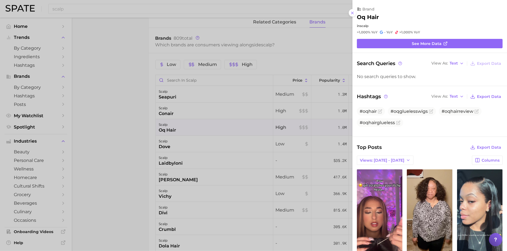
click at [248, 149] on div at bounding box center [253, 125] width 507 height 251
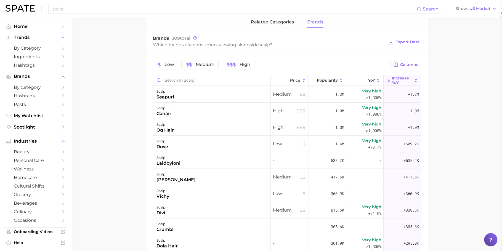
click at [209, 142] on div "scalp dove" at bounding box center [212, 144] width 118 height 17
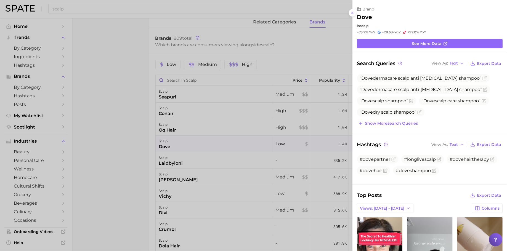
scroll to position [195, 0]
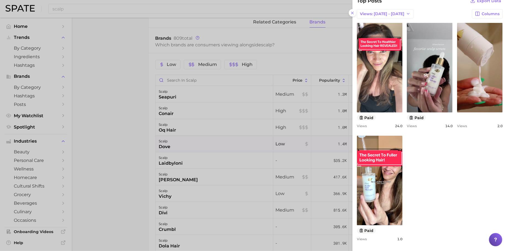
click at [242, 158] on div at bounding box center [253, 125] width 507 height 251
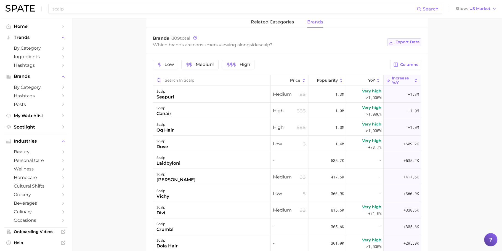
click at [413, 41] on span "Export Data" at bounding box center [407, 42] width 24 height 5
click at [233, 163] on div "scalp laidbyloni" at bounding box center [212, 160] width 118 height 17
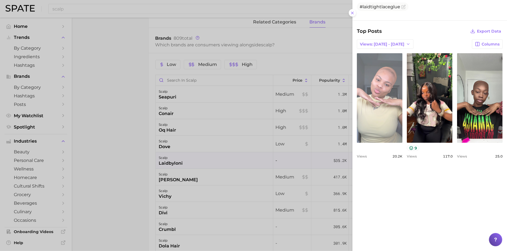
scroll to position [0, 0]
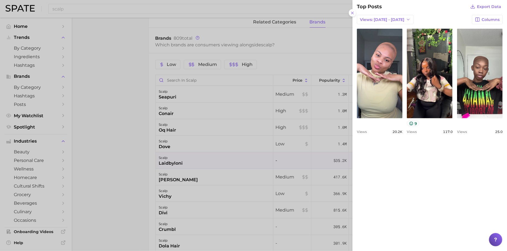
drag, startPoint x: 277, startPoint y: 192, endPoint x: 257, endPoint y: 186, distance: 21.2
click at [278, 192] on div at bounding box center [253, 125] width 507 height 251
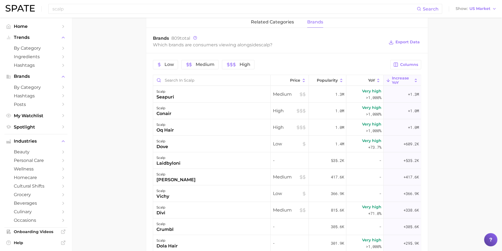
click at [202, 171] on div "scalp philip kingsley" at bounding box center [212, 177] width 118 height 17
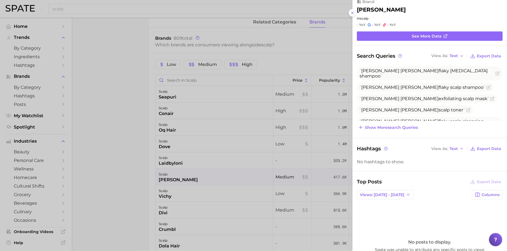
scroll to position [11, 0]
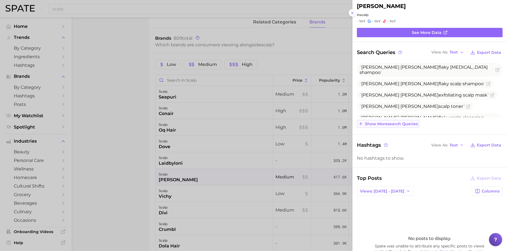
click at [385, 123] on span "Show more search queries" at bounding box center [391, 124] width 53 height 5
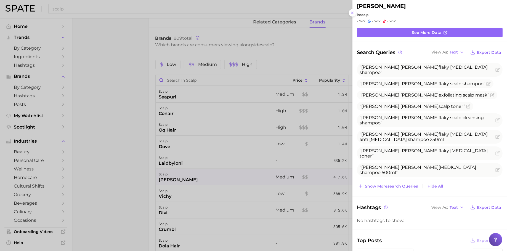
click at [255, 153] on div at bounding box center [253, 125] width 507 height 251
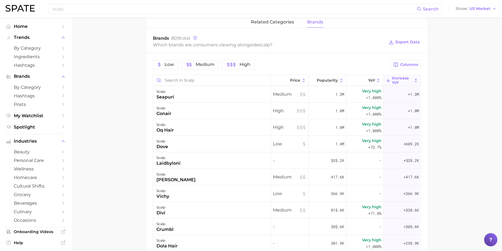
click at [218, 191] on div "scalp vichy" at bounding box center [212, 193] width 118 height 17
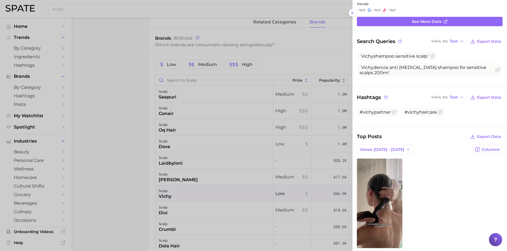
scroll to position [45, 0]
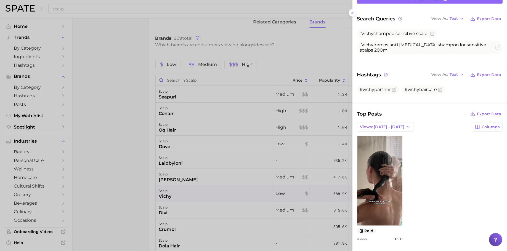
click at [247, 201] on div at bounding box center [253, 125] width 507 height 251
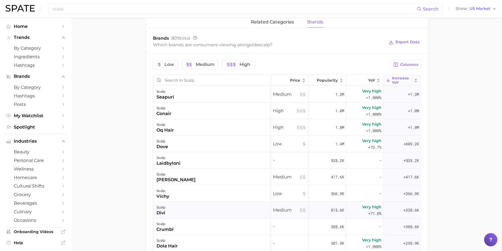
click at [212, 209] on div "scalp divi" at bounding box center [212, 210] width 118 height 17
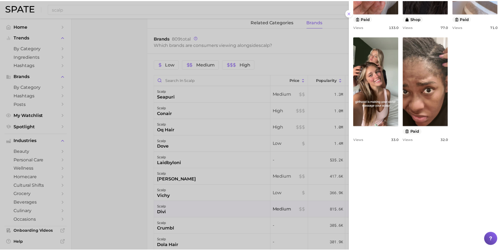
scroll to position [266, 0]
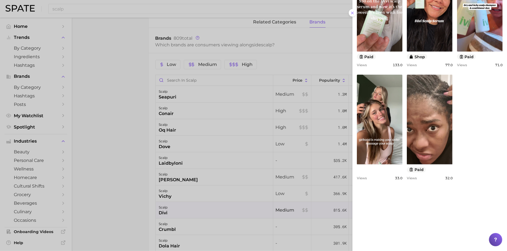
click at [316, 118] on div at bounding box center [253, 125] width 507 height 251
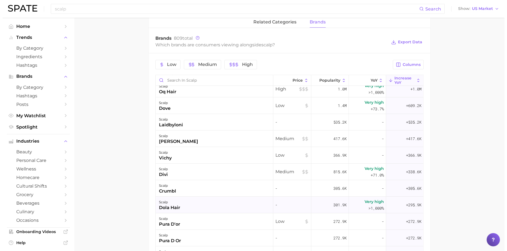
scroll to position [46, 0]
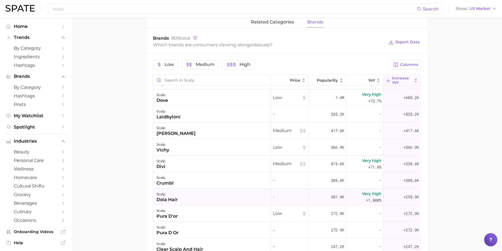
click at [225, 190] on div "scalp dola hair" at bounding box center [212, 197] width 118 height 17
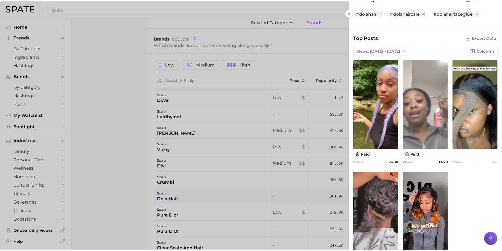
scroll to position [241, 0]
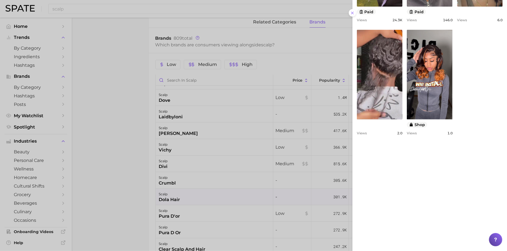
click at [298, 185] on div at bounding box center [253, 125] width 507 height 251
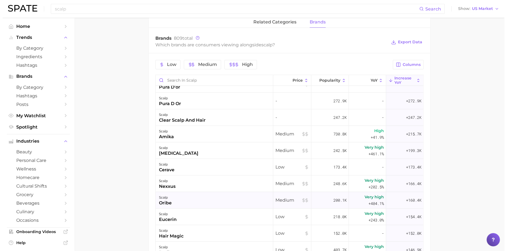
scroll to position [117, 0]
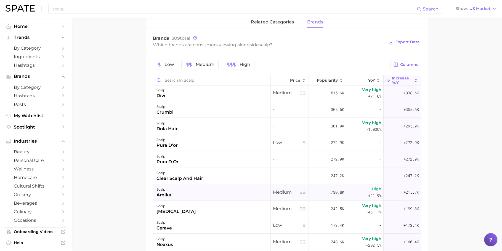
click at [232, 195] on div "scalp amika" at bounding box center [212, 192] width 118 height 17
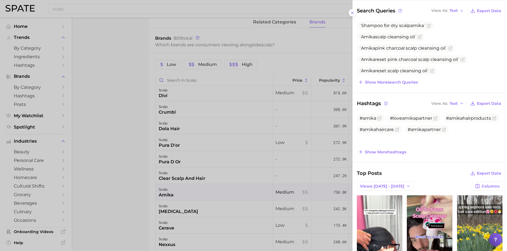
scroll to position [65, 0]
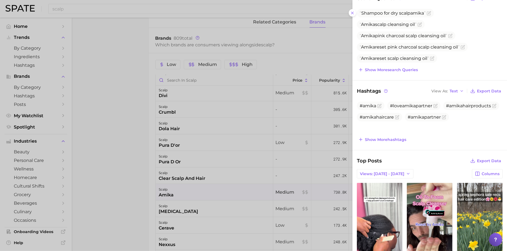
click at [415, 65] on div "Shampoo for dry scalp amika Amika scalp cleansing oil Amika pink charcoal scalp…" at bounding box center [430, 41] width 146 height 65
click at [411, 68] on span "Show more search queries" at bounding box center [391, 70] width 53 height 5
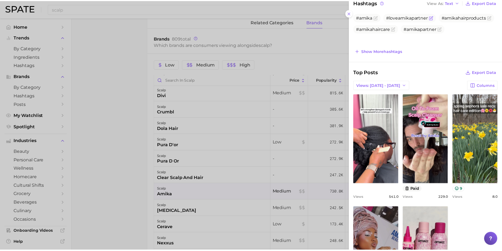
scroll to position [259, 0]
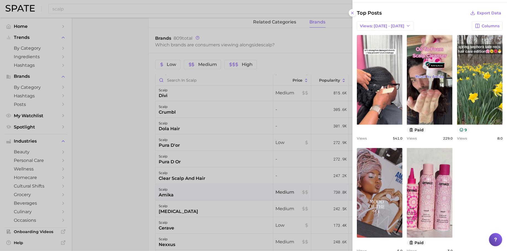
click at [263, 39] on div at bounding box center [253, 125] width 507 height 251
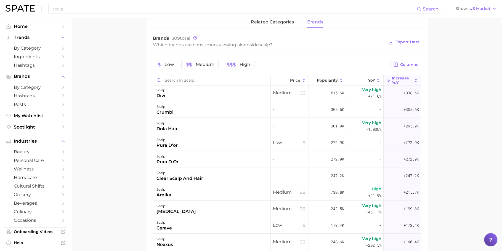
click at [400, 82] on span "Increase YoY" at bounding box center [402, 80] width 20 height 9
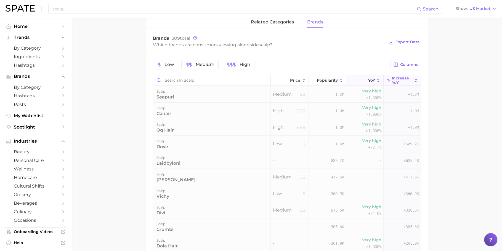
click at [368, 81] on span "YoY" at bounding box center [371, 80] width 7 height 4
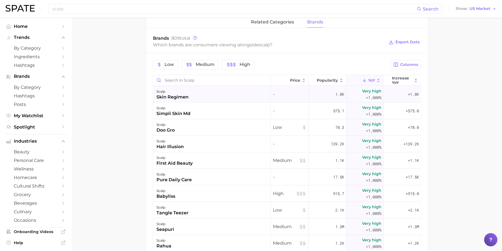
click at [252, 95] on div "scalp skin regimen" at bounding box center [212, 94] width 118 height 17
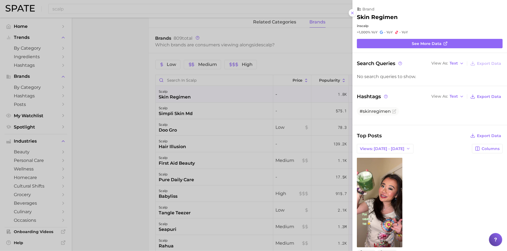
scroll to position [22, 0]
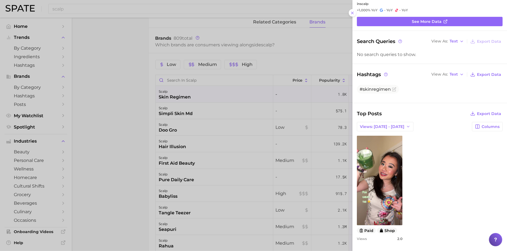
click at [264, 145] on div at bounding box center [253, 125] width 507 height 251
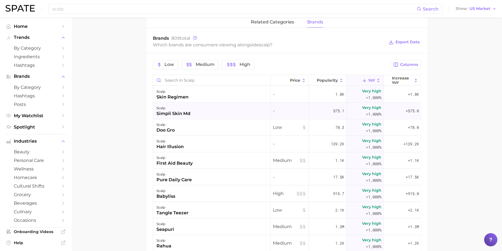
click at [231, 109] on div "scalp simpli skin md" at bounding box center [212, 111] width 118 height 17
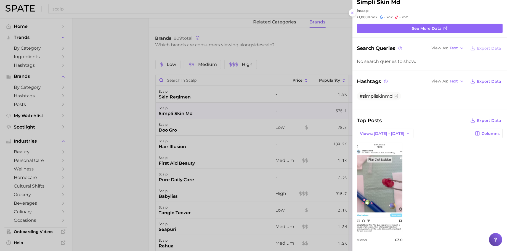
scroll to position [16, 0]
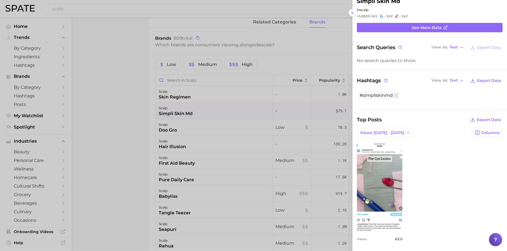
click at [285, 132] on div at bounding box center [253, 125] width 507 height 251
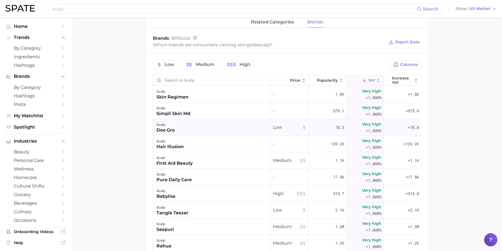
click at [246, 129] on div "scalp doo gro" at bounding box center [212, 127] width 118 height 17
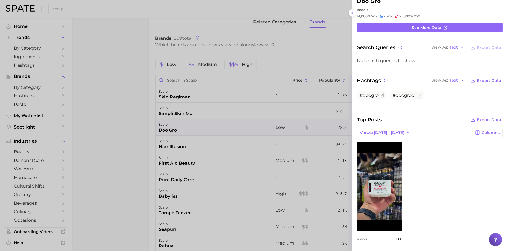
click at [291, 130] on div at bounding box center [253, 125] width 507 height 251
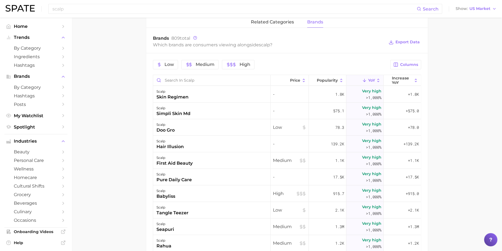
click at [262, 152] on div "scalp first aid beauty" at bounding box center [212, 160] width 118 height 17
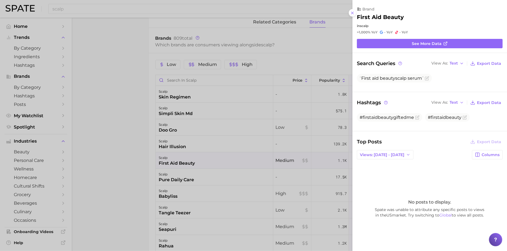
click at [261, 148] on div at bounding box center [253, 125] width 507 height 251
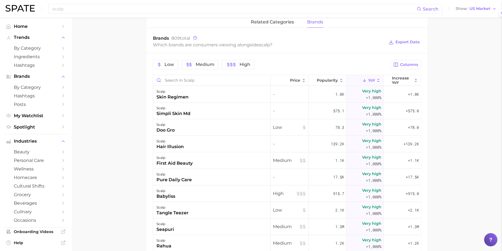
click at [261, 145] on div "scalp hair illusion" at bounding box center [212, 144] width 118 height 17
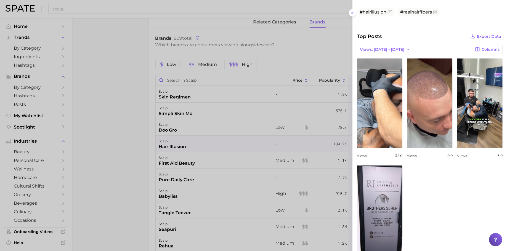
scroll to position [124, 0]
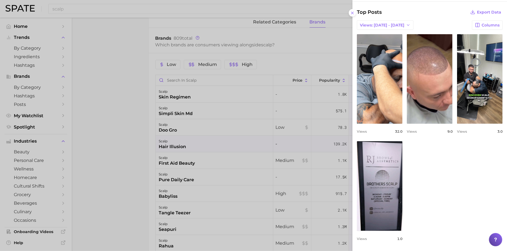
click at [277, 148] on div at bounding box center [253, 125] width 507 height 251
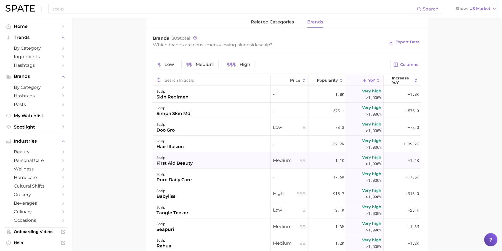
click at [299, 160] on icon at bounding box center [301, 160] width 4 height 4
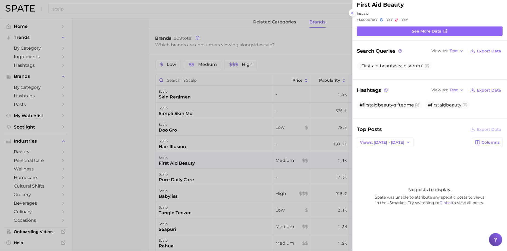
click at [240, 185] on div at bounding box center [253, 125] width 507 height 251
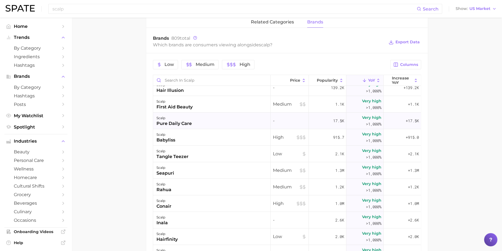
click at [265, 126] on div "scalp pure daily care" at bounding box center [212, 121] width 118 height 17
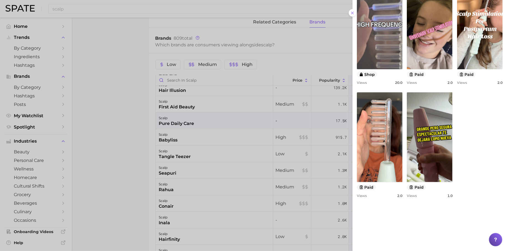
scroll to position [256, 0]
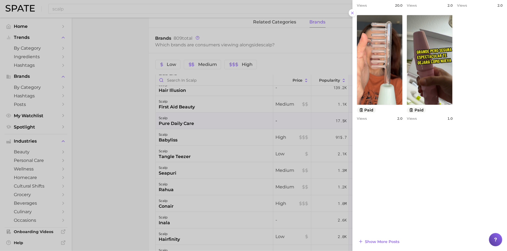
click at [236, 168] on div at bounding box center [253, 125] width 507 height 251
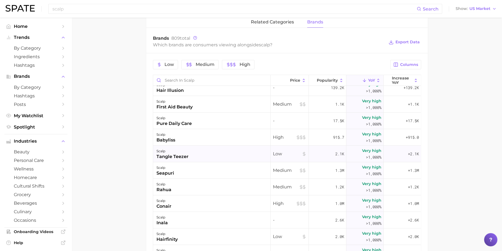
click at [214, 148] on div "scalp tangle teezer" at bounding box center [212, 154] width 118 height 17
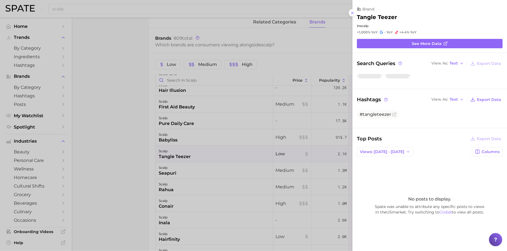
click at [214, 148] on div at bounding box center [253, 125] width 507 height 251
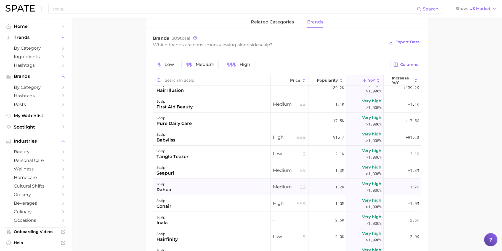
click at [214, 187] on div "scalp rahua" at bounding box center [212, 187] width 118 height 17
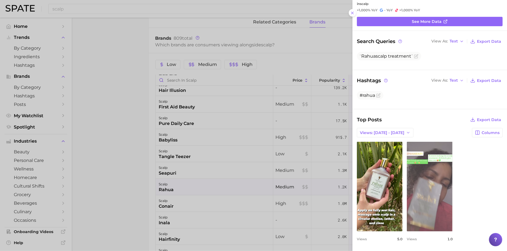
scroll to position [22, 0]
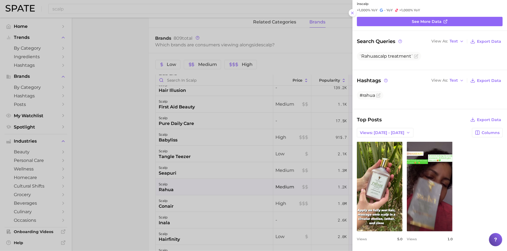
click at [225, 203] on div at bounding box center [253, 125] width 507 height 251
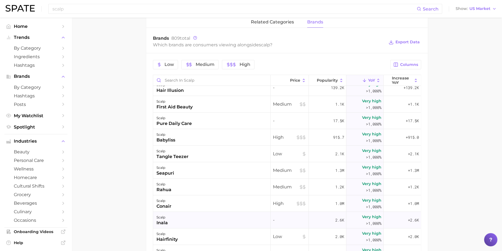
click at [213, 221] on div "scalp inala" at bounding box center [212, 220] width 118 height 17
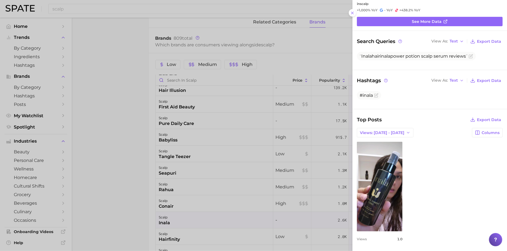
click at [179, 198] on div at bounding box center [253, 125] width 507 height 251
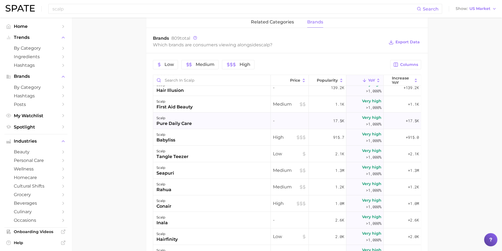
click at [217, 124] on div "scalp pure daily care" at bounding box center [212, 121] width 118 height 17
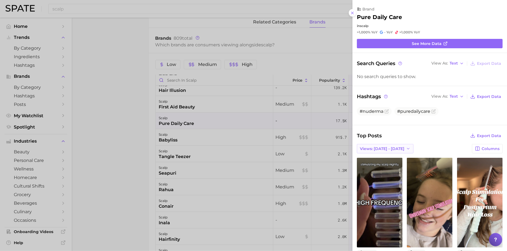
scroll to position [256, 0]
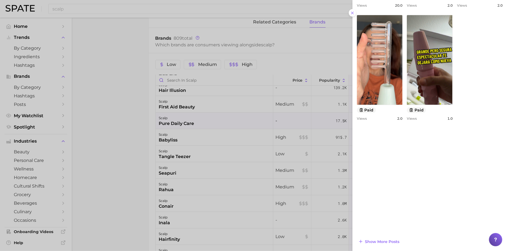
click at [262, 168] on div at bounding box center [253, 125] width 507 height 251
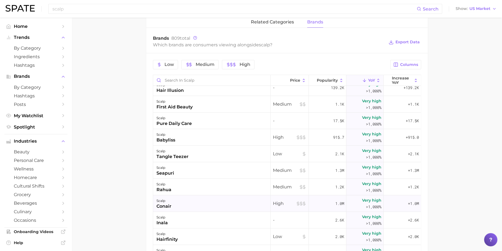
click at [209, 204] on div "scalp conair" at bounding box center [212, 203] width 118 height 17
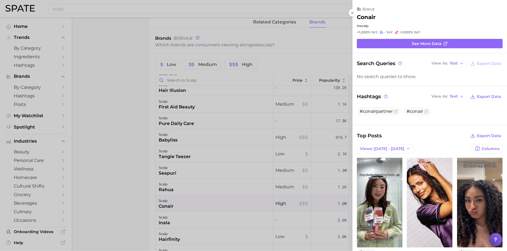
click at [209, 216] on div at bounding box center [253, 125] width 507 height 251
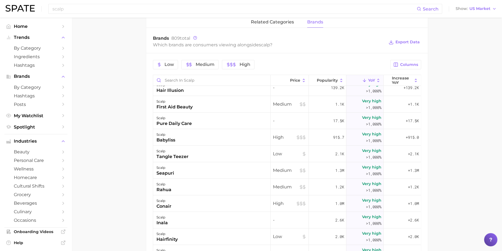
click at [209, 226] on div "scalp inala" at bounding box center [212, 220] width 118 height 17
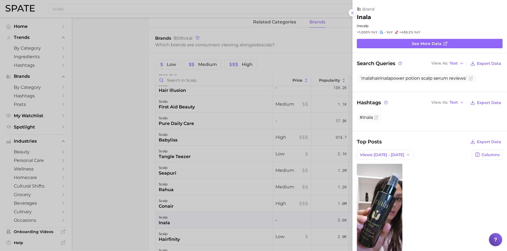
click at [216, 205] on div at bounding box center [253, 125] width 507 height 251
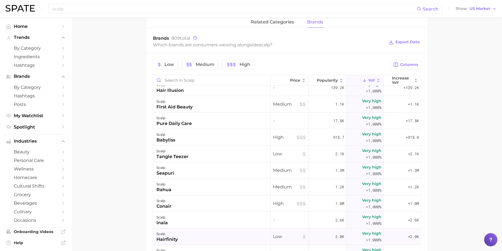
click at [208, 234] on div "scalp hairfinity" at bounding box center [212, 237] width 118 height 17
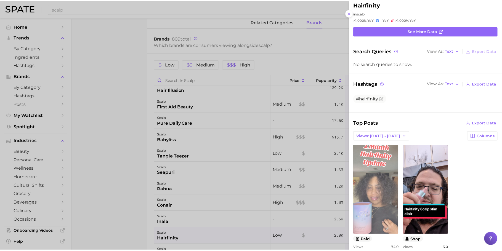
scroll to position [22, 0]
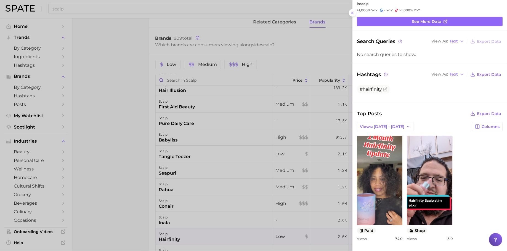
click at [258, 161] on div at bounding box center [253, 125] width 507 height 251
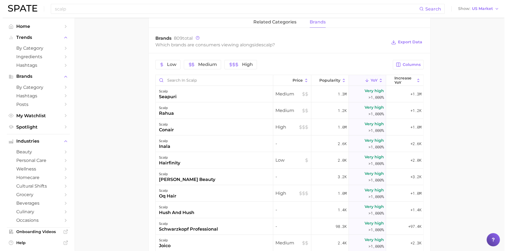
scroll to position [136, 0]
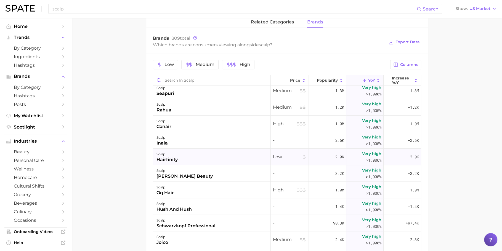
click at [255, 163] on div "scalp hairfinity" at bounding box center [212, 157] width 118 height 17
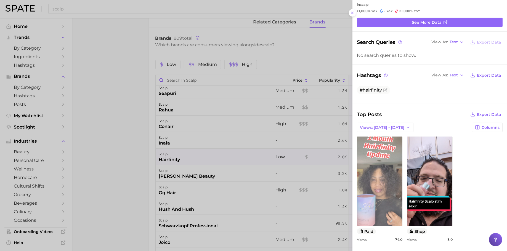
scroll to position [22, 0]
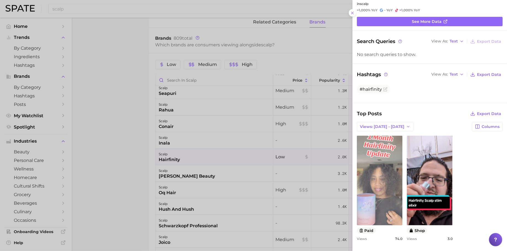
click at [391, 189] on link "view post on TikTok" at bounding box center [380, 181] width 46 height 90
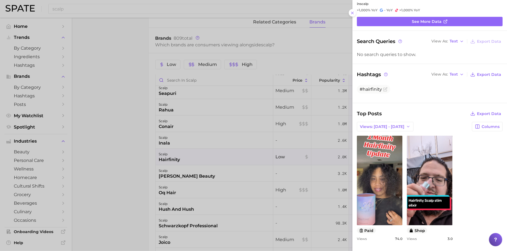
click at [179, 206] on div at bounding box center [253, 125] width 507 height 251
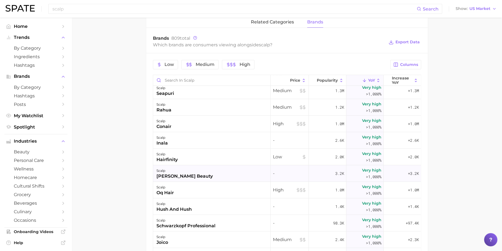
click at [193, 179] on div "scalp golab beauty" at bounding box center [212, 173] width 118 height 17
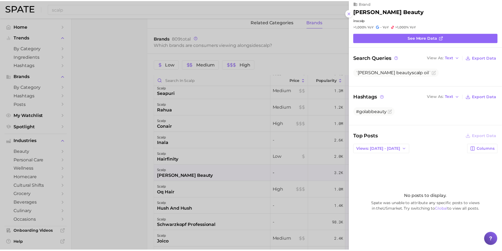
scroll to position [12, 0]
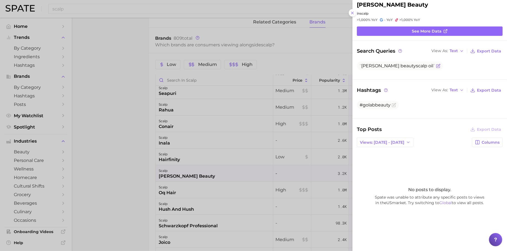
click at [391, 64] on span "Golab beauty scalp oil" at bounding box center [397, 65] width 75 height 5
click at [196, 14] on div at bounding box center [253, 125] width 507 height 251
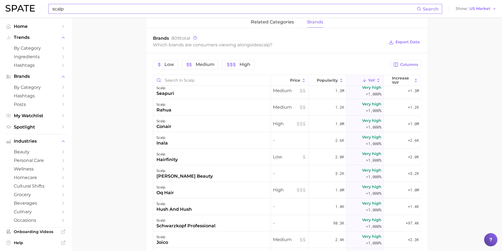
click at [200, 5] on input "scalp" at bounding box center [234, 8] width 365 height 9
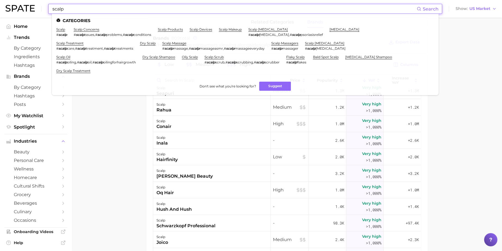
click at [200, 5] on input "scalp" at bounding box center [234, 8] width 365 height 9
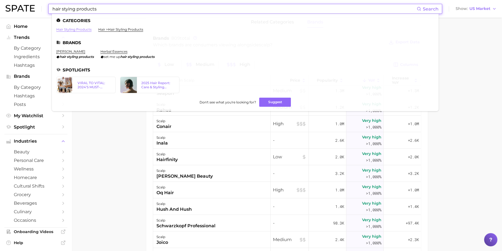
type input "hair stying products"
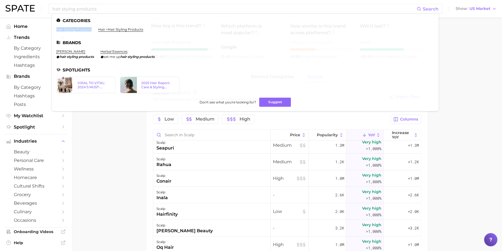
scroll to position [189, 0]
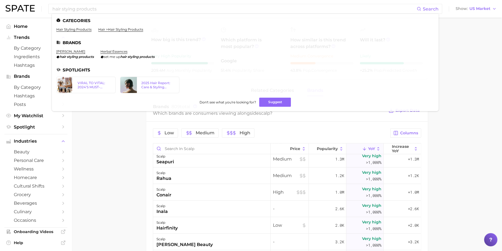
click at [97, 148] on main "scalp Overview Google TikTok Instagram Beta scalp Add to Watchlist Export Data …" at bounding box center [287, 129] width 430 height 600
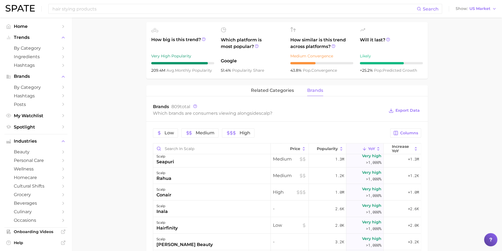
scroll to position [0, 0]
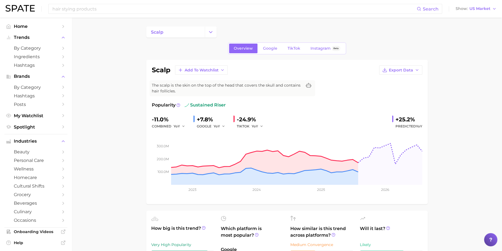
click at [293, 48] on span "TikTok" at bounding box center [294, 48] width 13 height 5
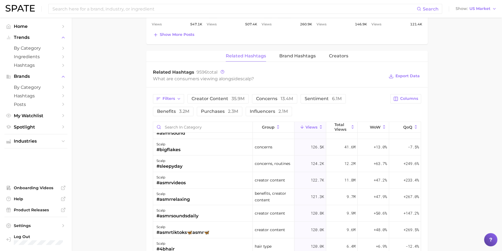
scroll to position [1616, 0]
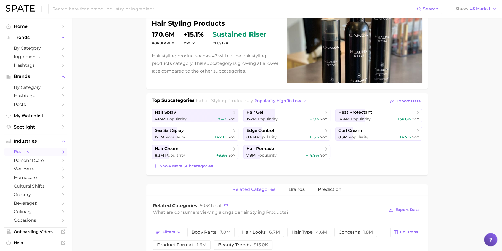
scroll to position [189, 0]
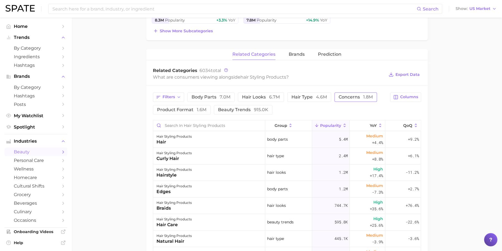
click at [351, 95] on span "concerns 1.8m" at bounding box center [356, 97] width 34 height 4
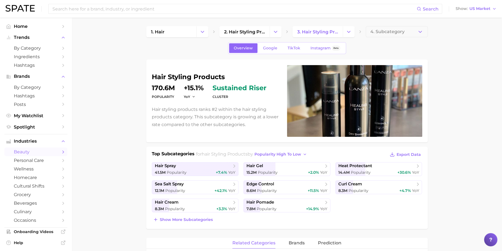
scroll to position [0, 0]
click at [294, 44] on link "TikTok" at bounding box center [294, 49] width 22 height 10
